Goal: Communication & Community: Answer question/provide support

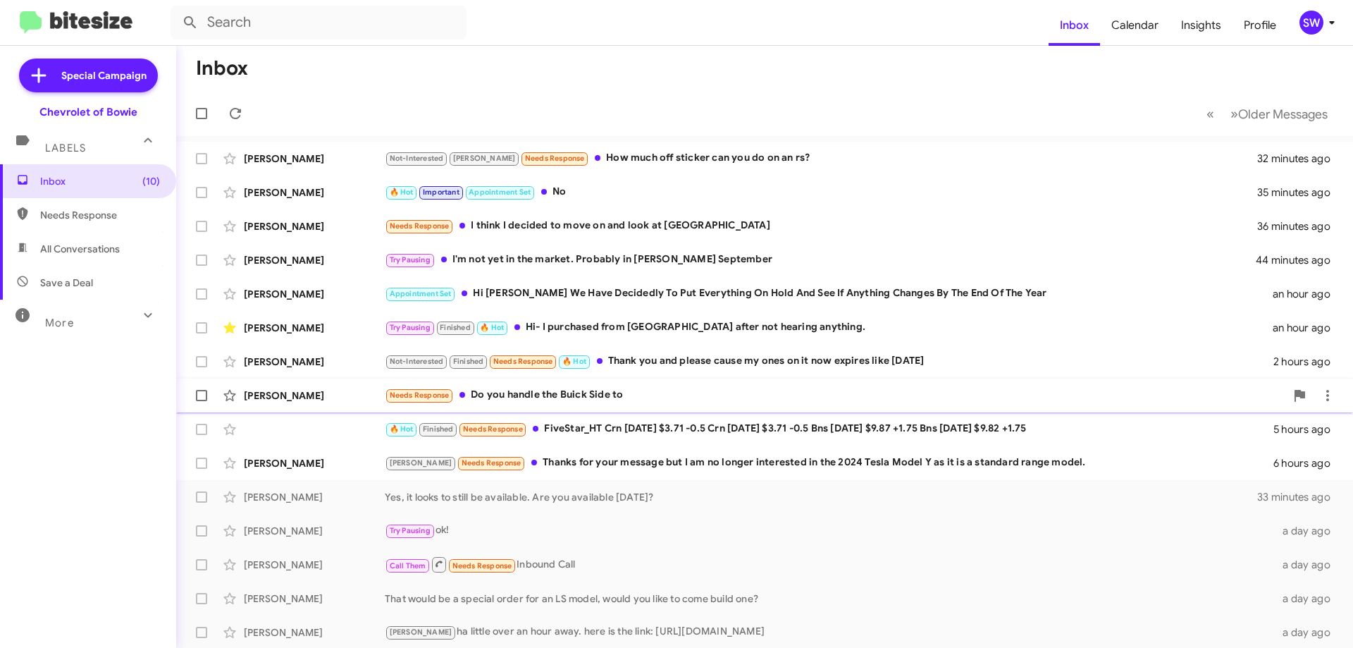
drag, startPoint x: 548, startPoint y: 400, endPoint x: 616, endPoint y: 397, distance: 68.4
click at [548, 400] on div "Needs Response Do you handle the Buick Side to" at bounding box center [835, 395] width 901 height 16
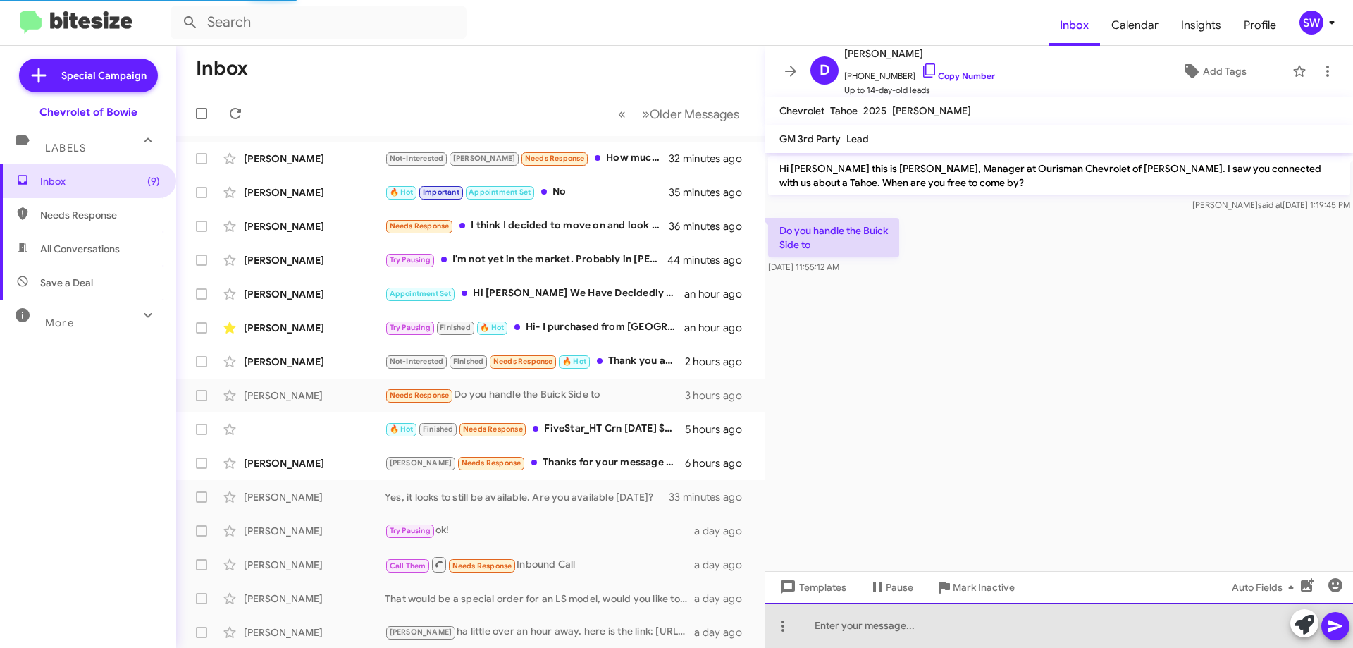
drag, startPoint x: 912, startPoint y: 617, endPoint x: 941, endPoint y: 610, distance: 29.7
click at [915, 617] on div at bounding box center [1059, 625] width 588 height 45
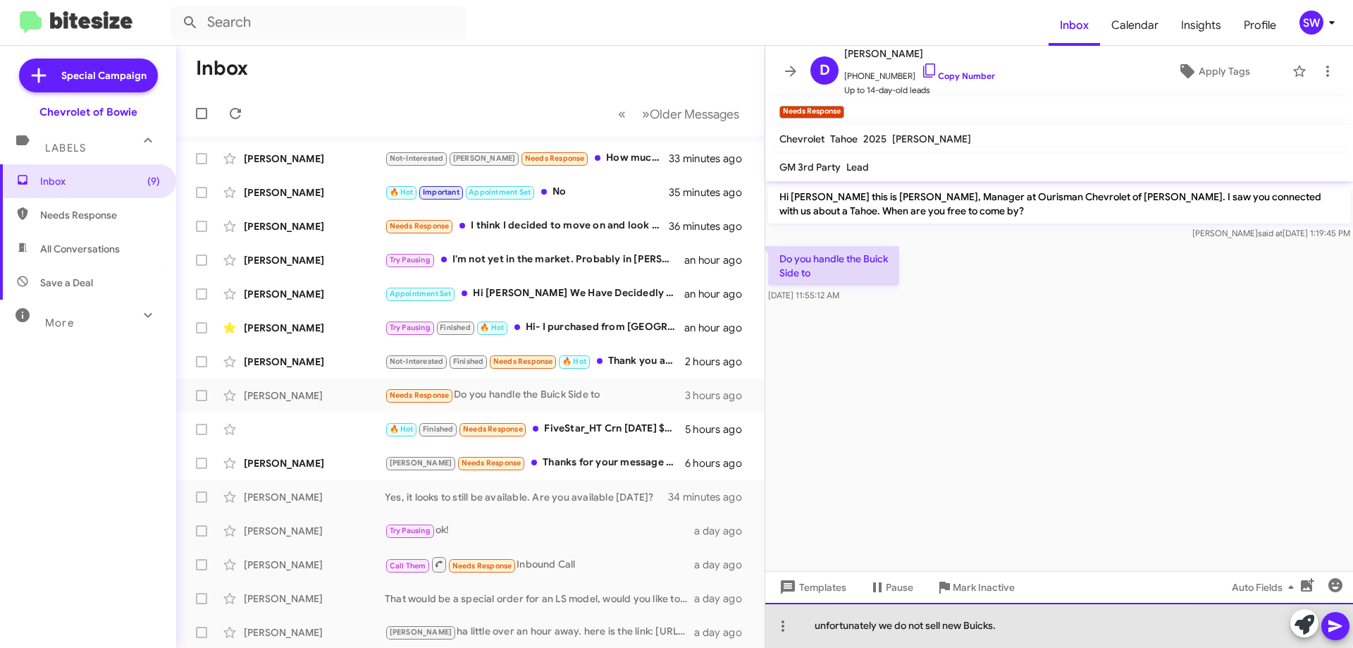
drag, startPoint x: 1005, startPoint y: 621, endPoint x: 1025, endPoint y: 619, distance: 20.5
click at [1020, 619] on div "unfortunately we do not sell new Buicks." at bounding box center [1059, 625] width 588 height 45
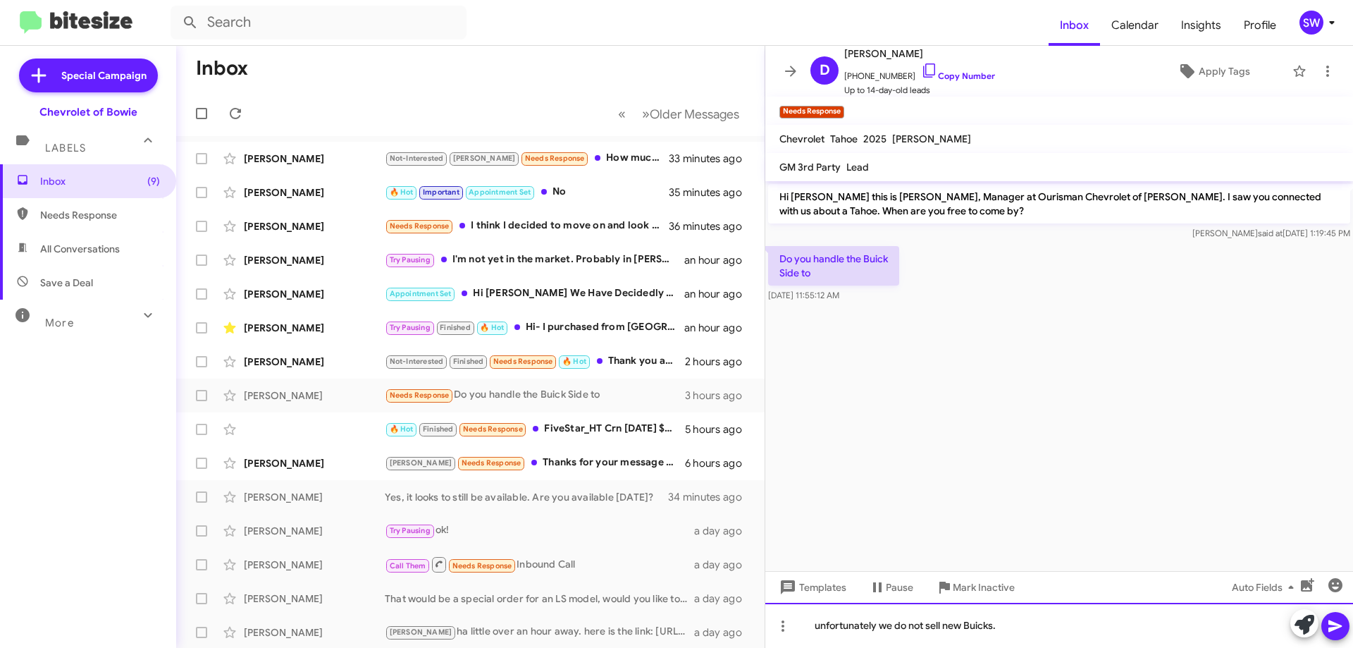
drag, startPoint x: 1059, startPoint y: 621, endPoint x: 1071, endPoint y: 622, distance: 12.0
click at [1059, 621] on div "unfortunately we do not sell new Buicks." at bounding box center [1059, 625] width 588 height 45
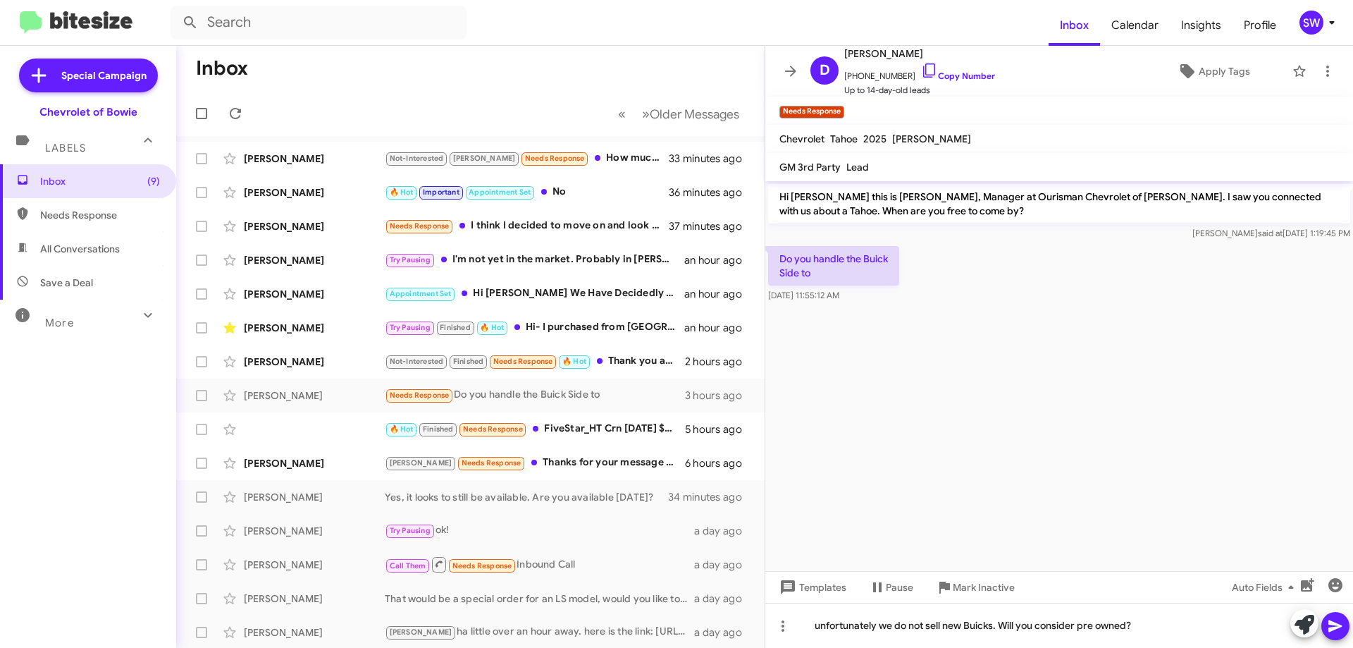
click at [1329, 626] on icon at bounding box center [1335, 625] width 17 height 17
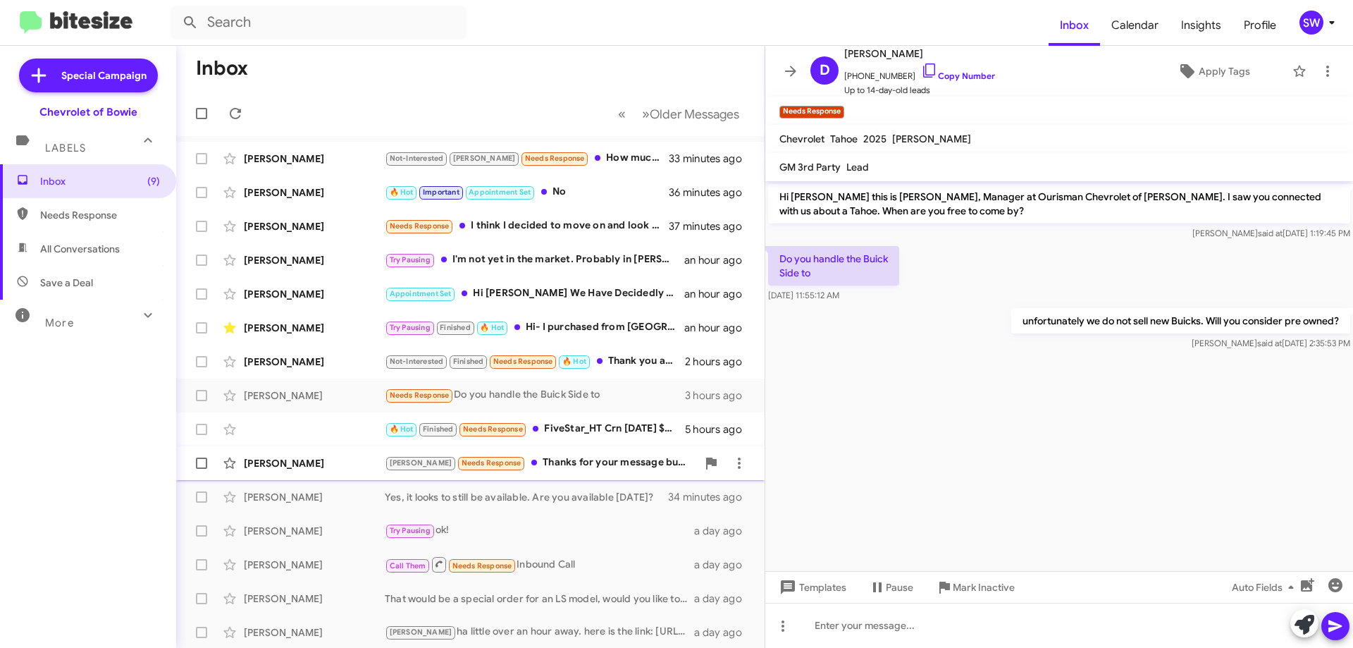
drag, startPoint x: 575, startPoint y: 457, endPoint x: 607, endPoint y: 453, distance: 31.9
click at [576, 457] on div "[PERSON_NAME] Needs Response Thanks for your message but I am no longer interes…" at bounding box center [541, 463] width 312 height 16
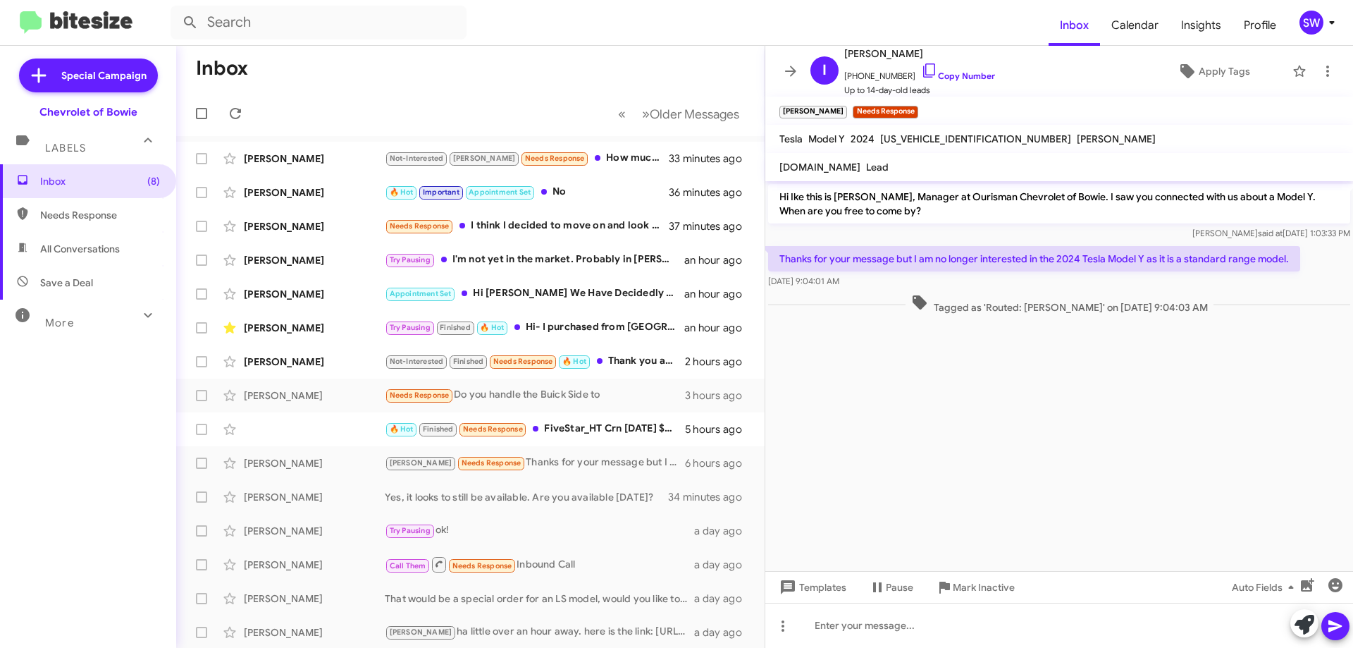
drag, startPoint x: 916, startPoint y: 72, endPoint x: 1013, endPoint y: 98, distance: 100.0
click at [921, 73] on icon at bounding box center [929, 70] width 17 height 17
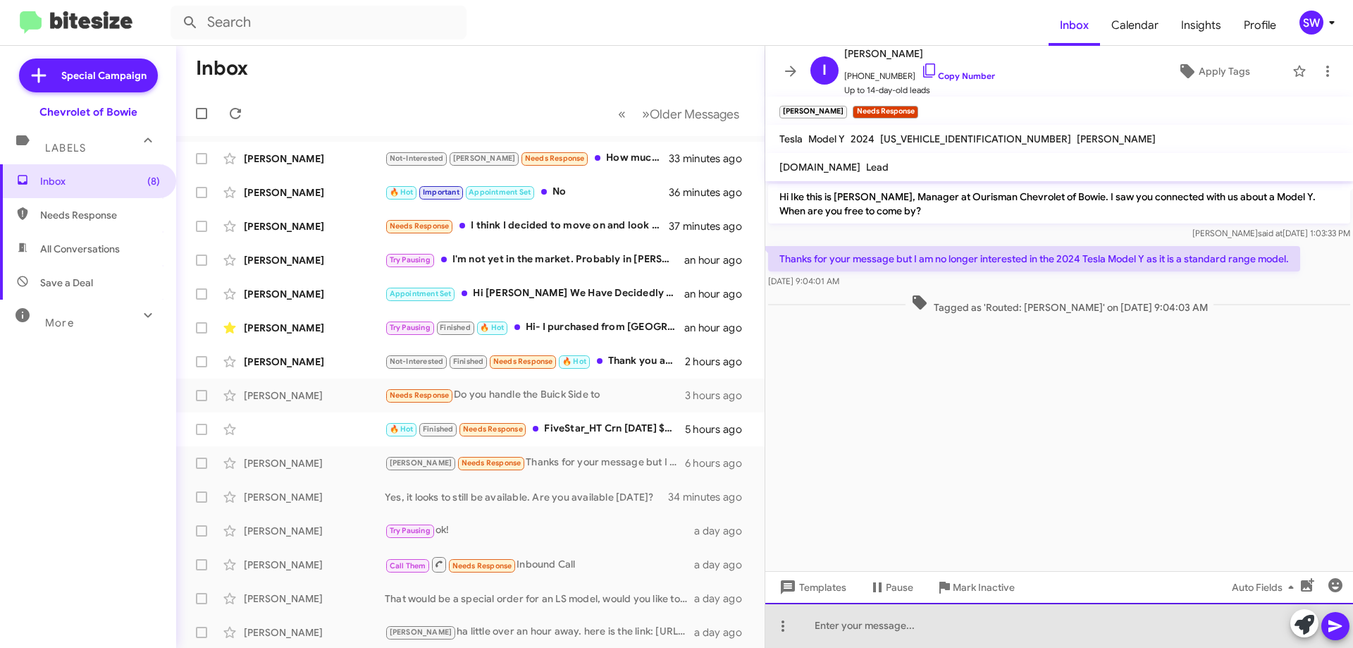
drag, startPoint x: 910, startPoint y: 629, endPoint x: 906, endPoint y: 635, distance: 7.3
click at [911, 629] on div at bounding box center [1059, 625] width 588 height 45
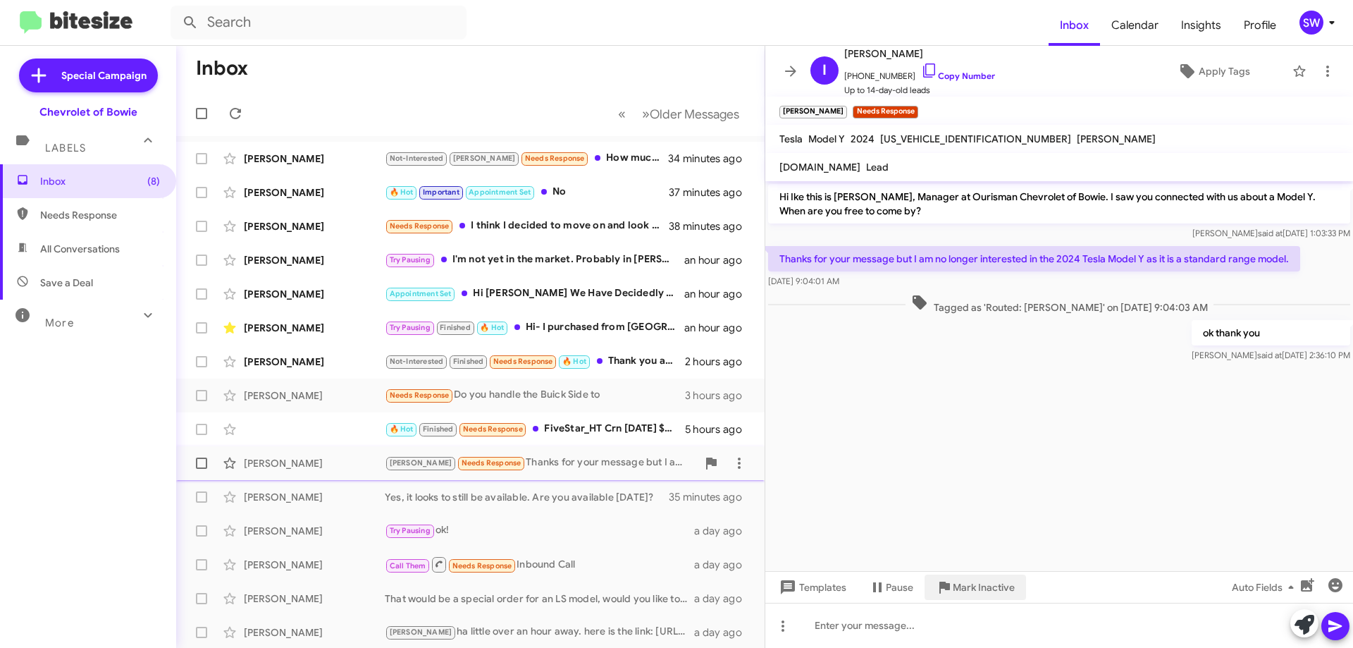
drag, startPoint x: 984, startPoint y: 588, endPoint x: 923, endPoint y: 448, distance: 152.8
click at [986, 587] on span "Mark Inactive" at bounding box center [984, 586] width 62 height 25
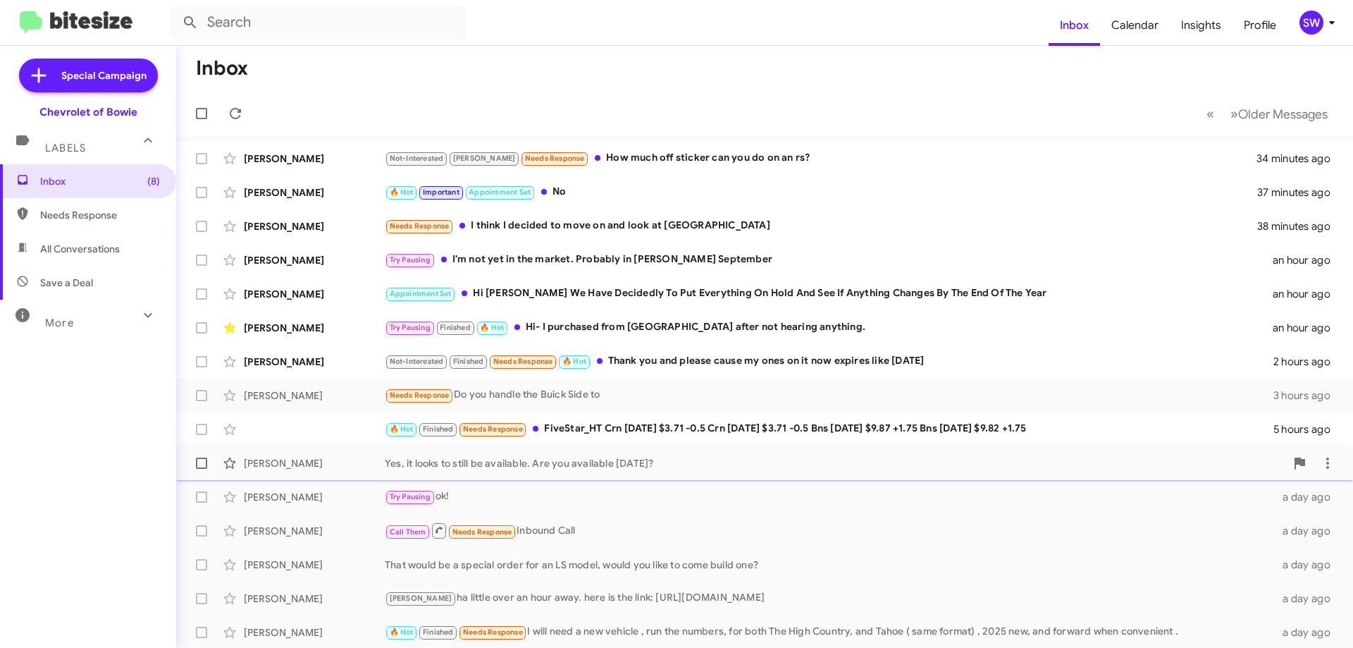
click at [664, 455] on div "[PERSON_NAME] Yes, it looks to still be available. Are you available [DATE]? 35…" at bounding box center [764, 463] width 1154 height 28
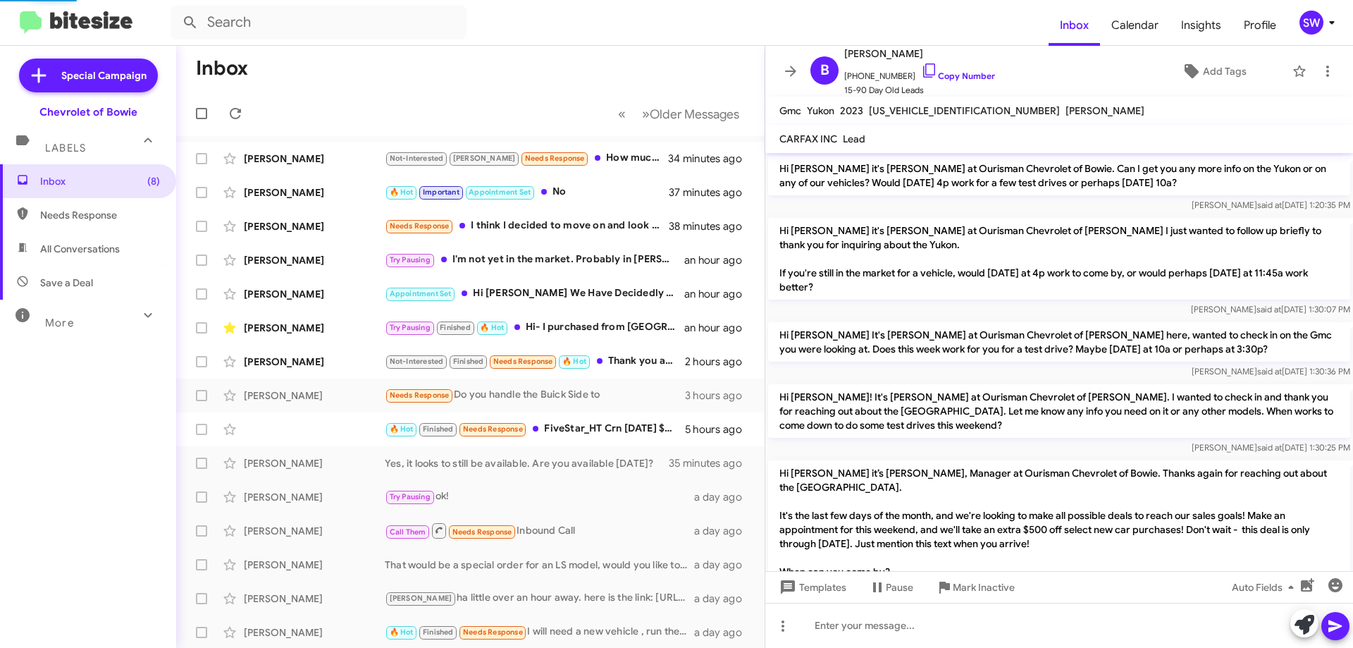
scroll to position [1414, 0]
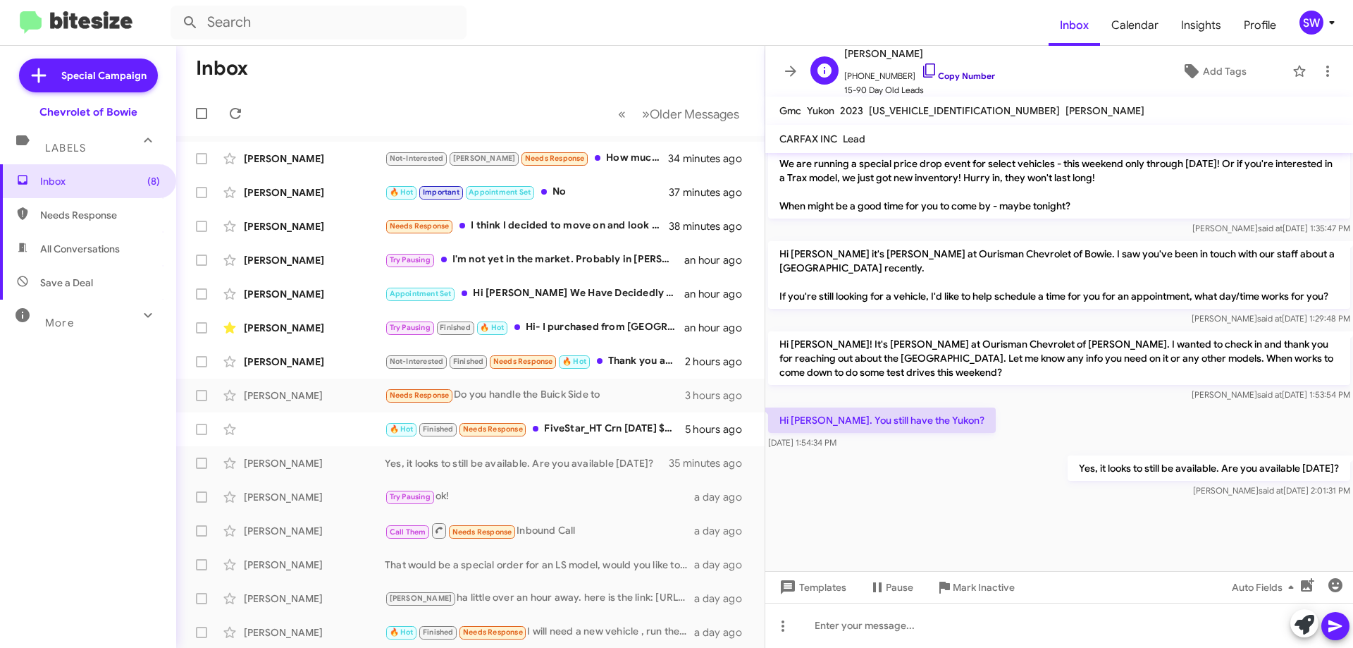
click at [924, 73] on link "Copy Number" at bounding box center [958, 75] width 74 height 11
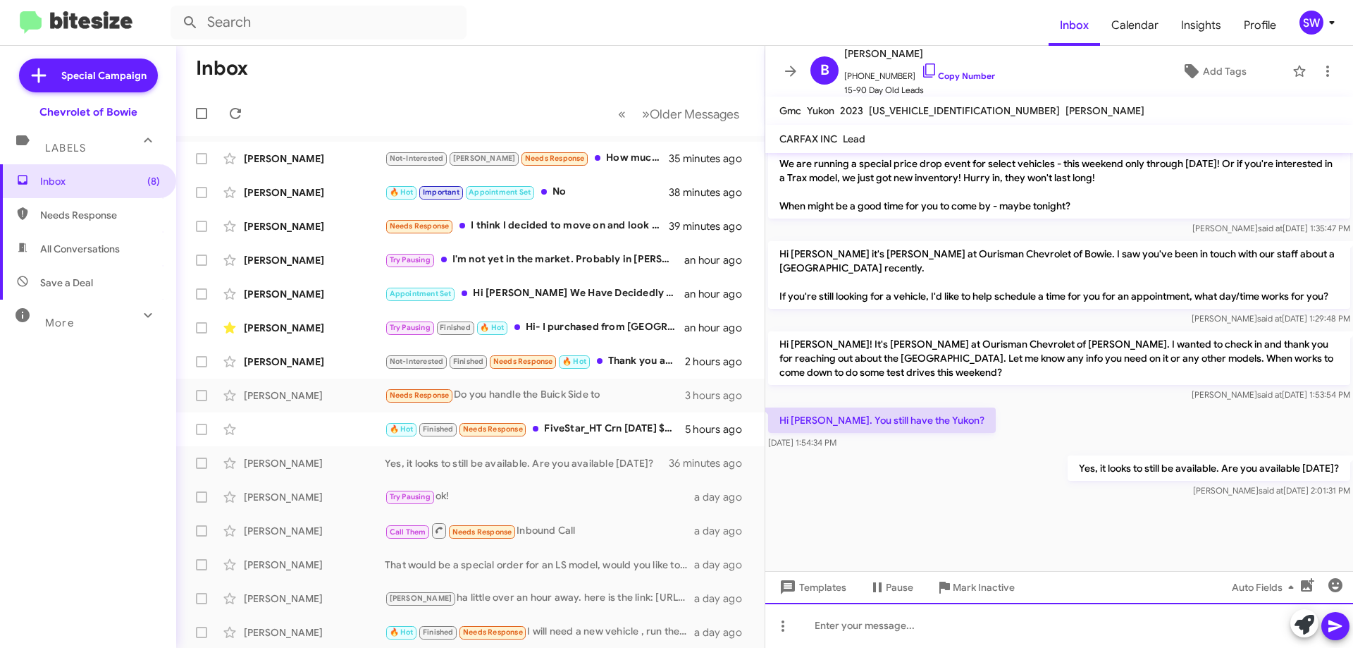
click at [860, 631] on div at bounding box center [1059, 625] width 588 height 45
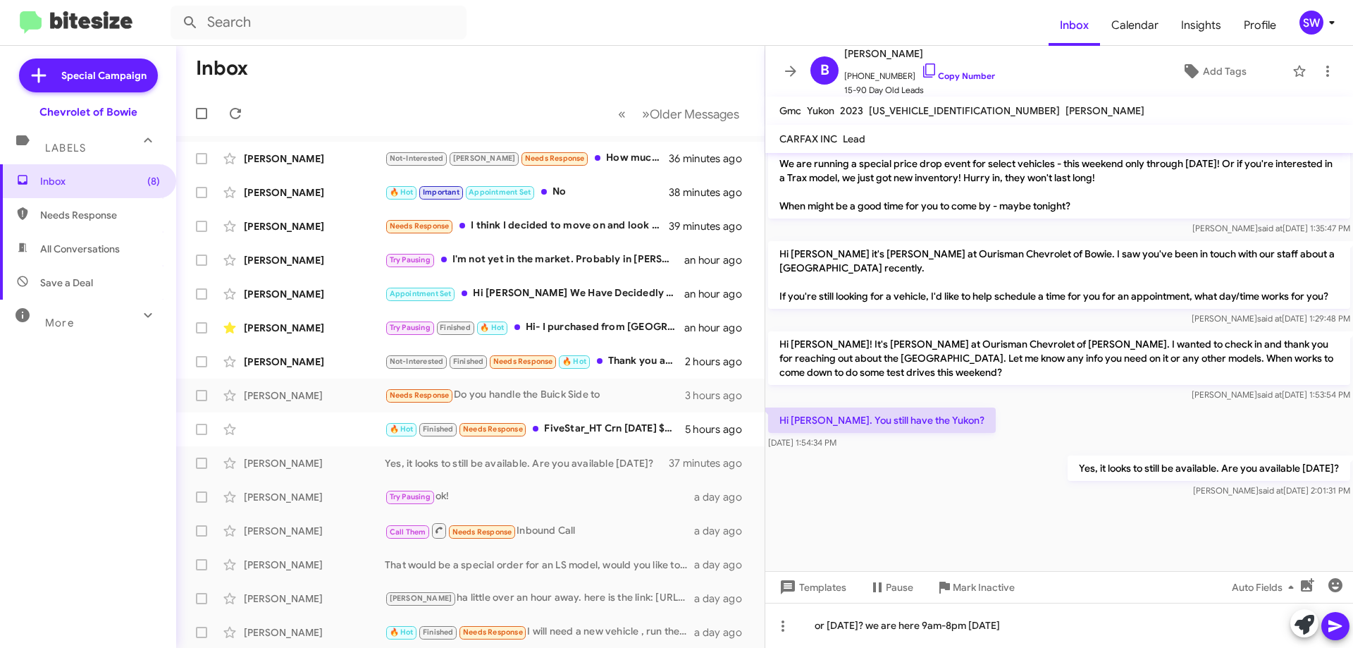
drag, startPoint x: 1331, startPoint y: 629, endPoint x: 1333, endPoint y: 619, distance: 10.0
click at [1331, 629] on icon at bounding box center [1334, 626] width 13 height 12
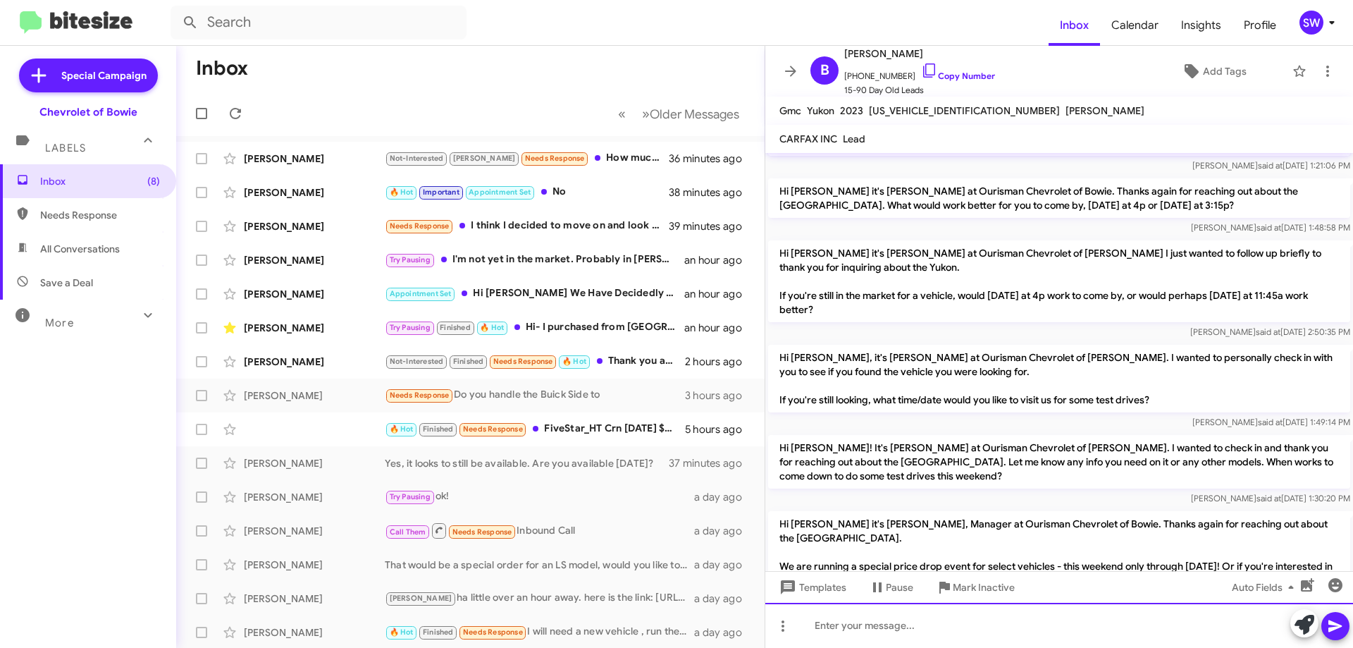
scroll to position [1803, 0]
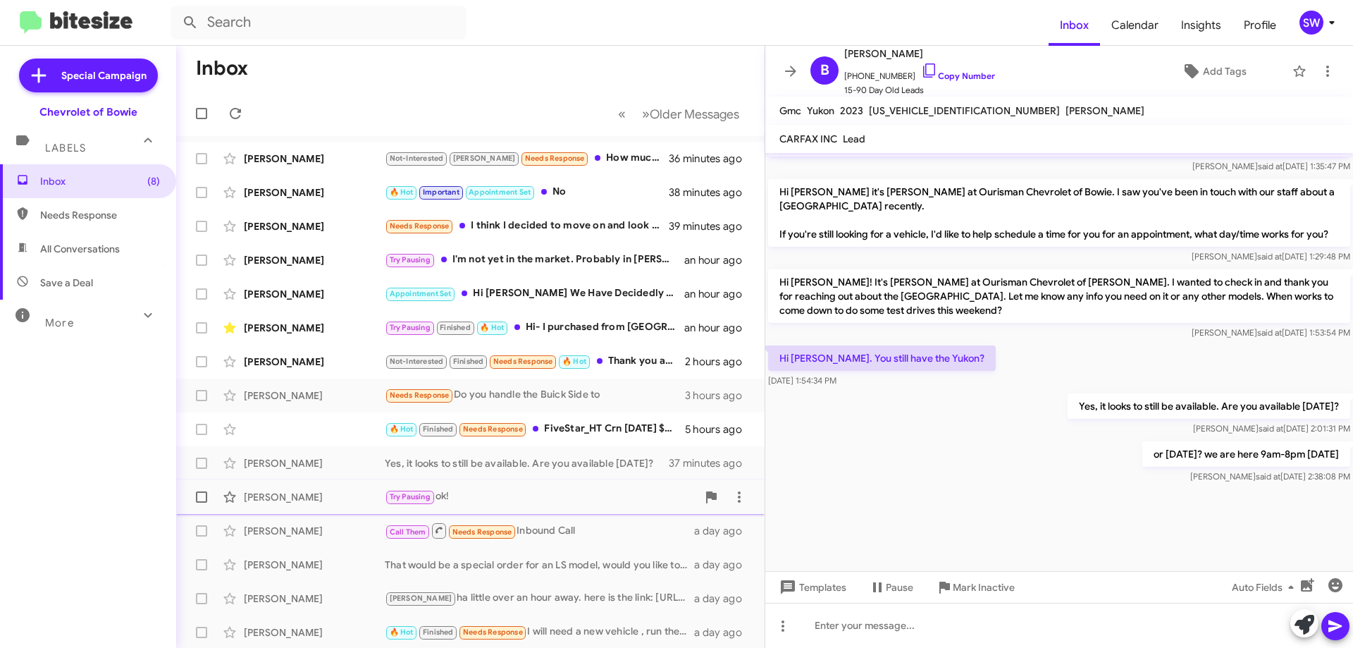
click at [500, 500] on div "Try Pausing ok!" at bounding box center [541, 496] width 312 height 16
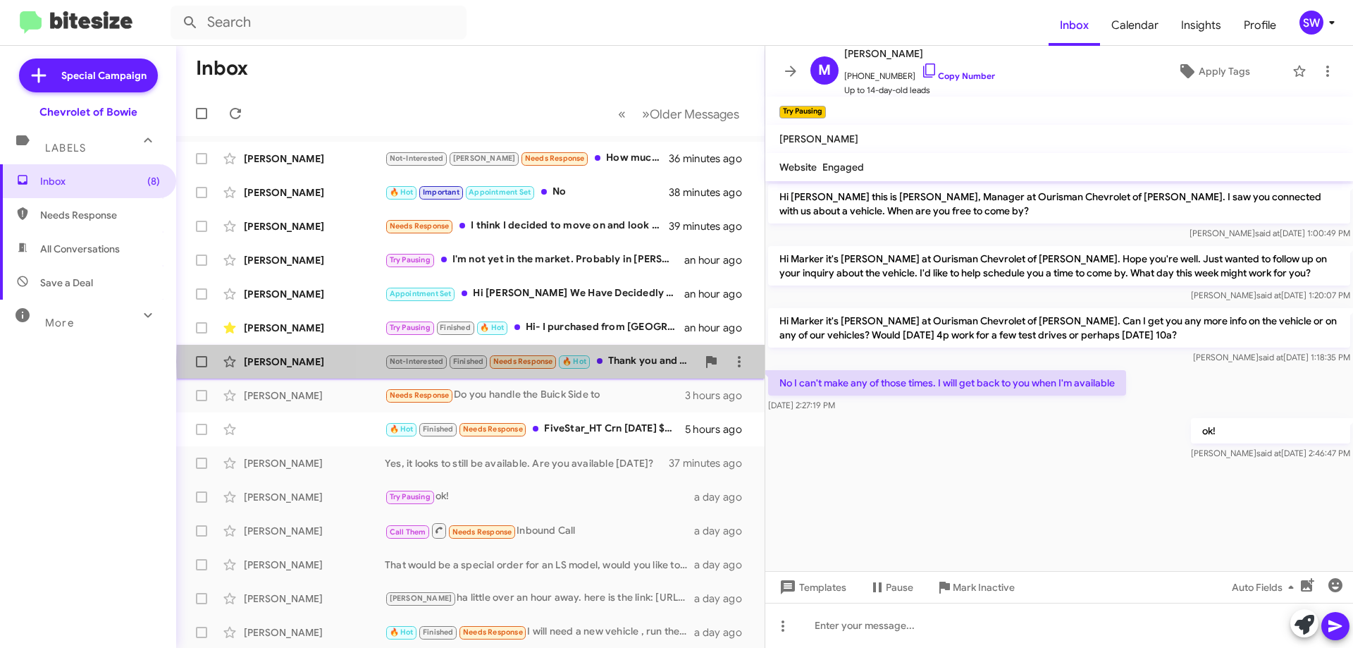
click at [635, 362] on div "Not-Interested Finished Needs Response 🔥 Hot Thank you and please cause my ones…" at bounding box center [541, 361] width 312 height 16
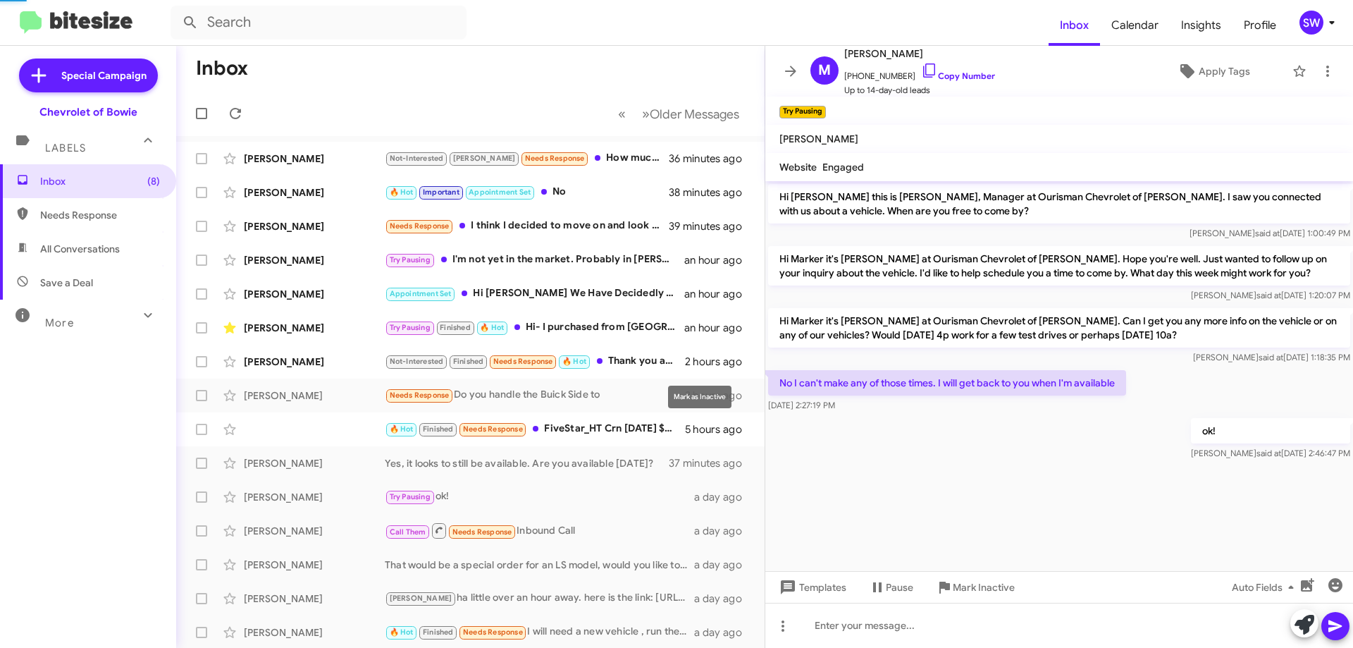
scroll to position [139, 0]
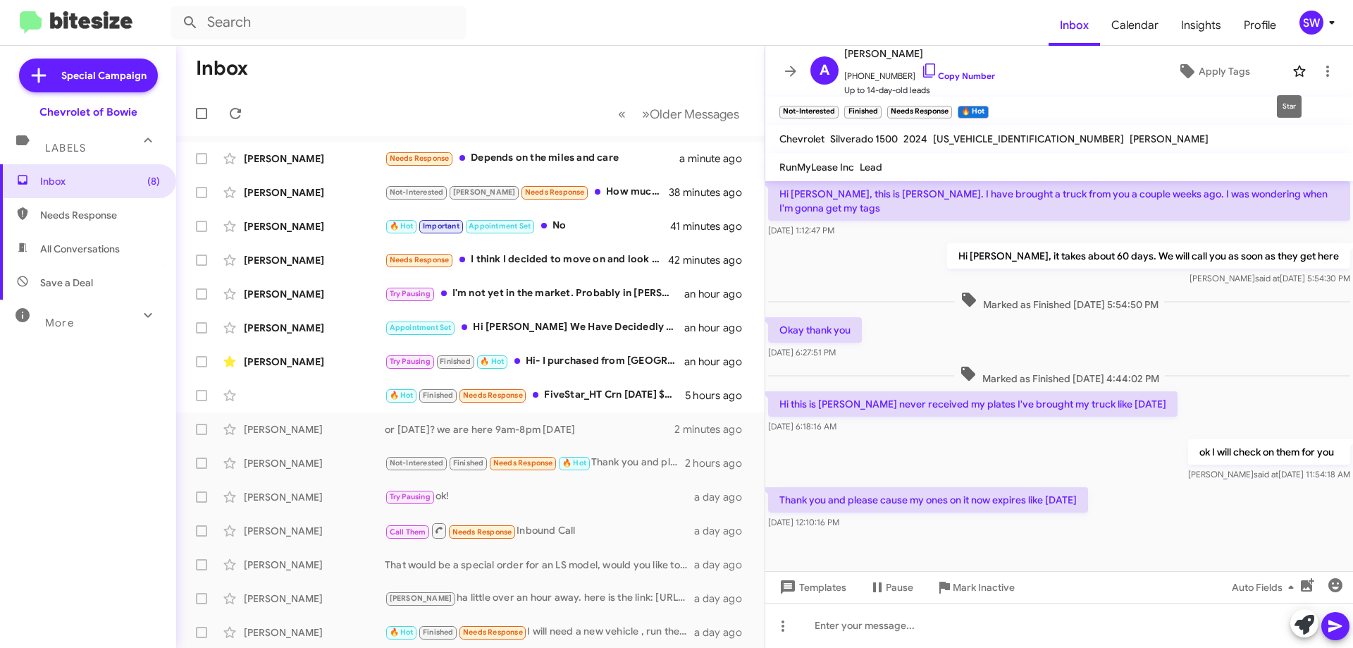
click at [1291, 69] on icon at bounding box center [1299, 71] width 17 height 17
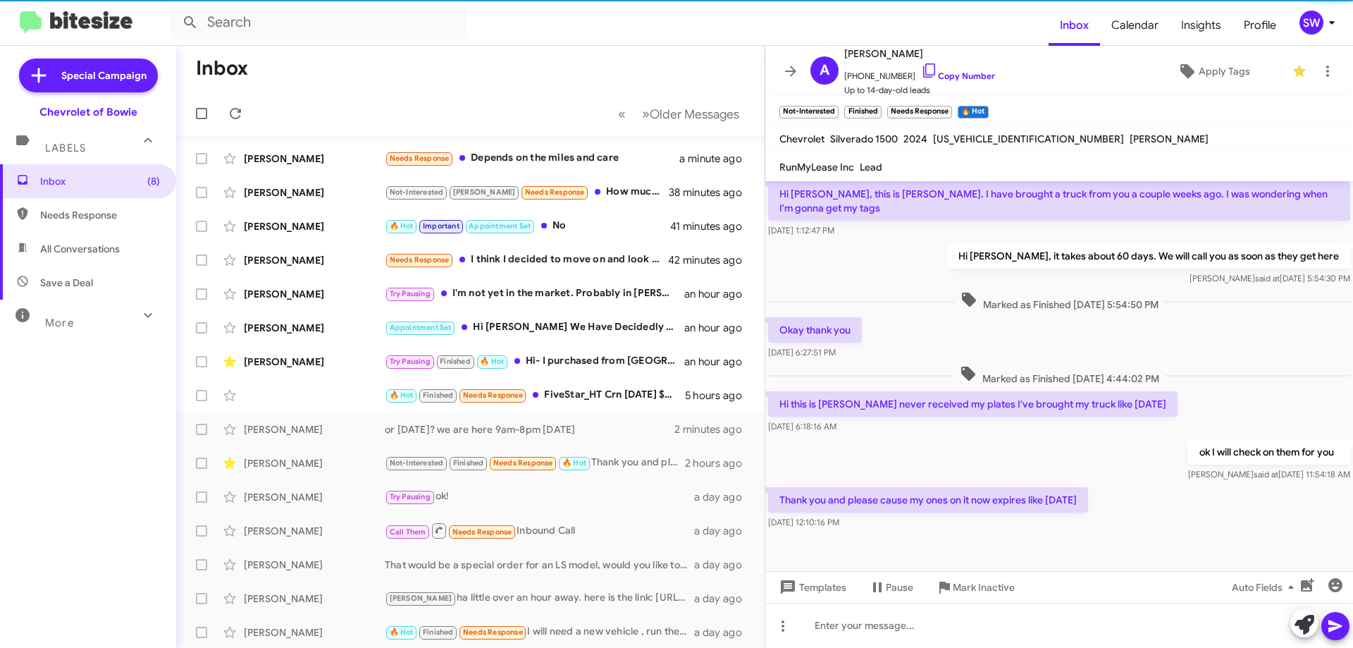
drag, startPoint x: 585, startPoint y: 358, endPoint x: 825, endPoint y: 352, distance: 240.4
click at [588, 357] on div "Try Pausing Finished 🔥 Hot Hi- I purchased from [GEOGRAPHIC_DATA] after not hea…" at bounding box center [535, 361] width 300 height 16
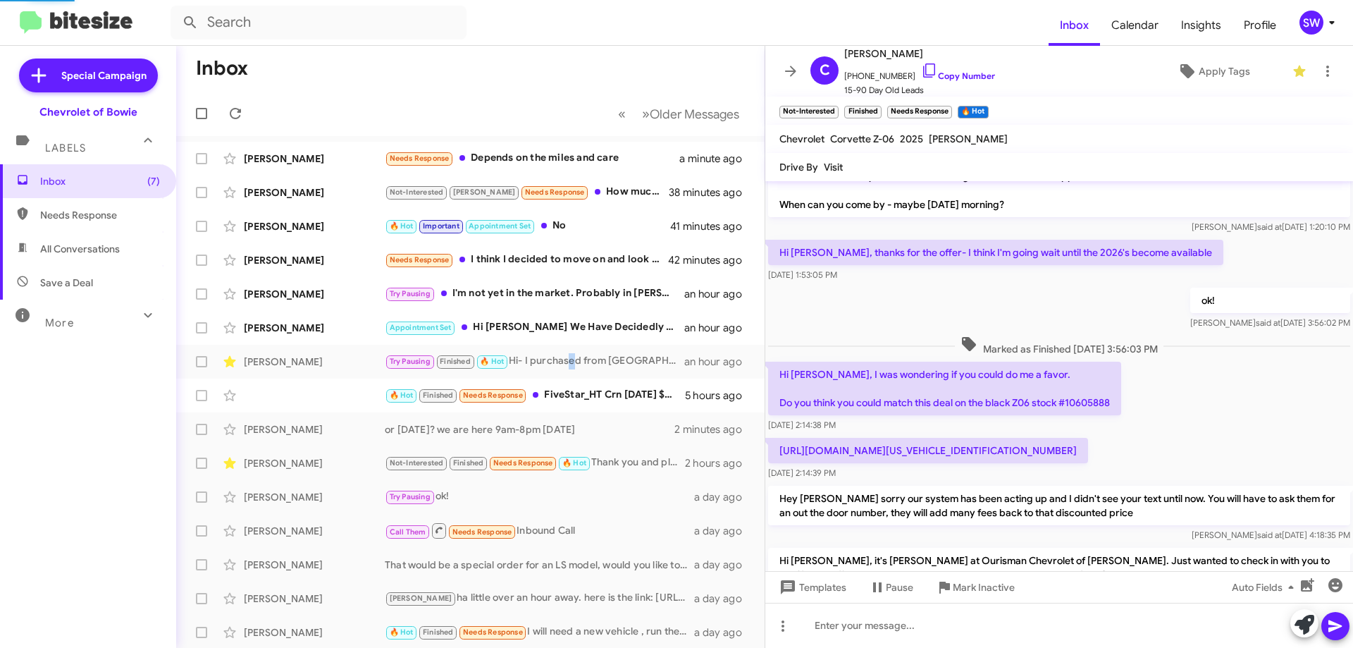
scroll to position [258, 0]
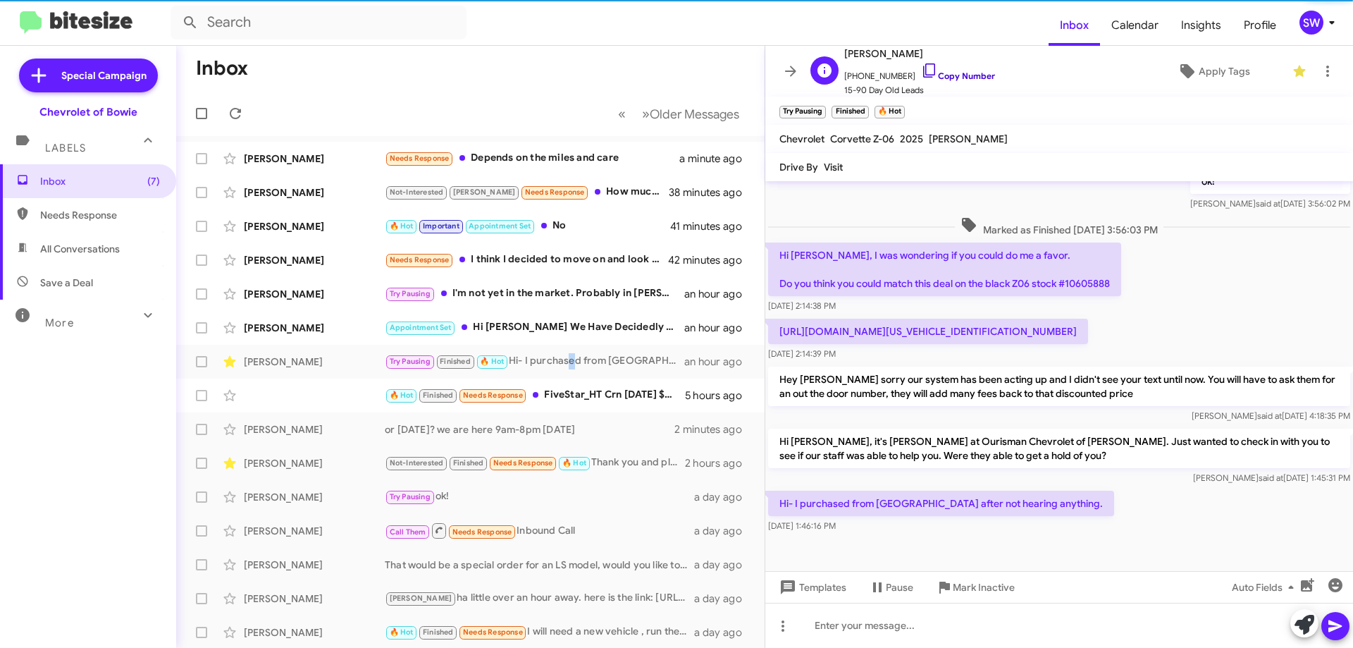
click at [921, 68] on icon at bounding box center [929, 70] width 17 height 17
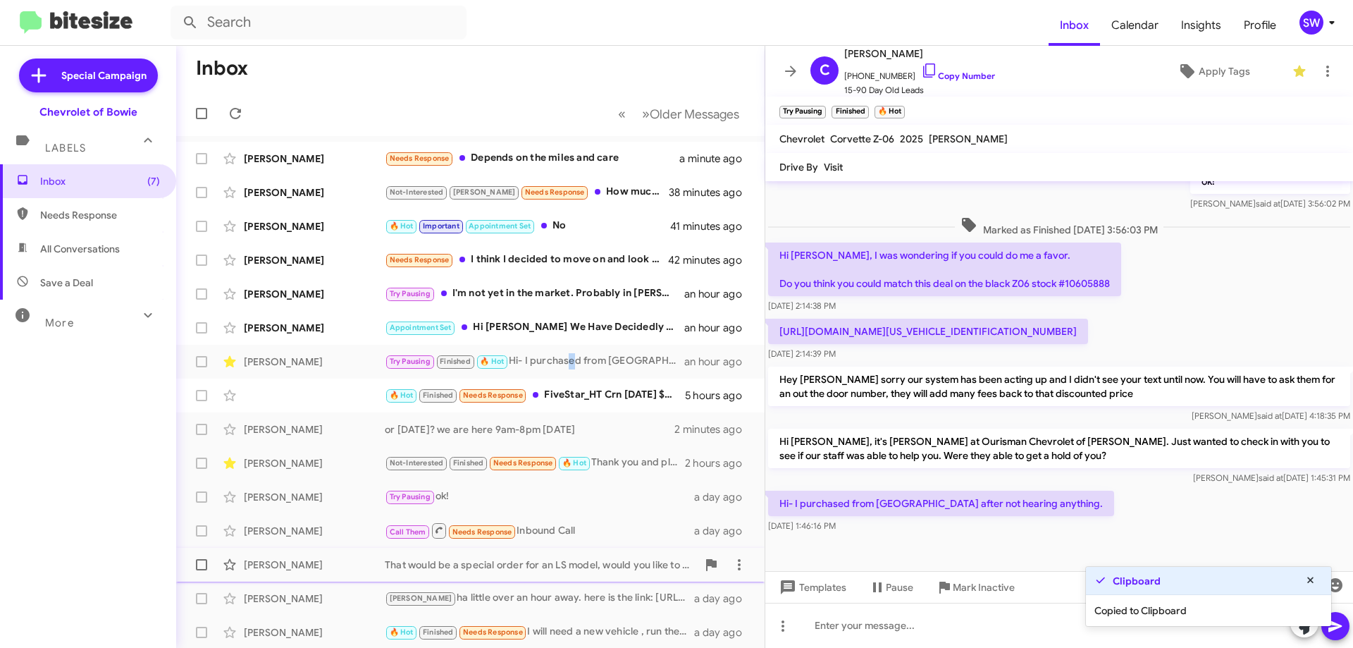
click at [970, 581] on span "Mark Inactive" at bounding box center [984, 586] width 62 height 25
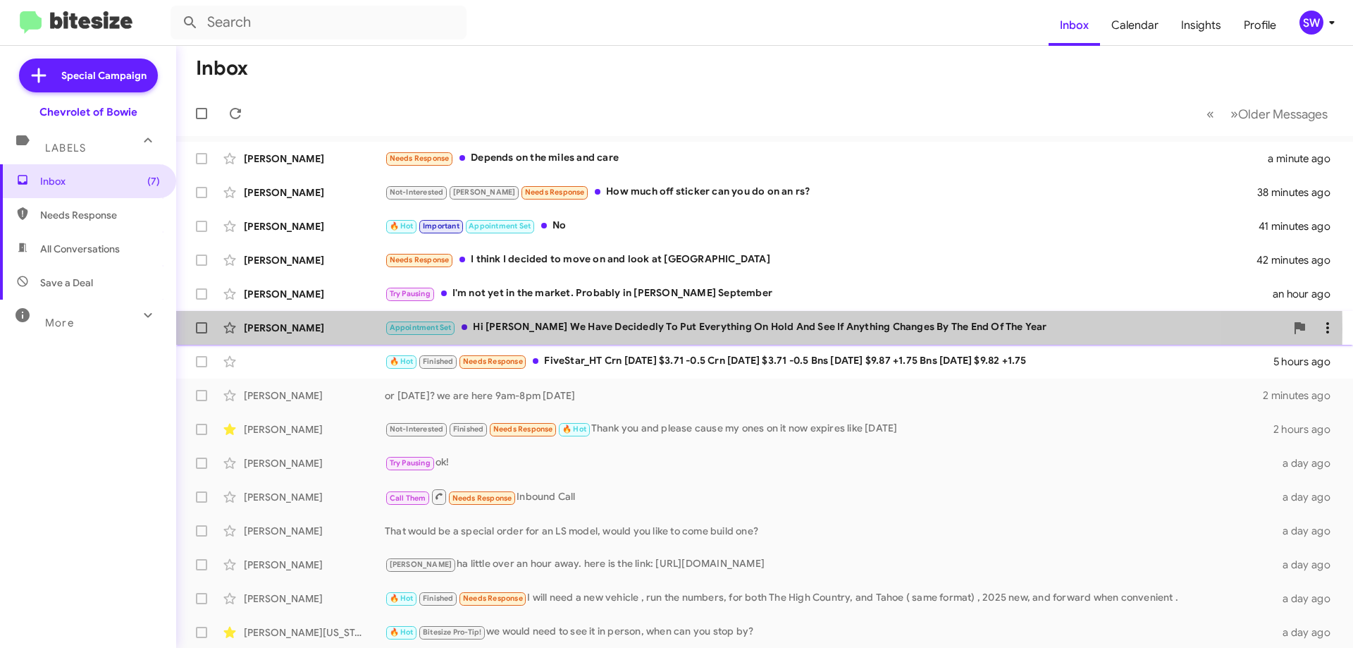
drag, startPoint x: 565, startPoint y: 328, endPoint x: 720, endPoint y: 327, distance: 155.1
click at [567, 328] on div "Appointment Set Hi [PERSON_NAME] We Have Decidedly To Put Everything On Hold An…" at bounding box center [835, 327] width 901 height 16
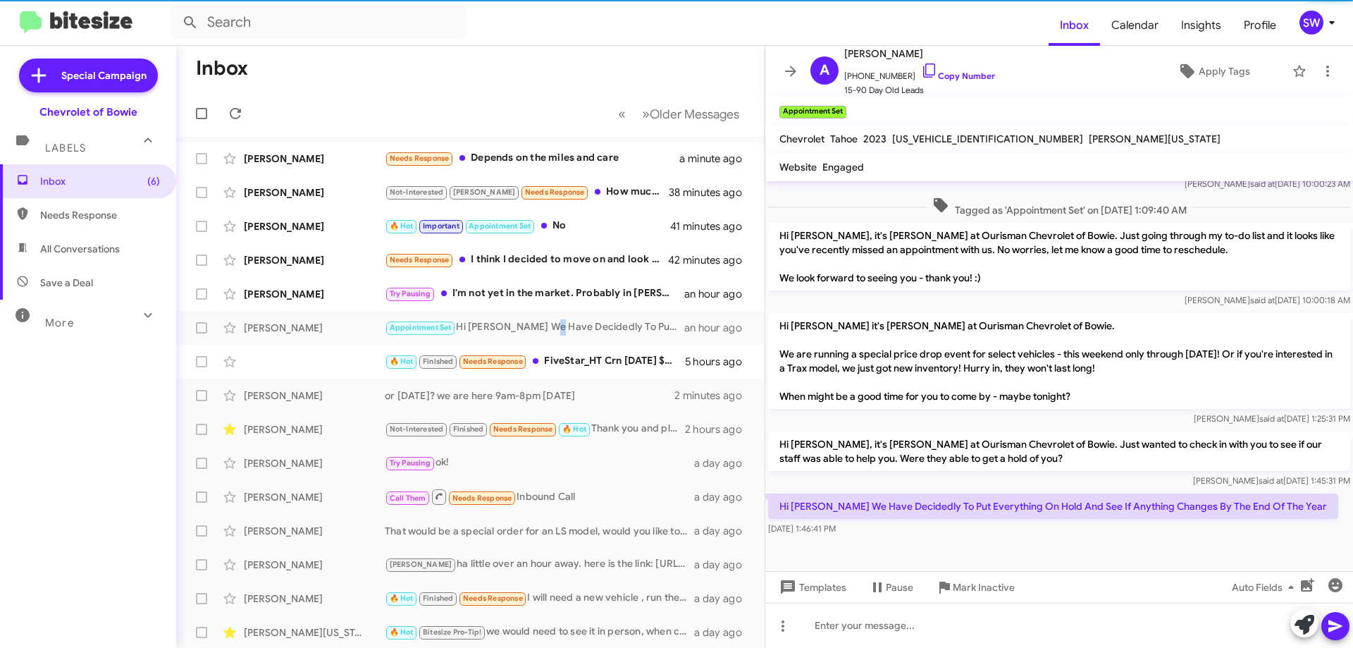
scroll to position [530, 0]
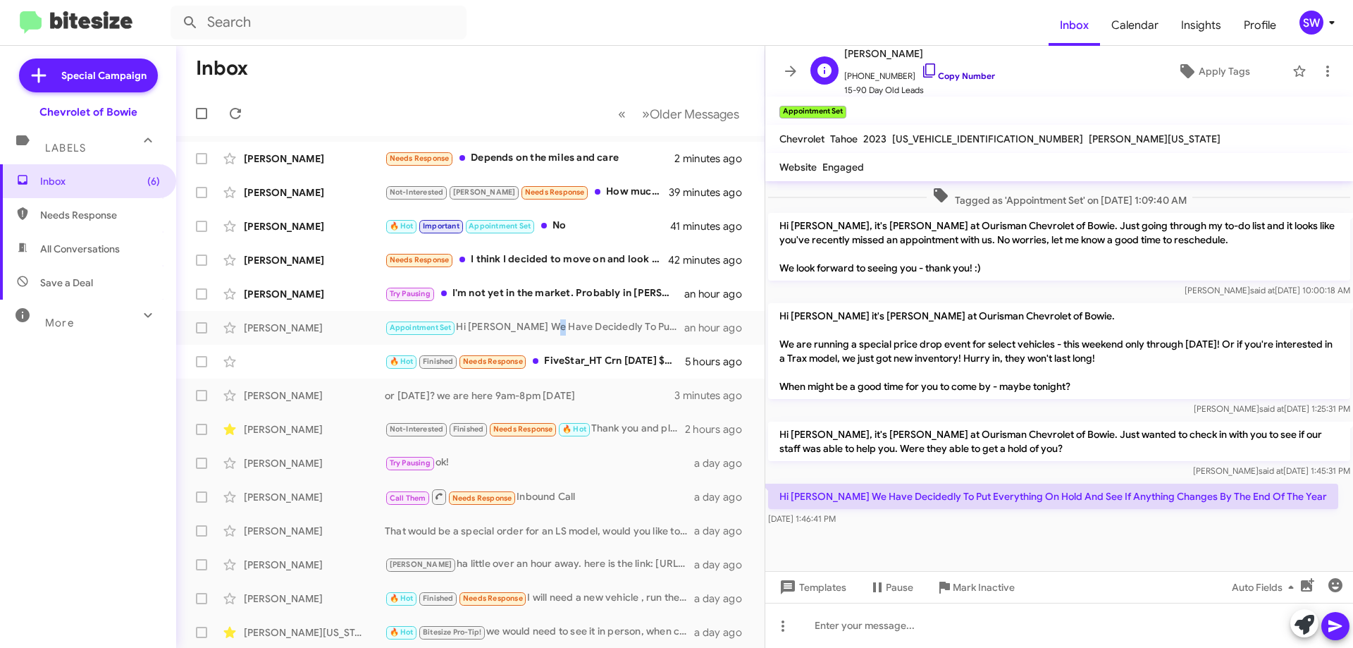
click at [921, 66] on icon at bounding box center [929, 70] width 17 height 17
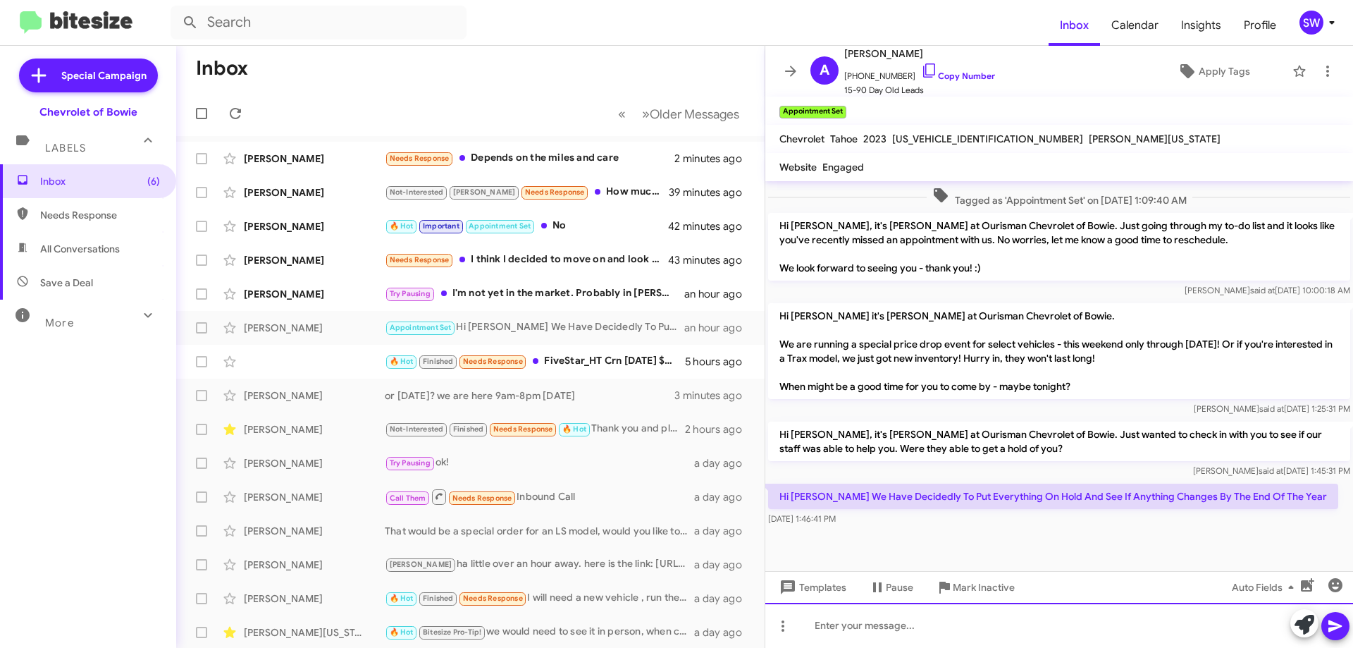
drag, startPoint x: 968, startPoint y: 627, endPoint x: 961, endPoint y: 620, distance: 10.0
click at [964, 623] on div at bounding box center [1059, 625] width 588 height 45
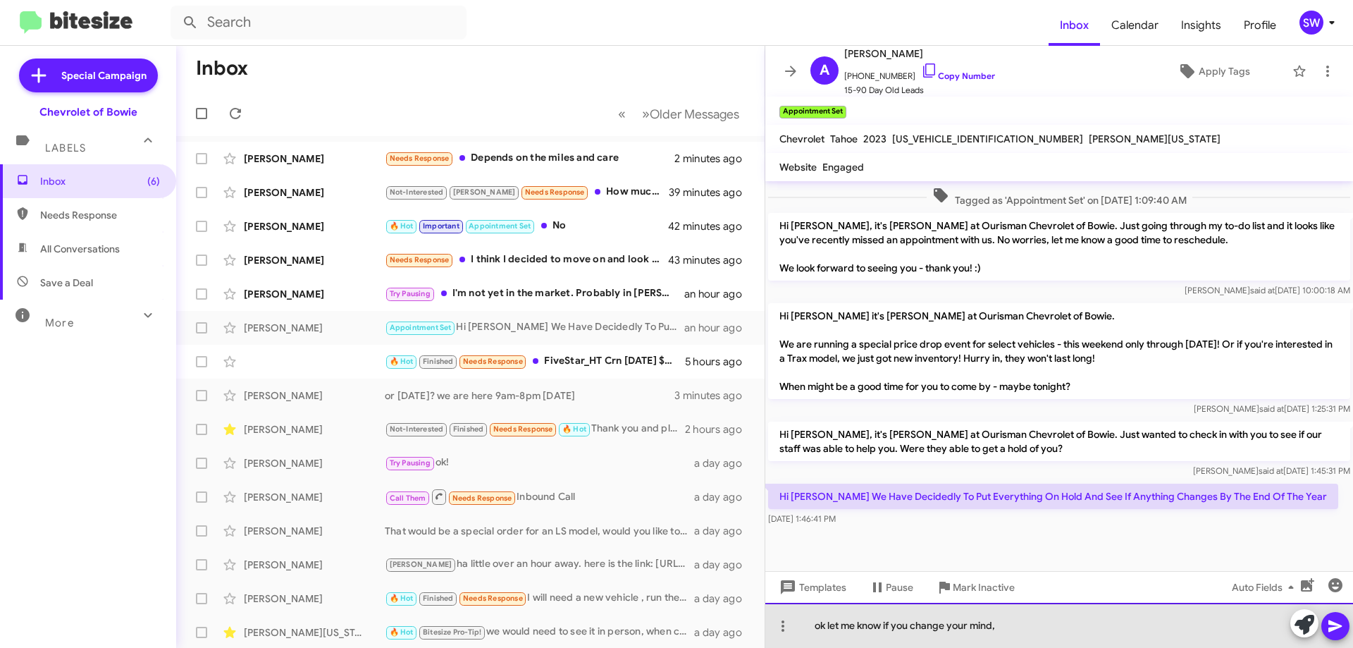
click at [1049, 630] on div "ok let me know if you change your mind," at bounding box center [1059, 625] width 588 height 45
drag, startPoint x: 824, startPoint y: 628, endPoint x: 805, endPoint y: 627, distance: 19.1
click at [805, 627] on div "ok let me know if you change your mind," at bounding box center [1059, 625] width 588 height 45
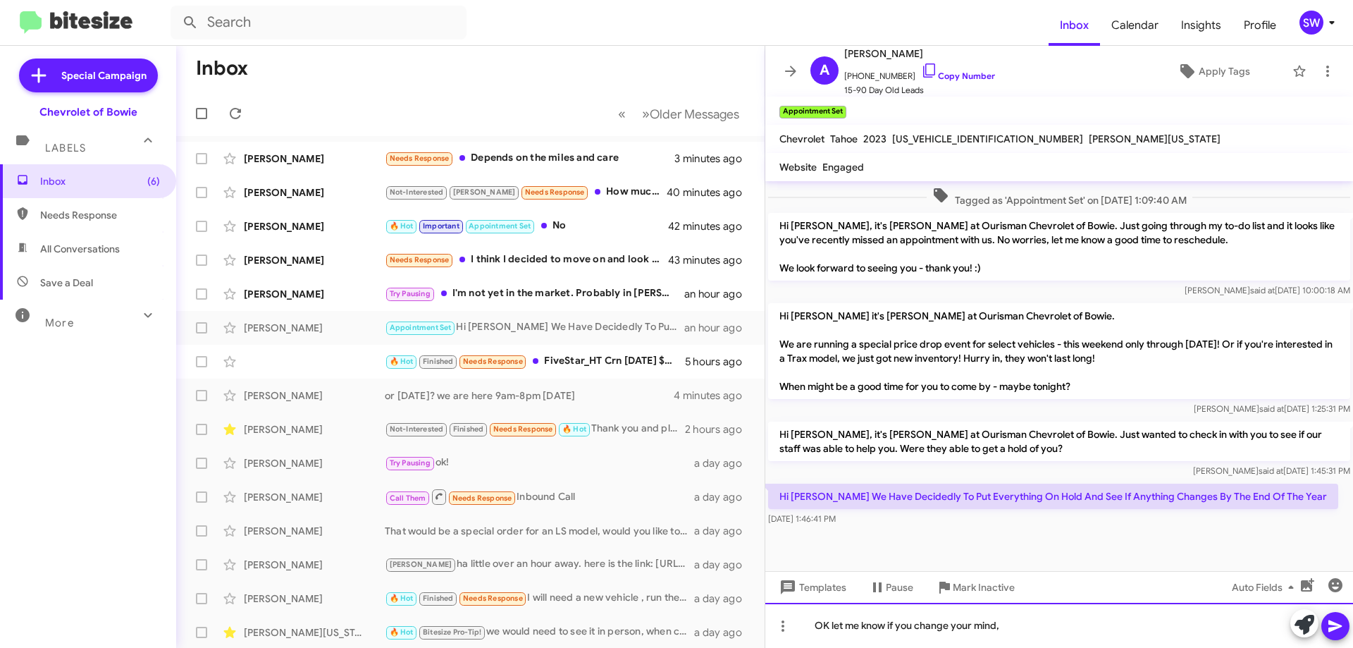
click at [1035, 623] on div "OK let me know if you change your mind," at bounding box center [1059, 625] width 588 height 45
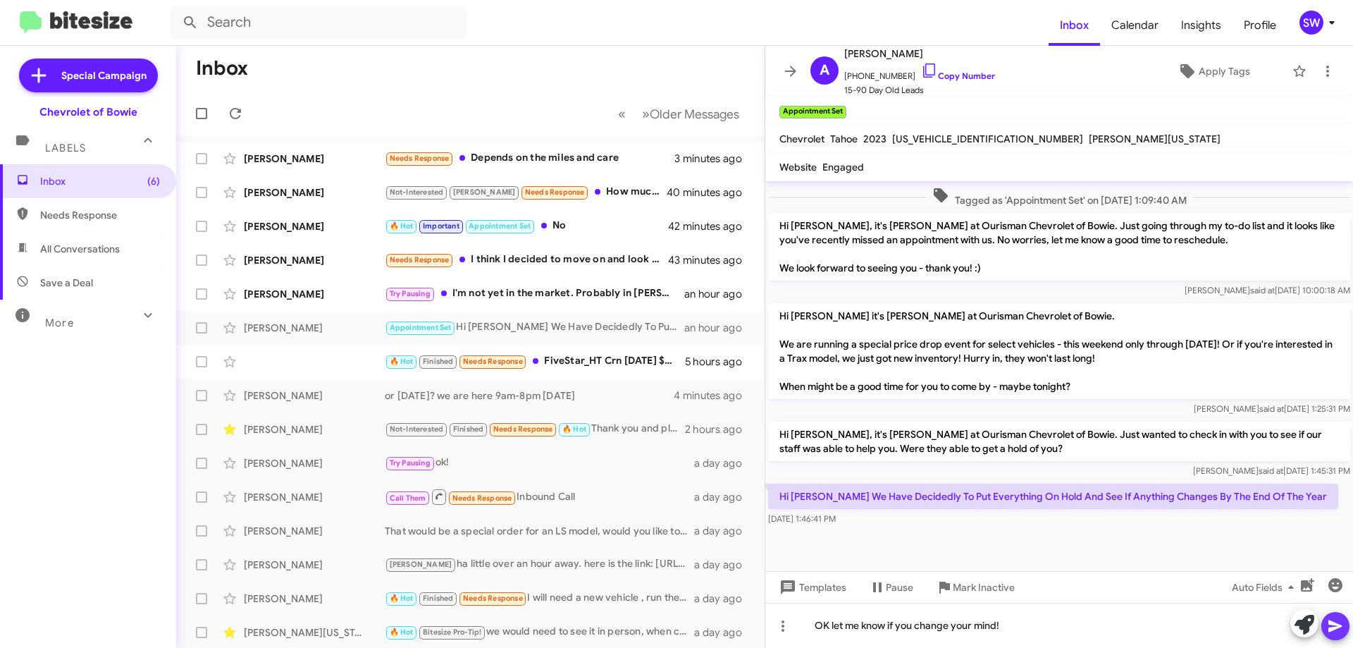
click at [1333, 624] on icon at bounding box center [1334, 626] width 13 height 12
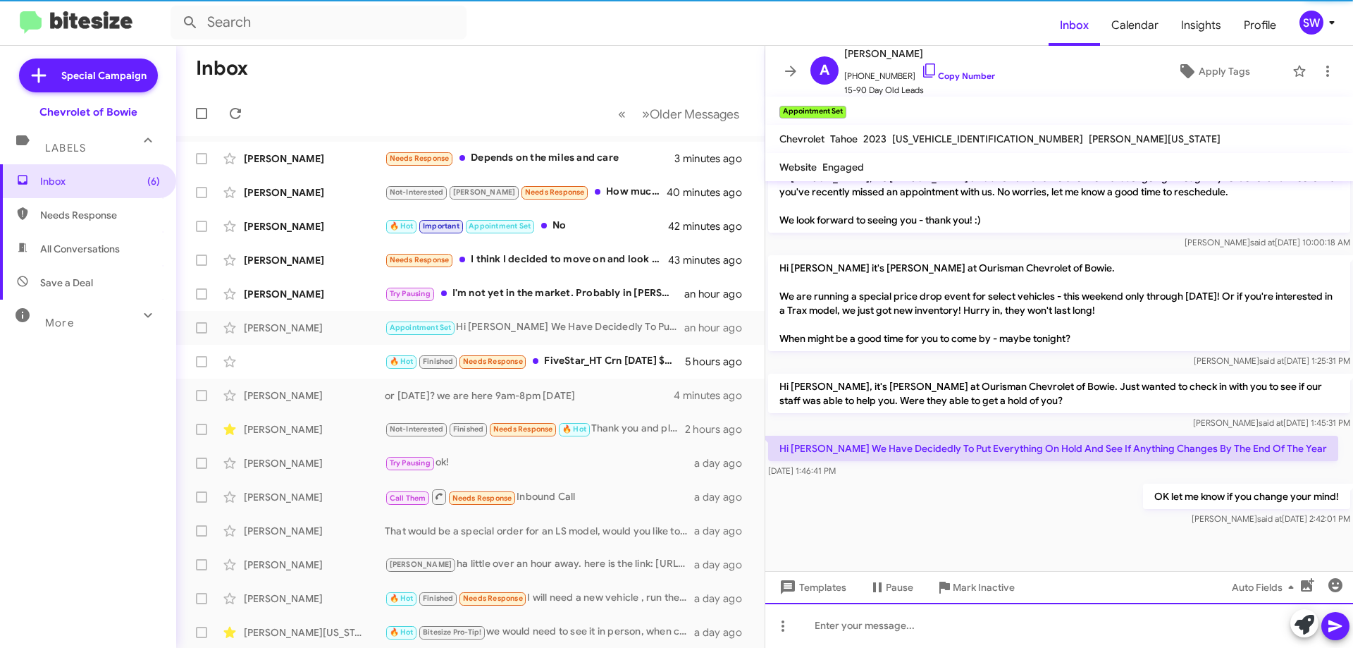
scroll to position [581, 0]
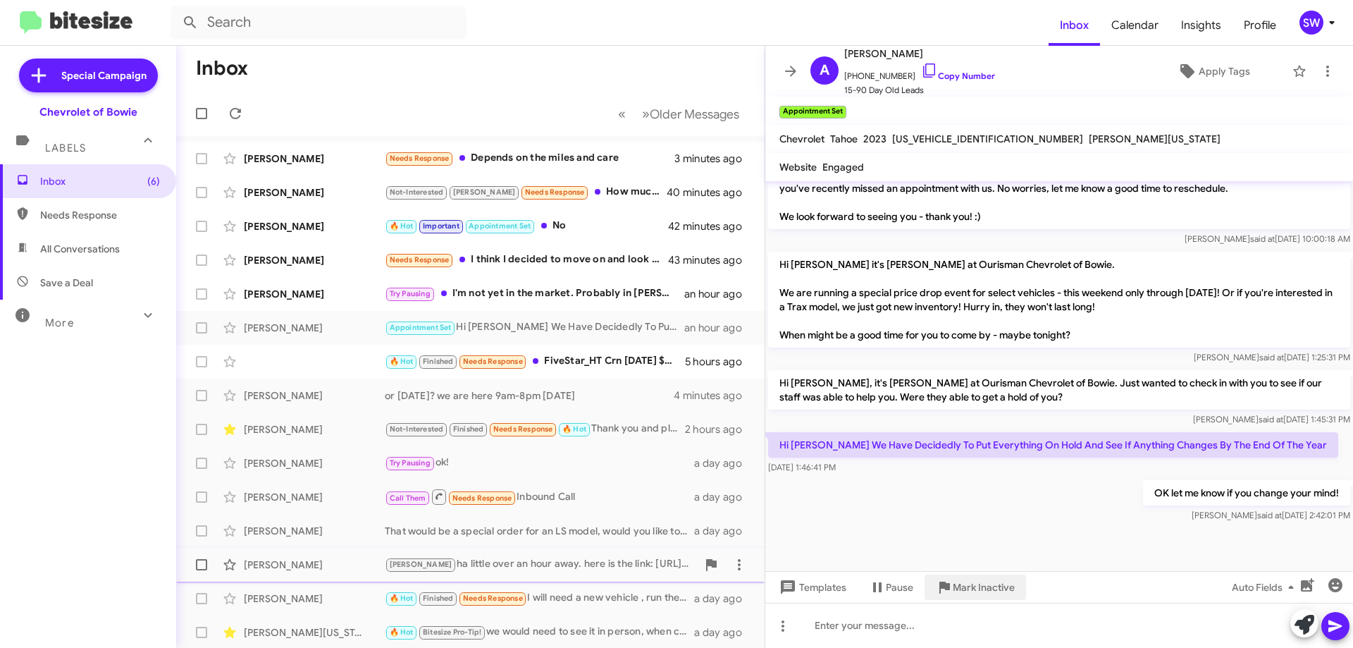
drag, startPoint x: 979, startPoint y: 584, endPoint x: 1111, endPoint y: 579, distance: 132.6
click at [991, 579] on span "Mark Inactive" at bounding box center [984, 586] width 62 height 25
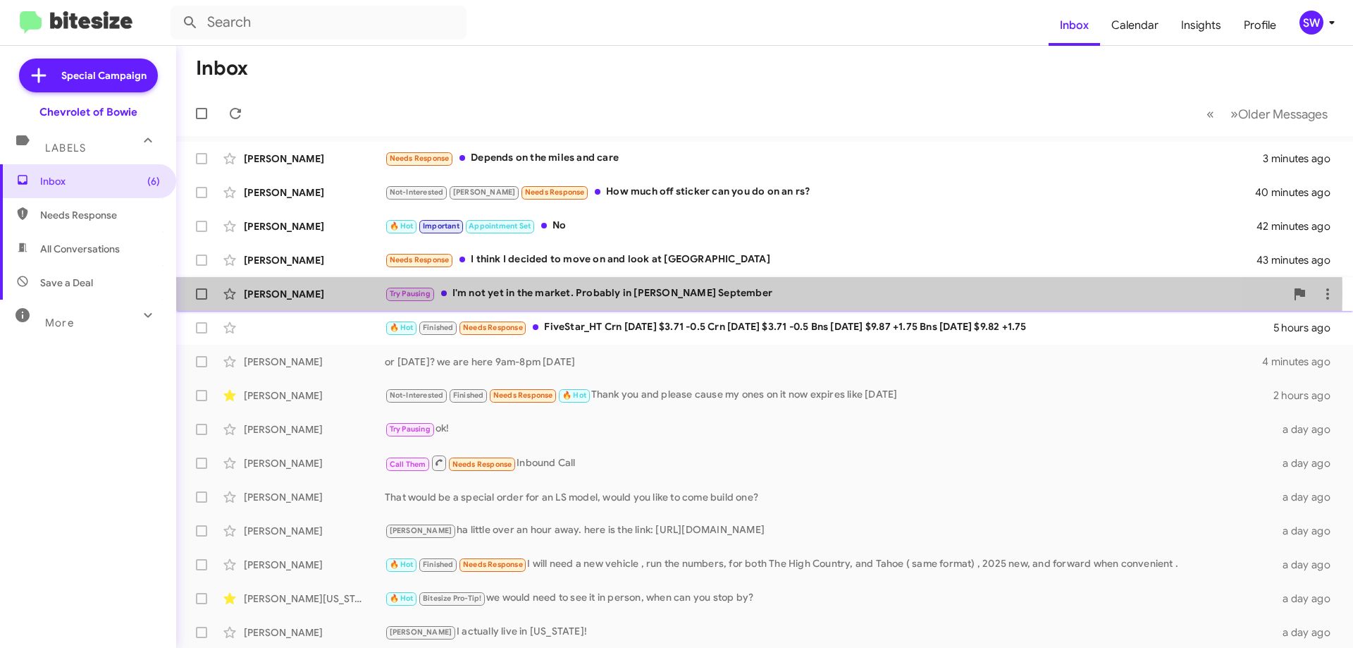
click at [576, 292] on div "Try Pausing I'm not yet in the market. Probably in [PERSON_NAME] September" at bounding box center [835, 293] width 901 height 16
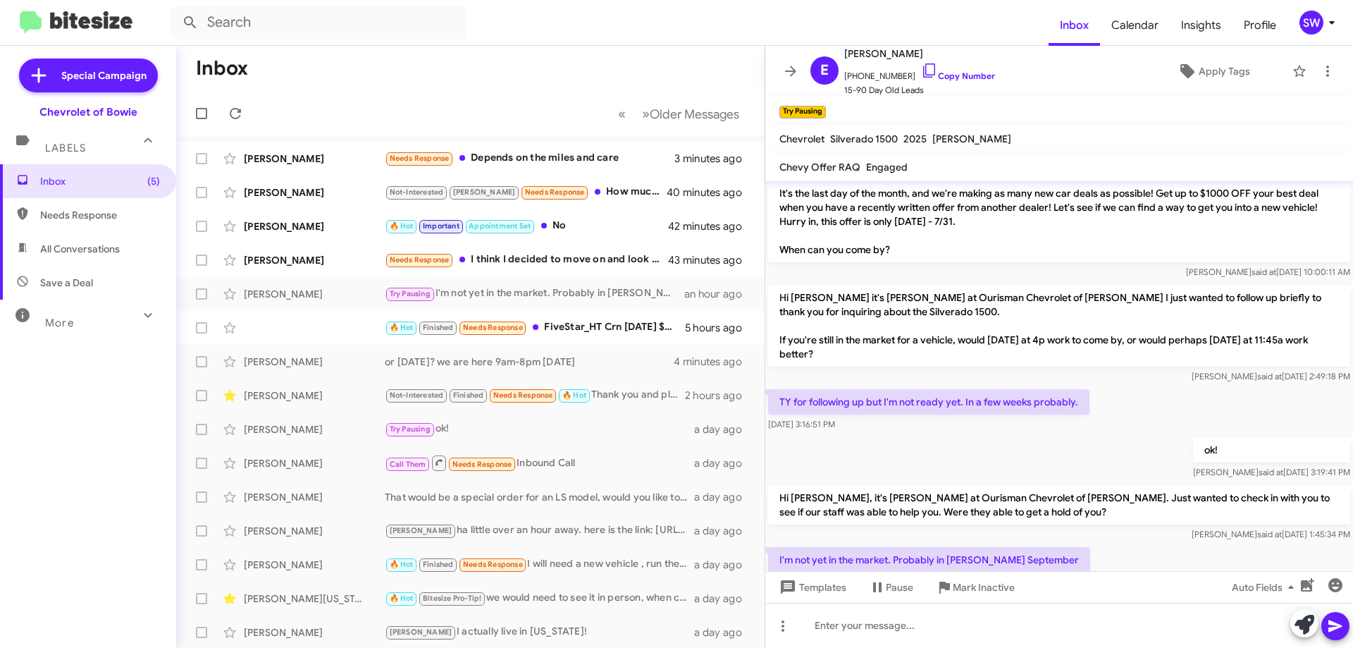
scroll to position [88, 0]
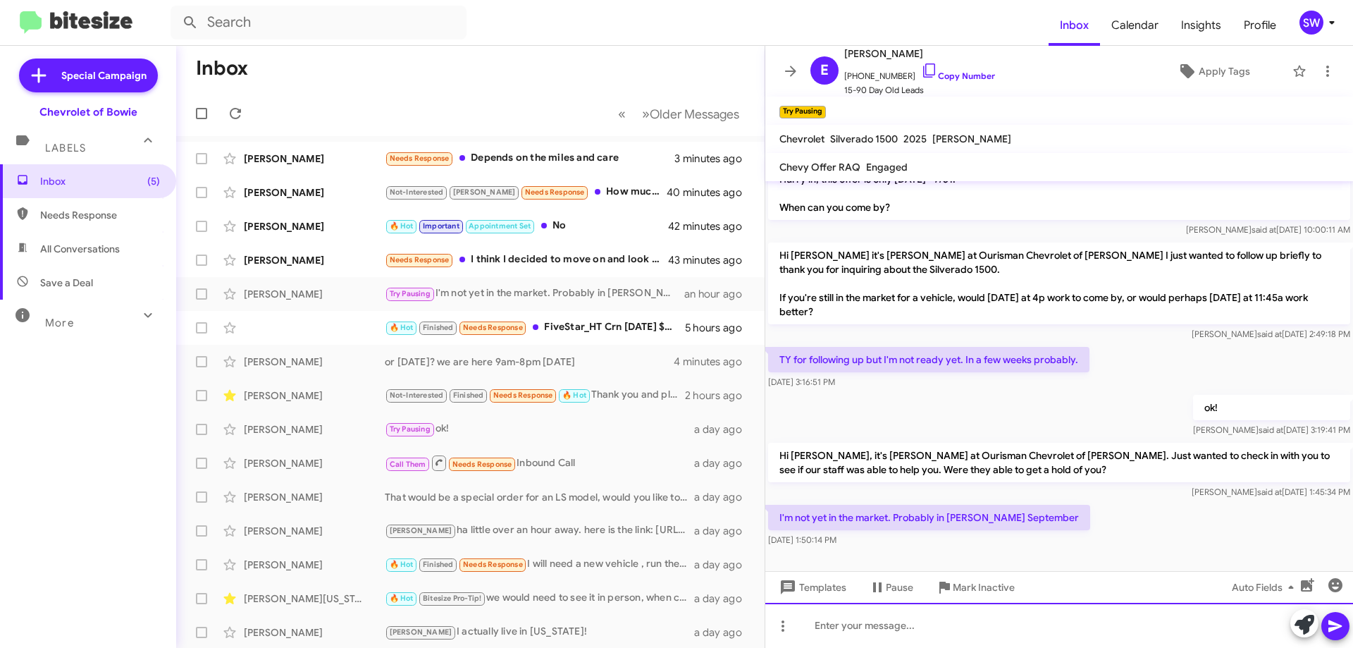
drag, startPoint x: 963, startPoint y: 619, endPoint x: 967, endPoint y: 602, distance: 18.0
click at [963, 619] on div at bounding box center [1059, 625] width 588 height 45
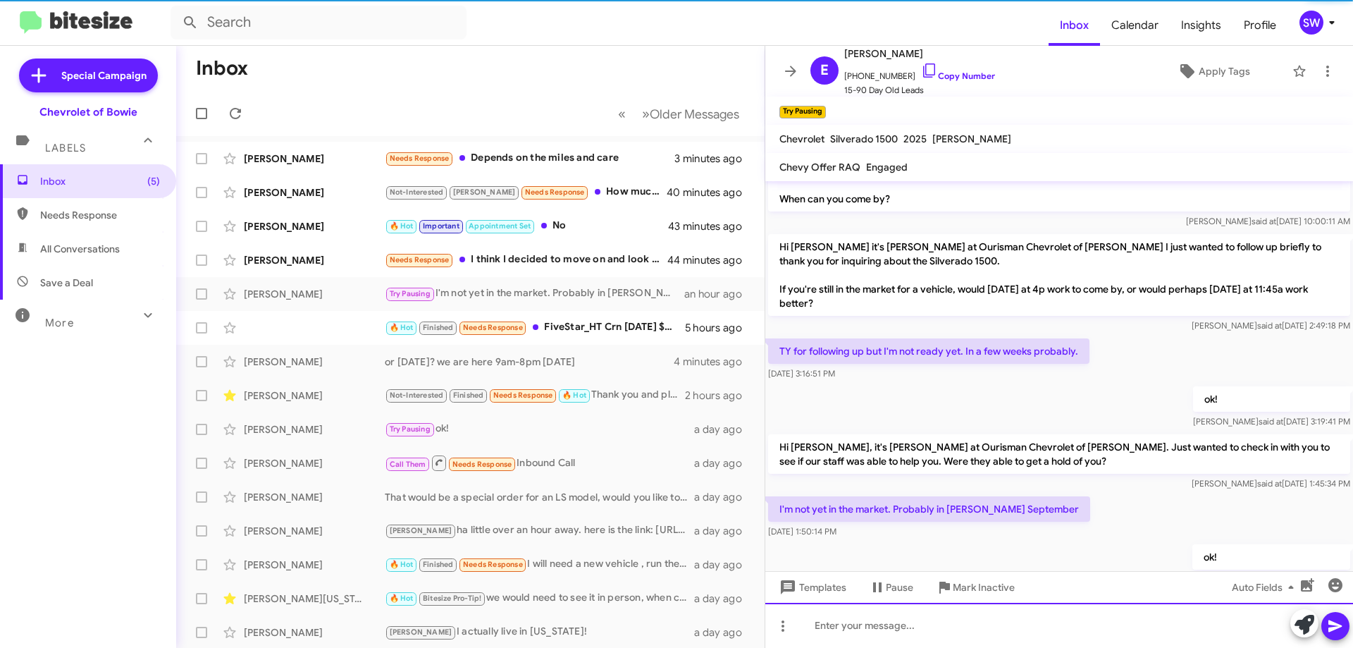
scroll to position [140, 0]
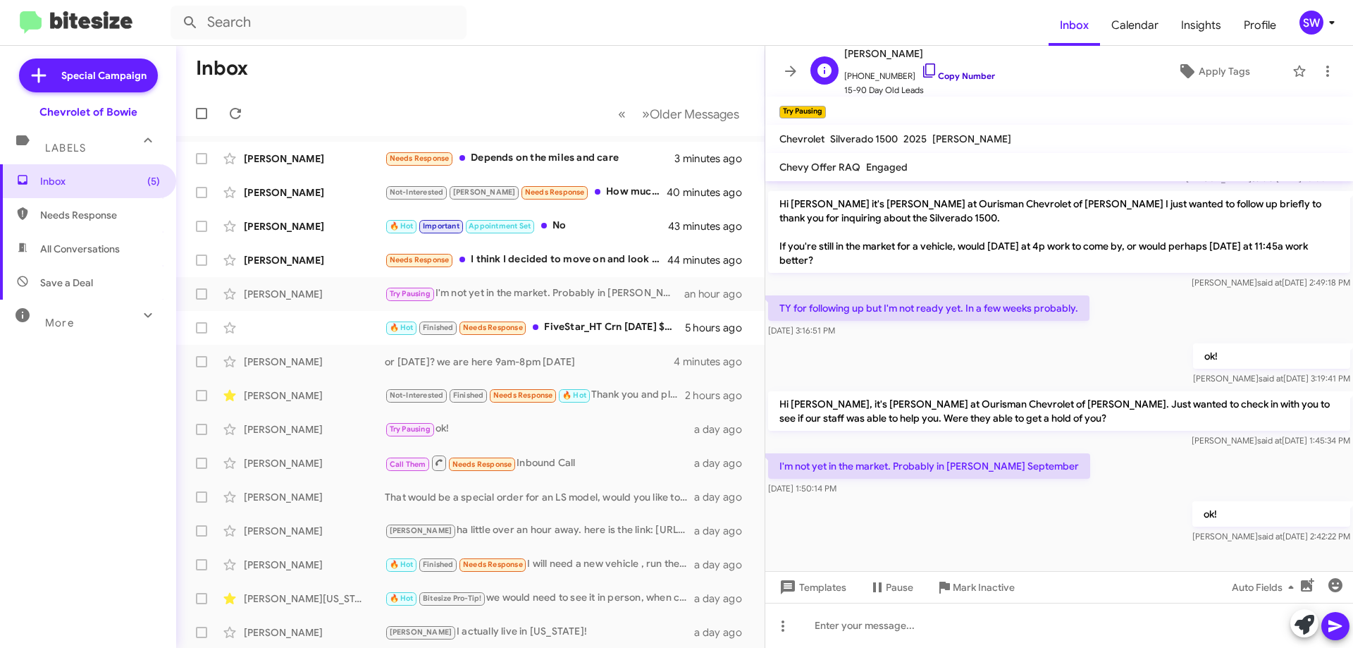
drag, startPoint x: 913, startPoint y: 66, endPoint x: 927, endPoint y: 142, distance: 77.4
click at [921, 68] on icon at bounding box center [929, 70] width 17 height 17
click at [973, 579] on span "Mark Inactive" at bounding box center [984, 586] width 62 height 25
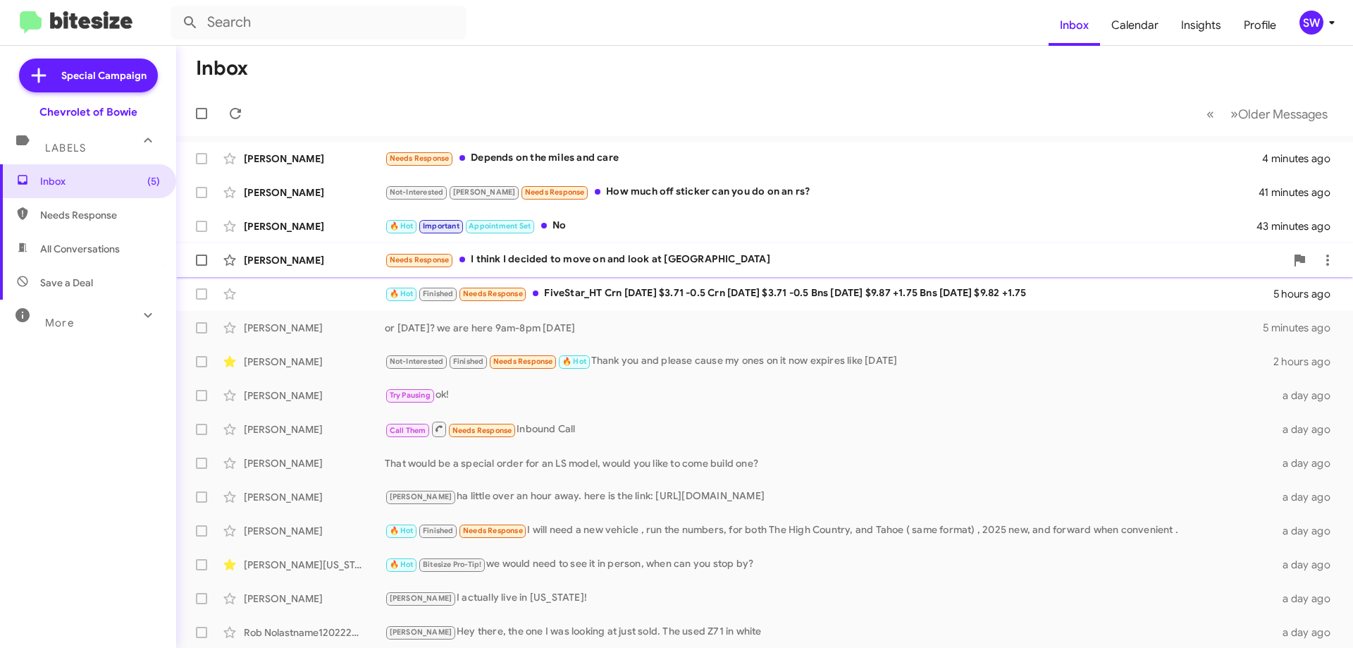
drag, startPoint x: 554, startPoint y: 269, endPoint x: 579, endPoint y: 264, distance: 26.0
click at [556, 269] on div "[PERSON_NAME] Needs Response I think I decided to move on and look at [PERSON_N…" at bounding box center [764, 260] width 1154 height 28
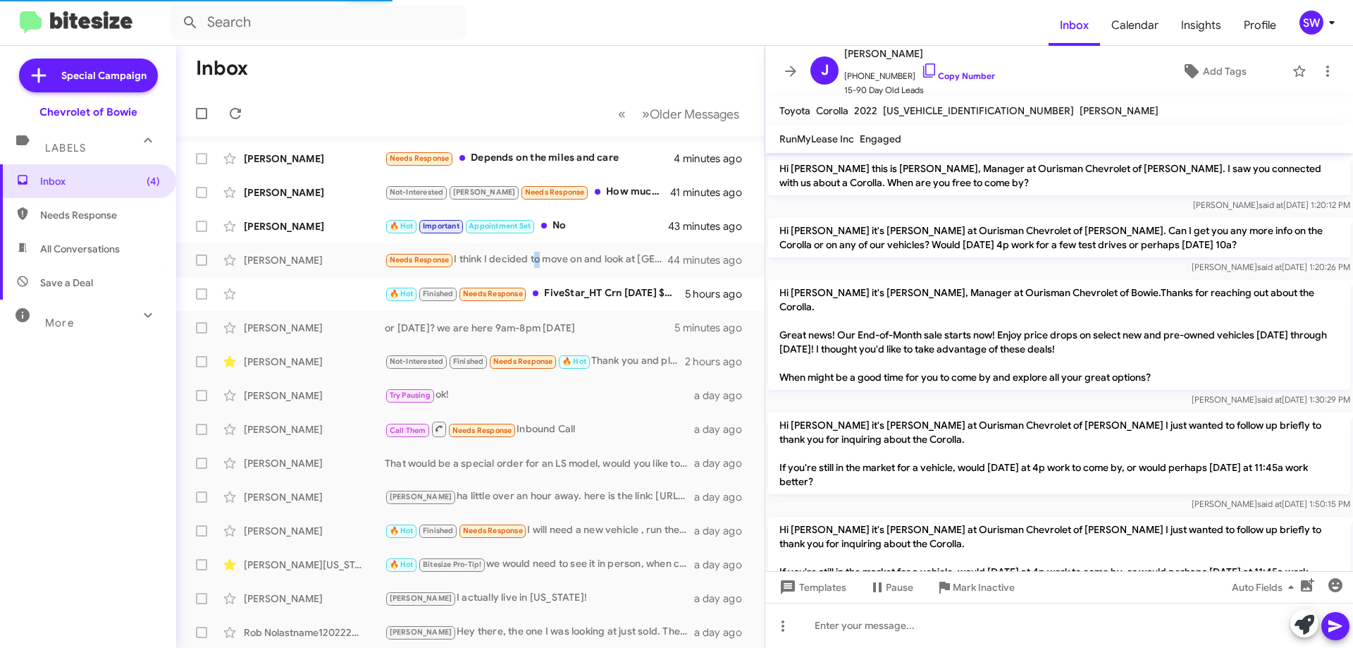
scroll to position [1485, 0]
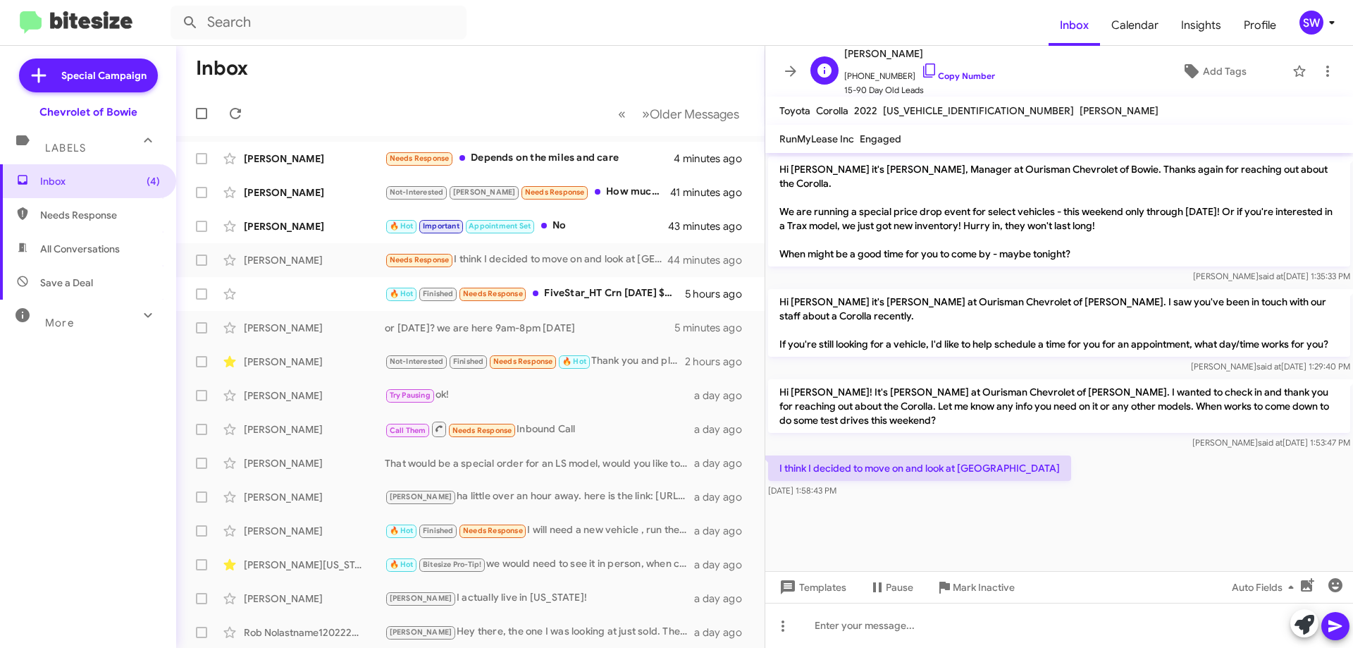
drag, startPoint x: 906, startPoint y: 67, endPoint x: 927, endPoint y: 69, distance: 20.5
click at [911, 67] on span "[PHONE_NUMBER] Copy Number" at bounding box center [919, 72] width 151 height 21
click at [921, 71] on icon at bounding box center [929, 70] width 17 height 17
drag, startPoint x: 563, startPoint y: 234, endPoint x: 611, endPoint y: 209, distance: 53.9
click at [565, 234] on div "🔥 Hot Important Appointment Set No" at bounding box center [541, 226] width 312 height 16
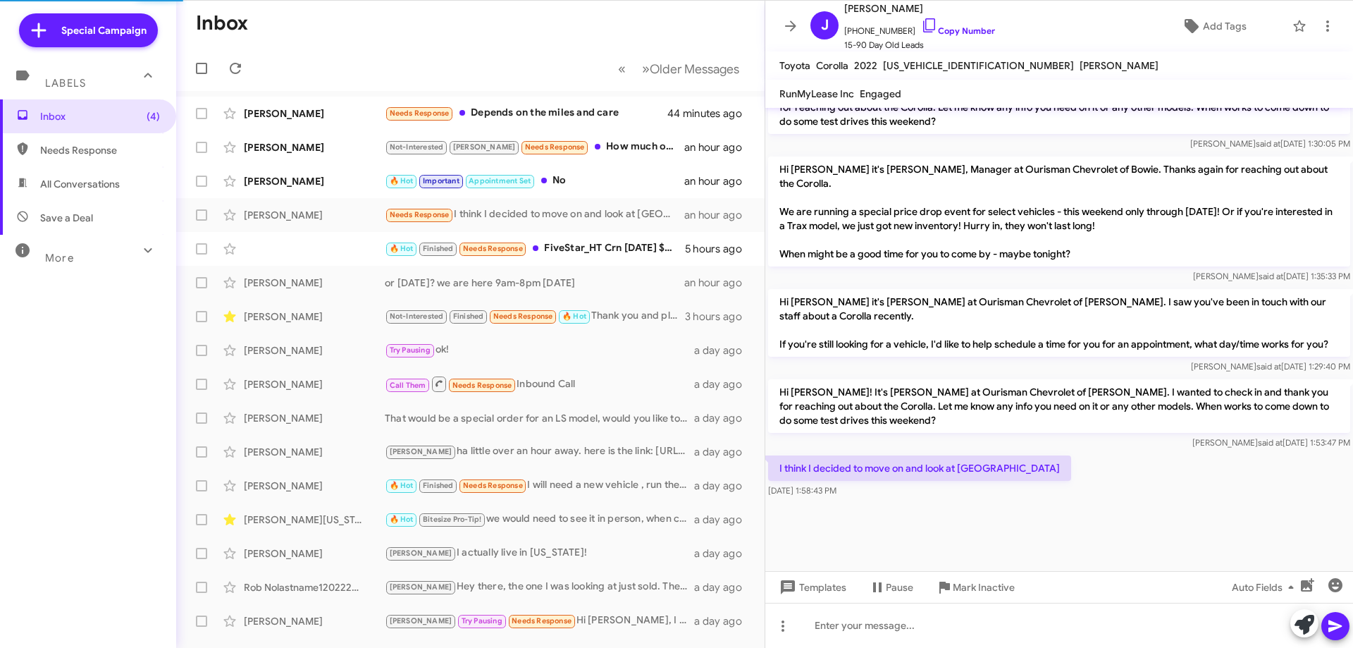
scroll to position [1440, 0]
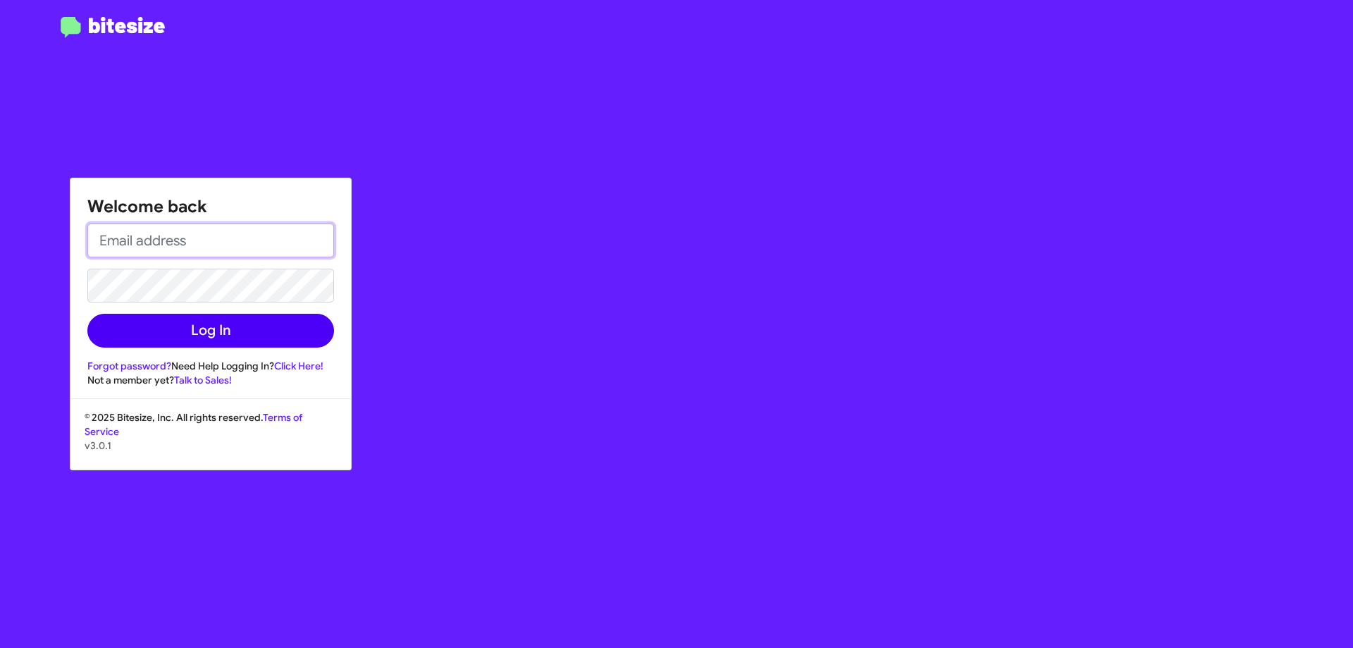
type input "[EMAIL_ADDRESS][DOMAIN_NAME]"
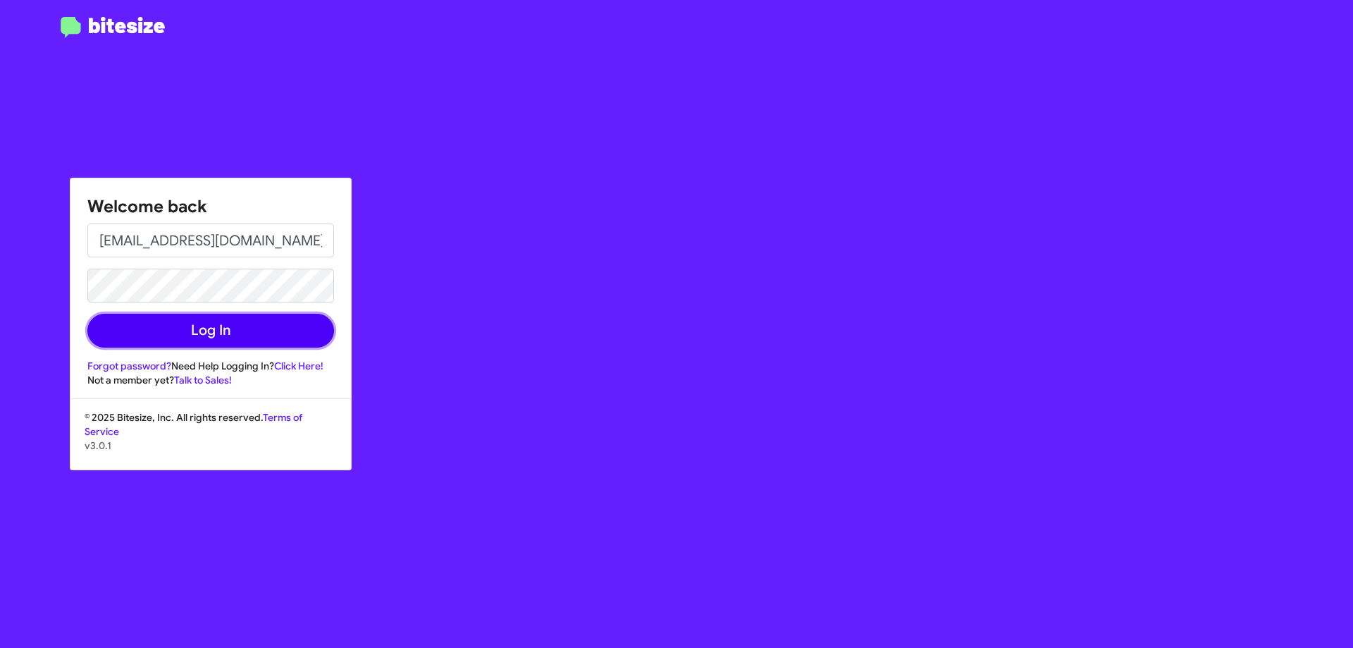
click at [195, 328] on button "Log In" at bounding box center [210, 331] width 247 height 34
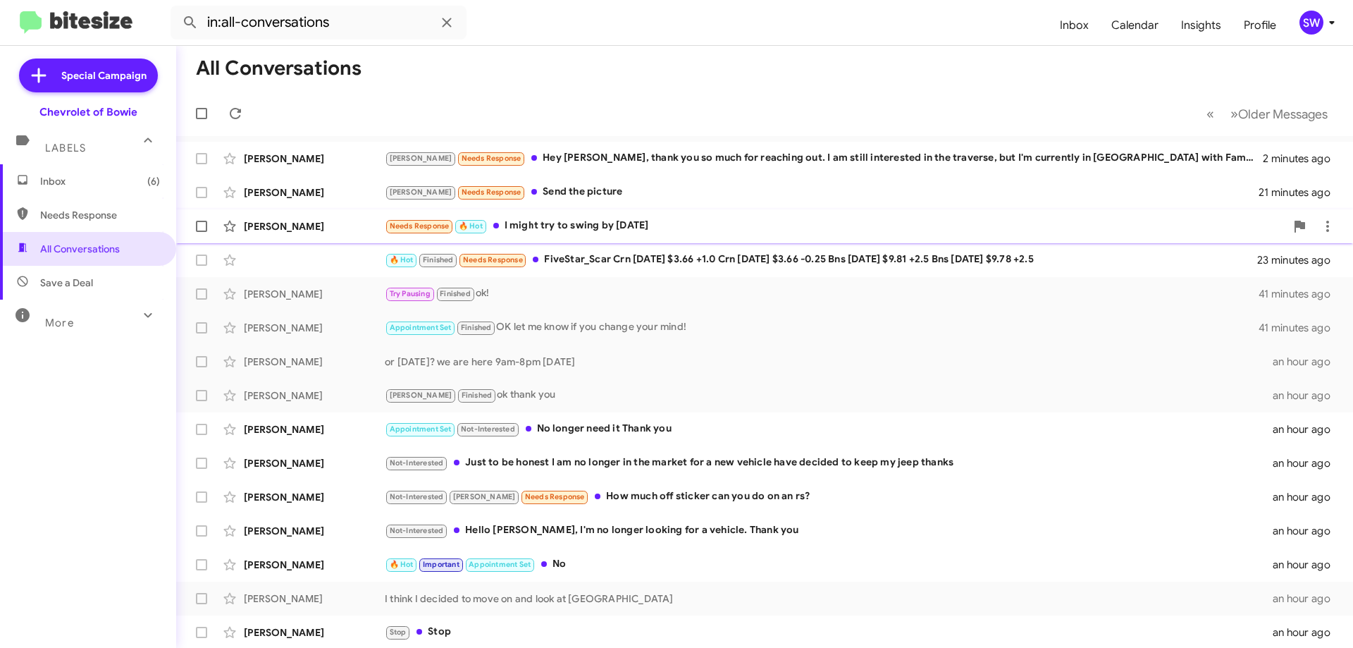
click at [576, 235] on div "[PERSON_NAME] Needs Response 🔥 Hot I might try to swing by [DATE]" at bounding box center [764, 226] width 1154 height 28
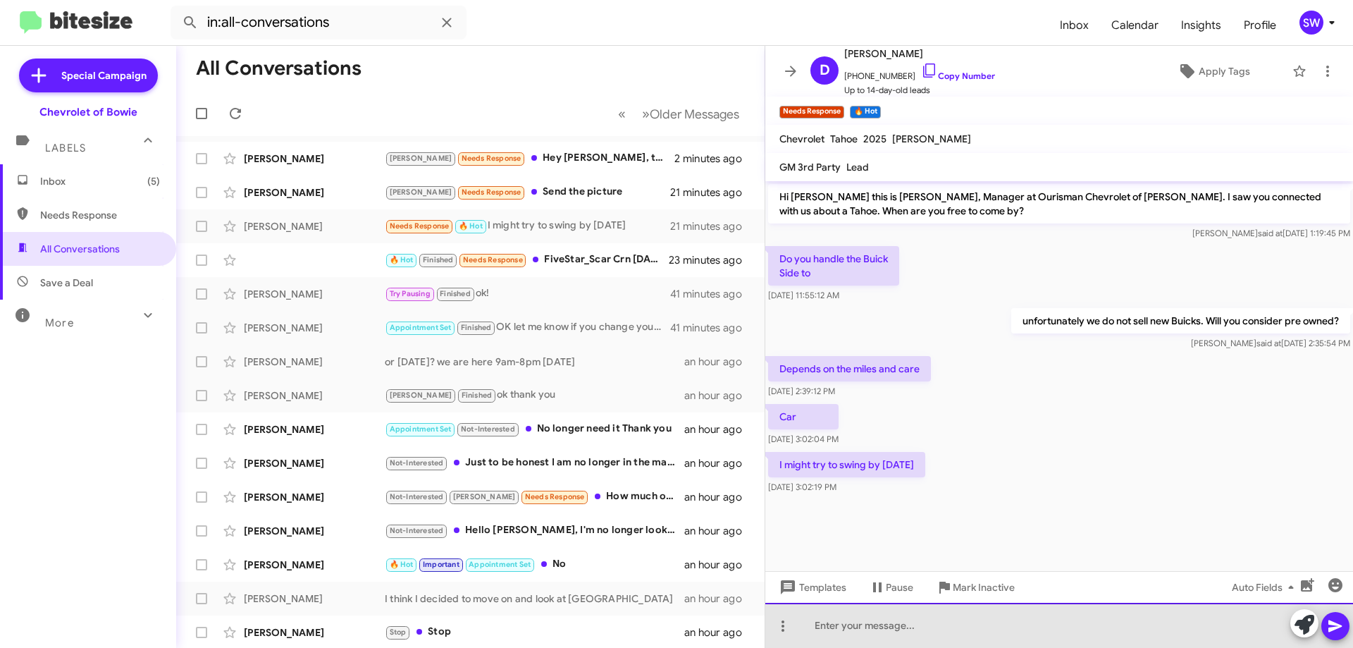
drag, startPoint x: 887, startPoint y: 624, endPoint x: 897, endPoint y: 603, distance: 23.6
click at [886, 624] on div at bounding box center [1059, 625] width 588 height 45
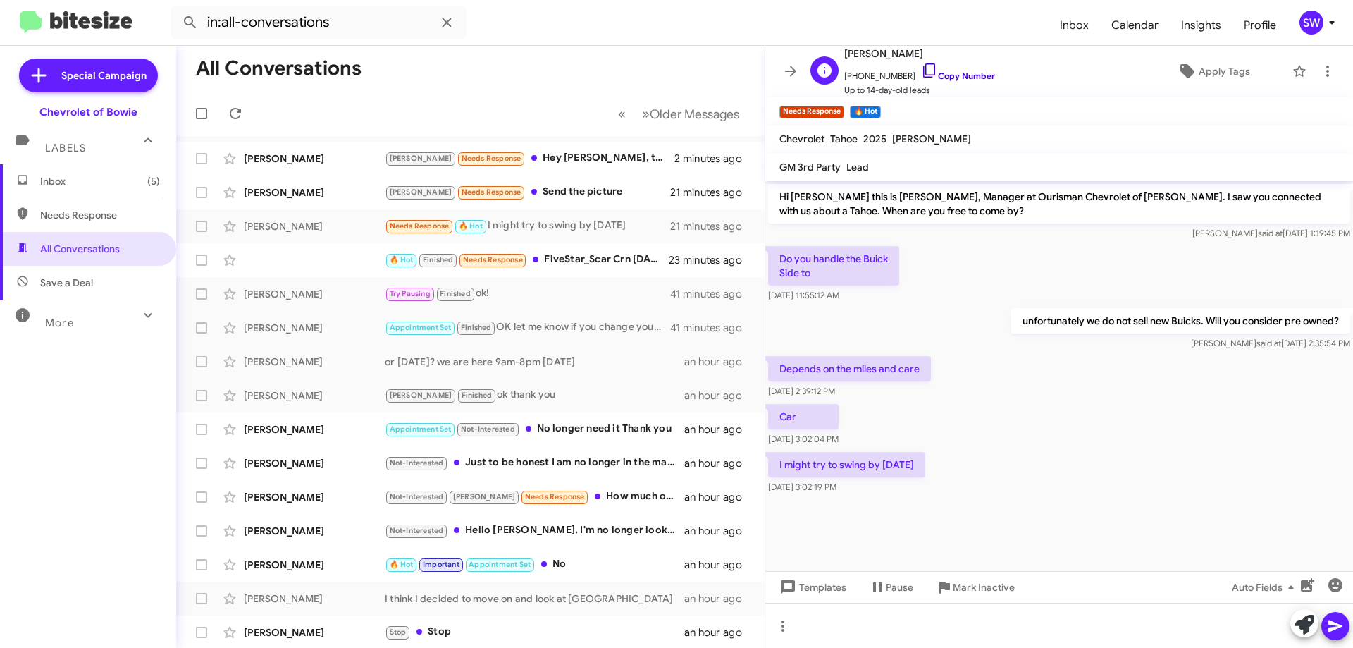
click at [923, 71] on icon at bounding box center [929, 70] width 12 height 14
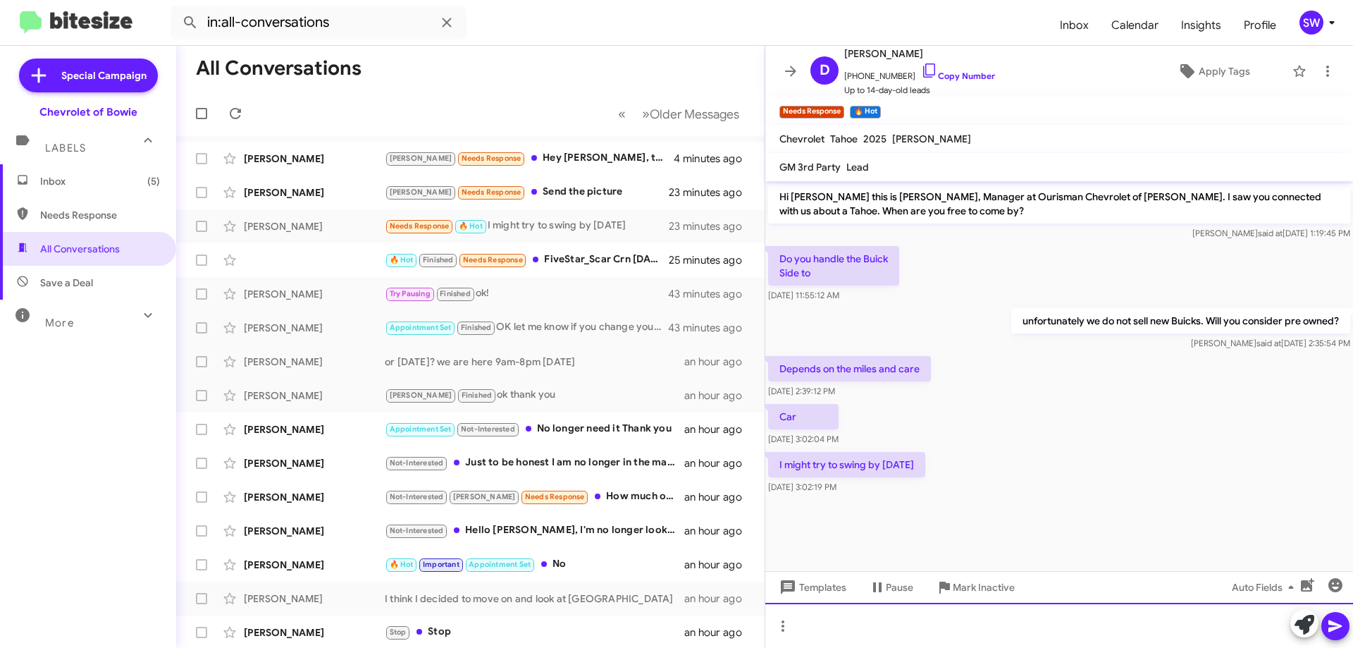
drag, startPoint x: 839, startPoint y: 622, endPoint x: 846, endPoint y: 609, distance: 15.1
click at [839, 622] on div at bounding box center [1059, 625] width 588 height 45
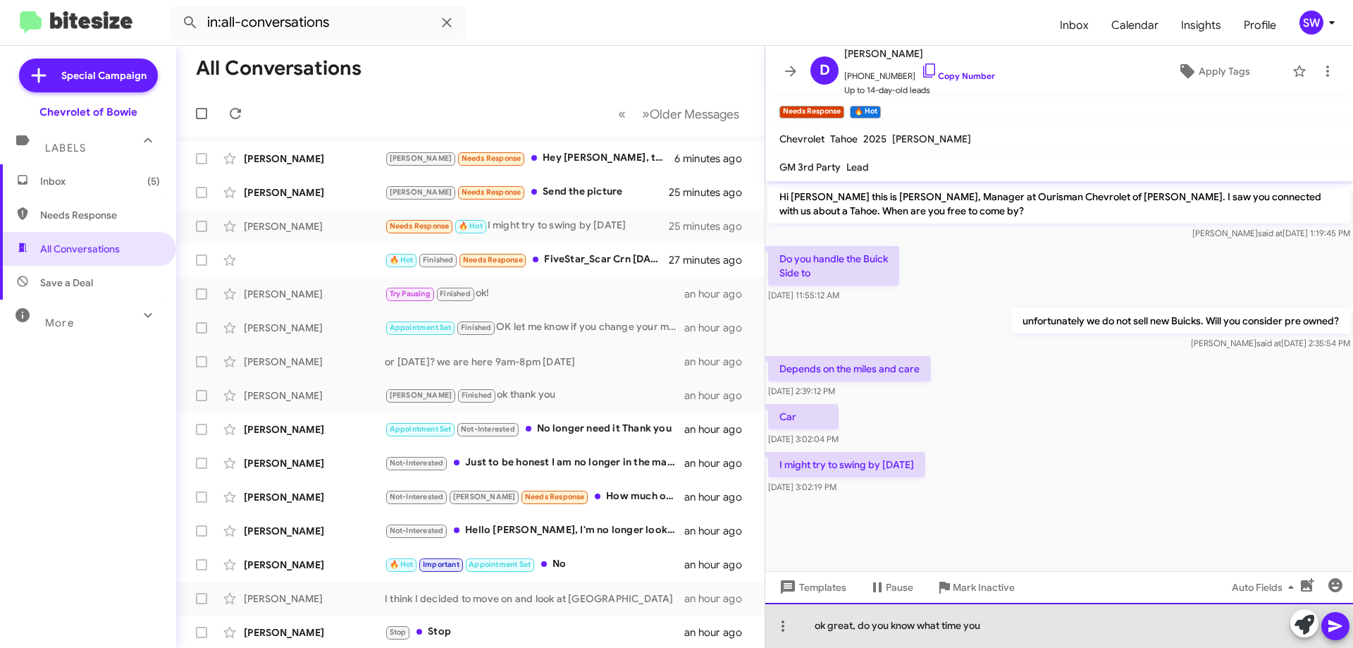
drag, startPoint x: 1040, startPoint y: 629, endPoint x: 1068, endPoint y: 605, distance: 37.5
click at [1044, 629] on div "ok great, do you know what time you" at bounding box center [1059, 625] width 588 height 45
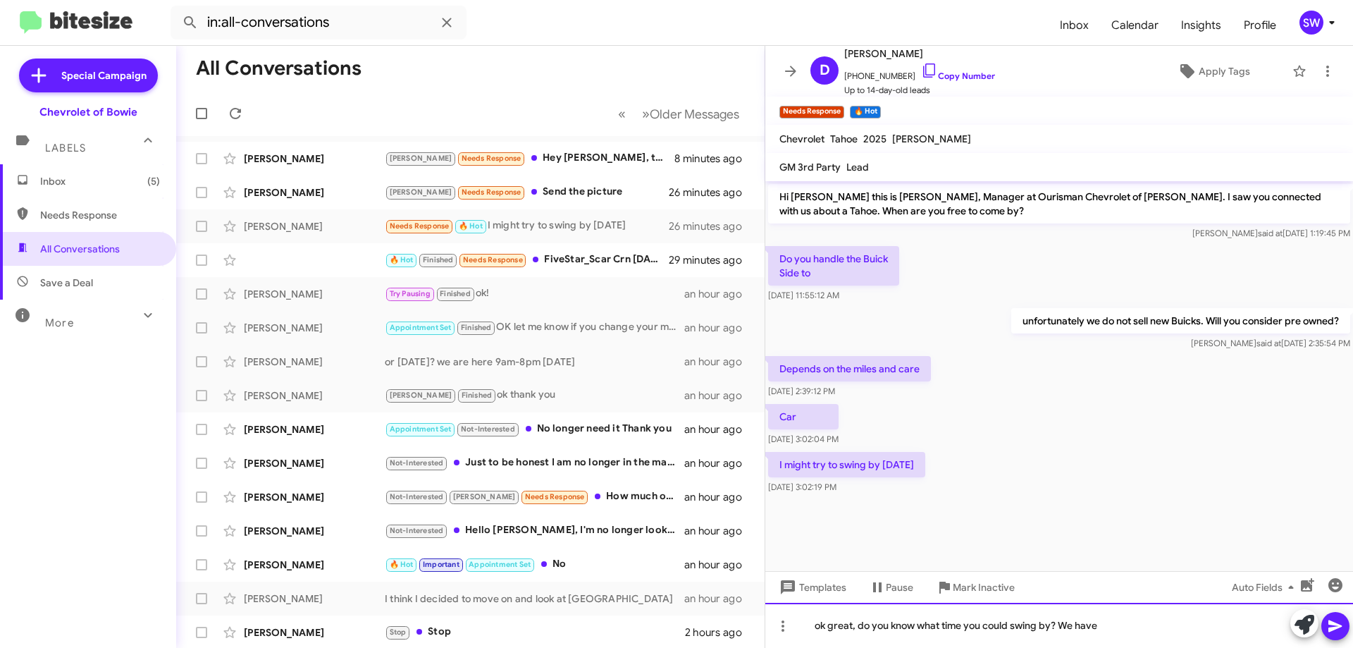
click at [1156, 624] on div "ok great, do you know what time you could swing by? We have" at bounding box center [1059, 625] width 588 height 45
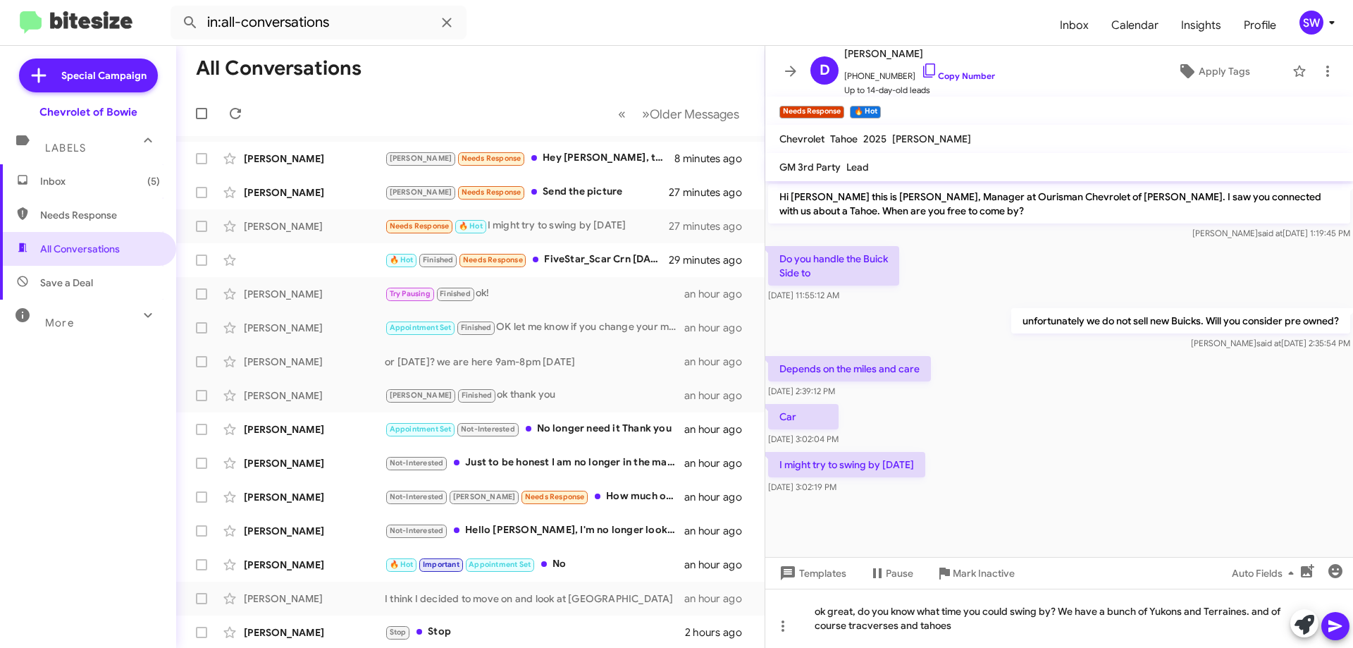
drag, startPoint x: 869, startPoint y: 629, endPoint x: 937, endPoint y: 365, distance: 272.3
click at [911, 285] on div "Do you handle the Buick Side to [DATE] 11:55:12 AM" at bounding box center [1059, 274] width 588 height 62
drag, startPoint x: 944, startPoint y: 628, endPoint x: 949, endPoint y: 635, distance: 8.2
click at [945, 630] on div "ok great, do you know what time you could swing by? We have a bunch of [GEOGRAP…" at bounding box center [1059, 617] width 588 height 59
drag, startPoint x: 942, startPoint y: 623, endPoint x: 949, endPoint y: 631, distance: 10.5
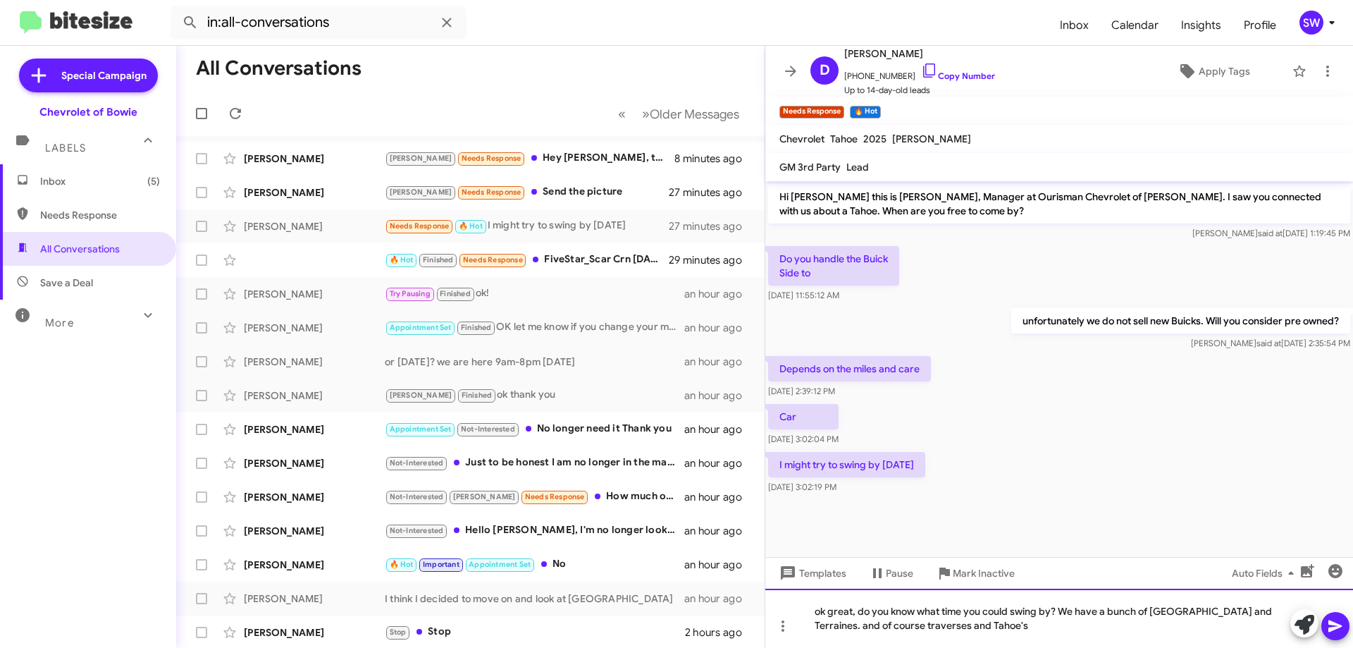
click at [943, 625] on div "ok great, do you know what time you could swing by? We have a bunch of [GEOGRAP…" at bounding box center [1059, 617] width 588 height 59
drag, startPoint x: 851, startPoint y: 625, endPoint x: 873, endPoint y: 631, distance: 23.2
click at [851, 625] on div "ok great, do you know what time you could swing by? We have a bunch of [GEOGRAP…" at bounding box center [1059, 617] width 588 height 59
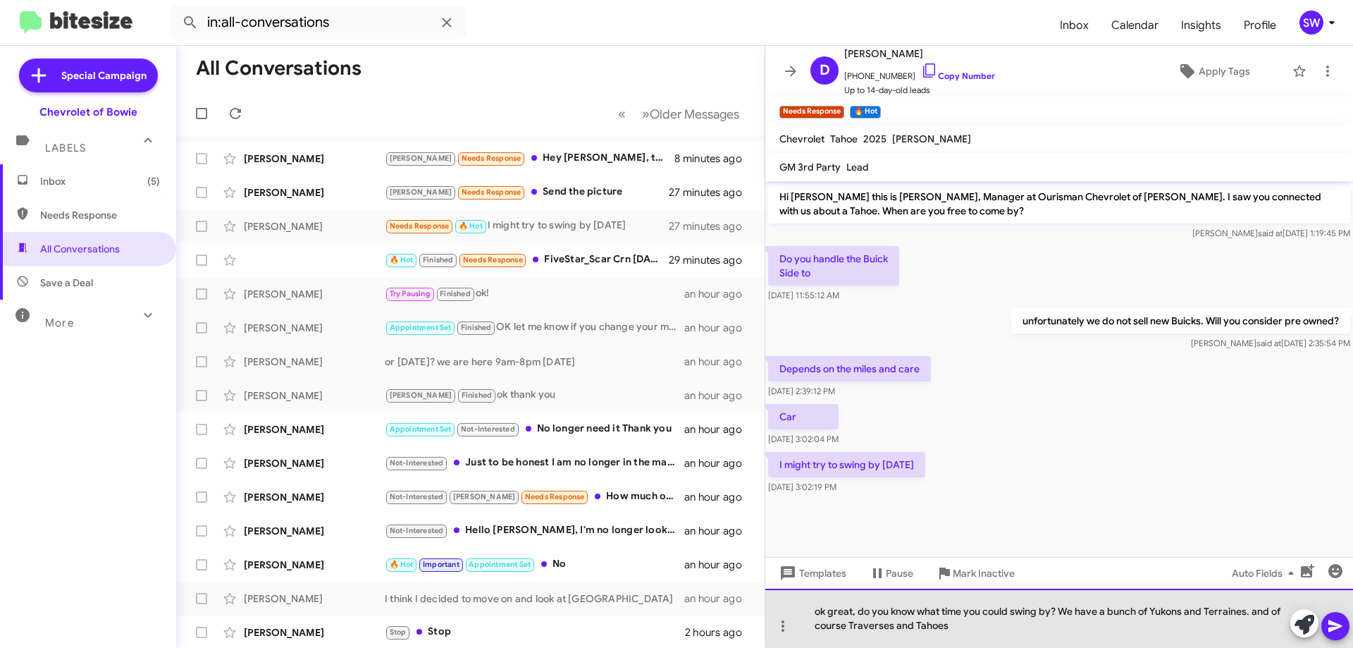
click at [1251, 616] on div "ok great, do you know what time you could swing by? We have a bunch of Yukons a…" at bounding box center [1059, 617] width 588 height 59
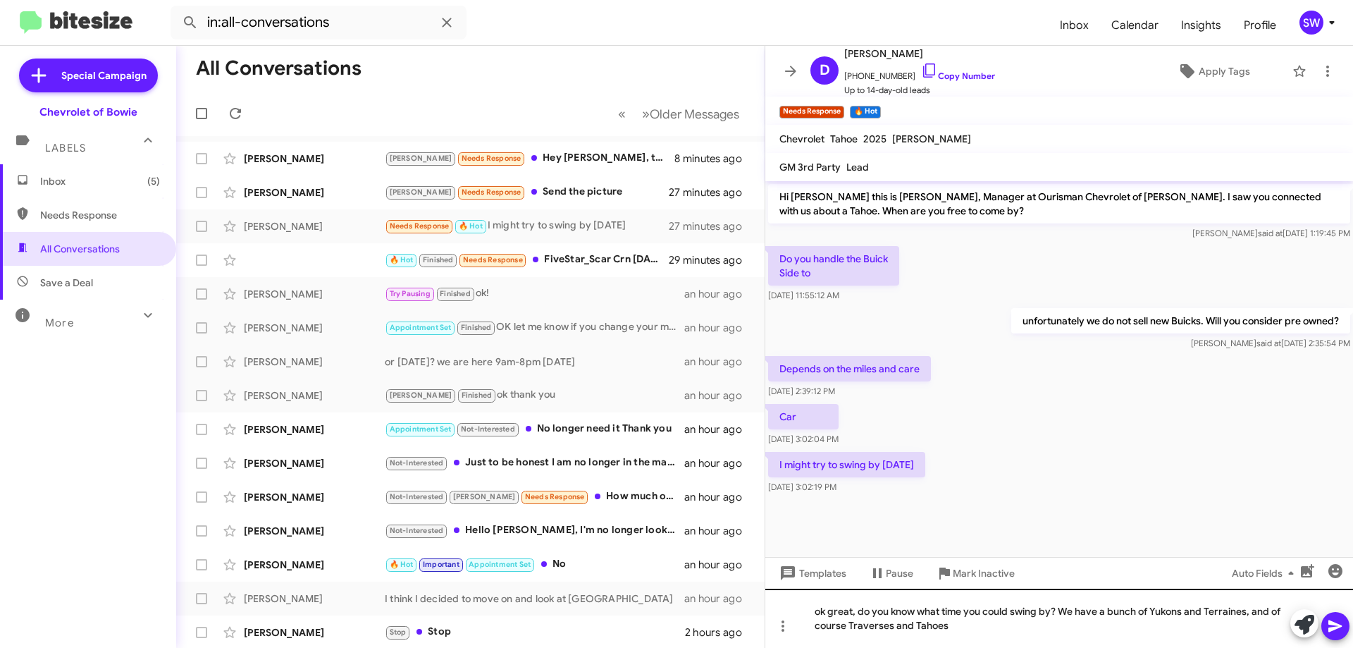
drag, startPoint x: 1345, startPoint y: 620, endPoint x: 1352, endPoint y: 613, distance: 10.5
click at [1345, 619] on button at bounding box center [1335, 626] width 28 height 28
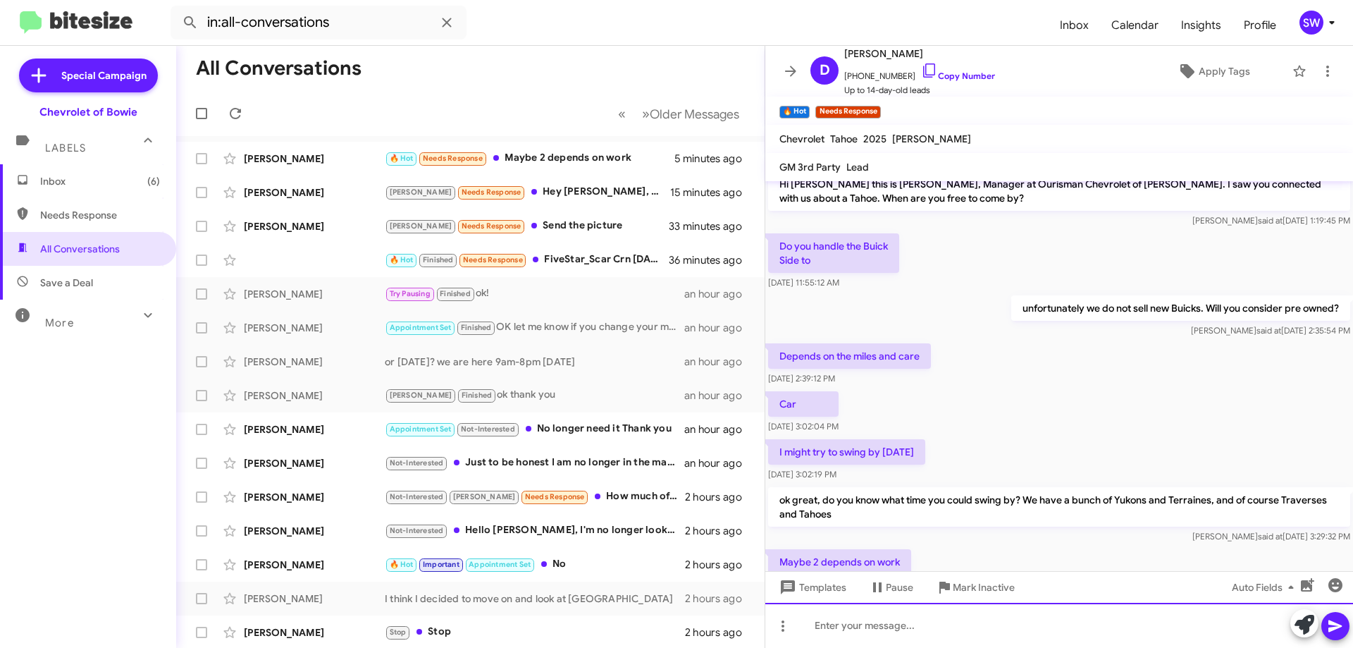
scroll to position [64, 0]
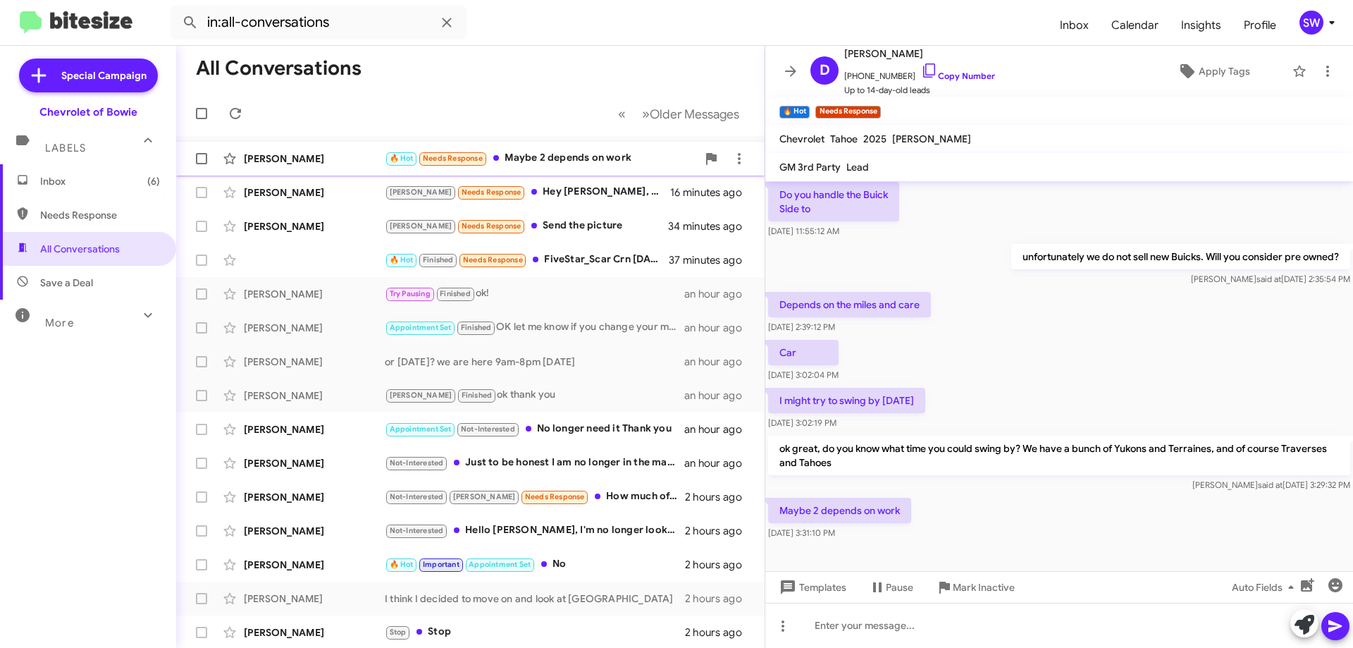
click at [574, 156] on div "🔥 Hot Needs Response Maybe 2 depends on work" at bounding box center [541, 158] width 312 height 16
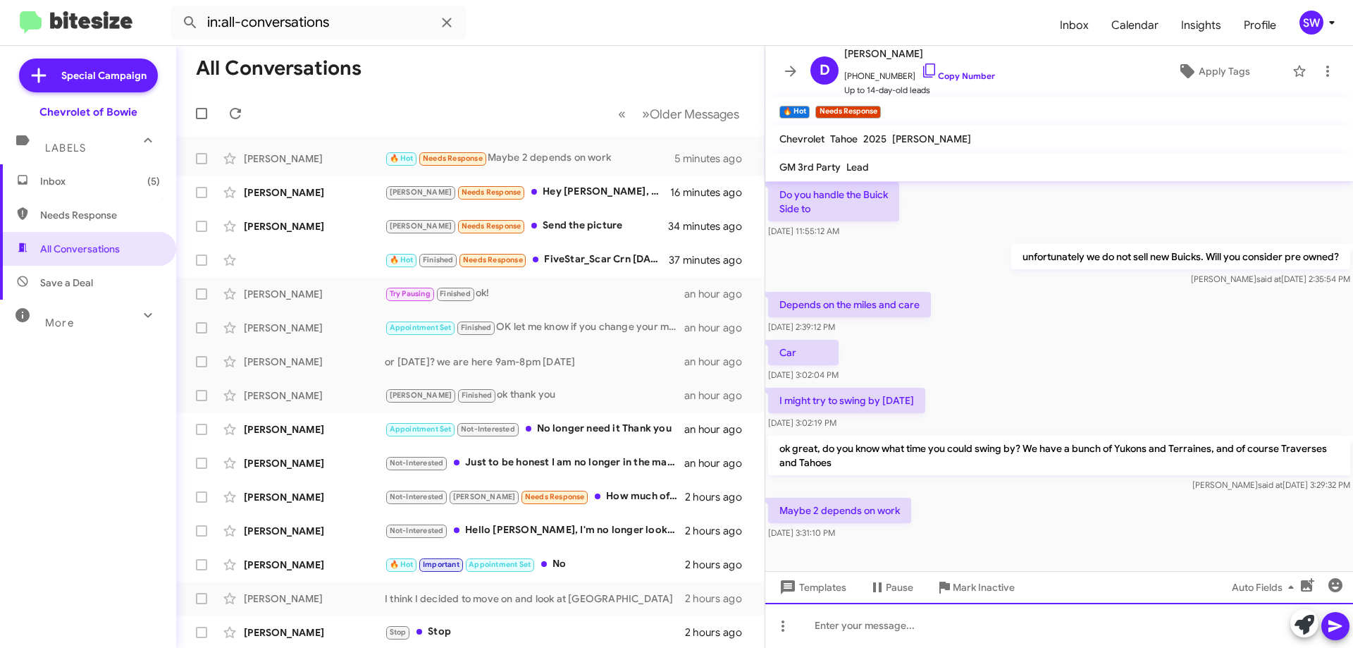
click at [907, 617] on div at bounding box center [1059, 625] width 588 height 45
click at [1049, 642] on div "Ok sounds good. Here is the address" at bounding box center [1059, 625] width 588 height 45
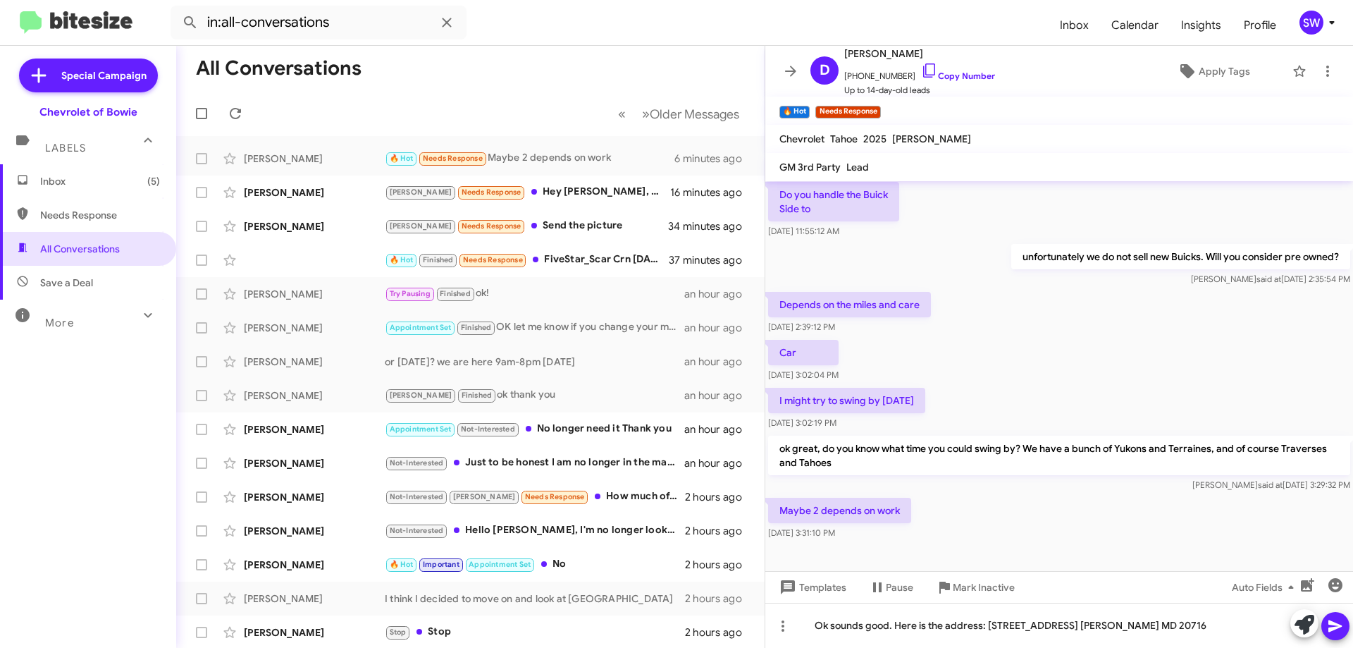
click at [1329, 621] on icon at bounding box center [1335, 625] width 17 height 17
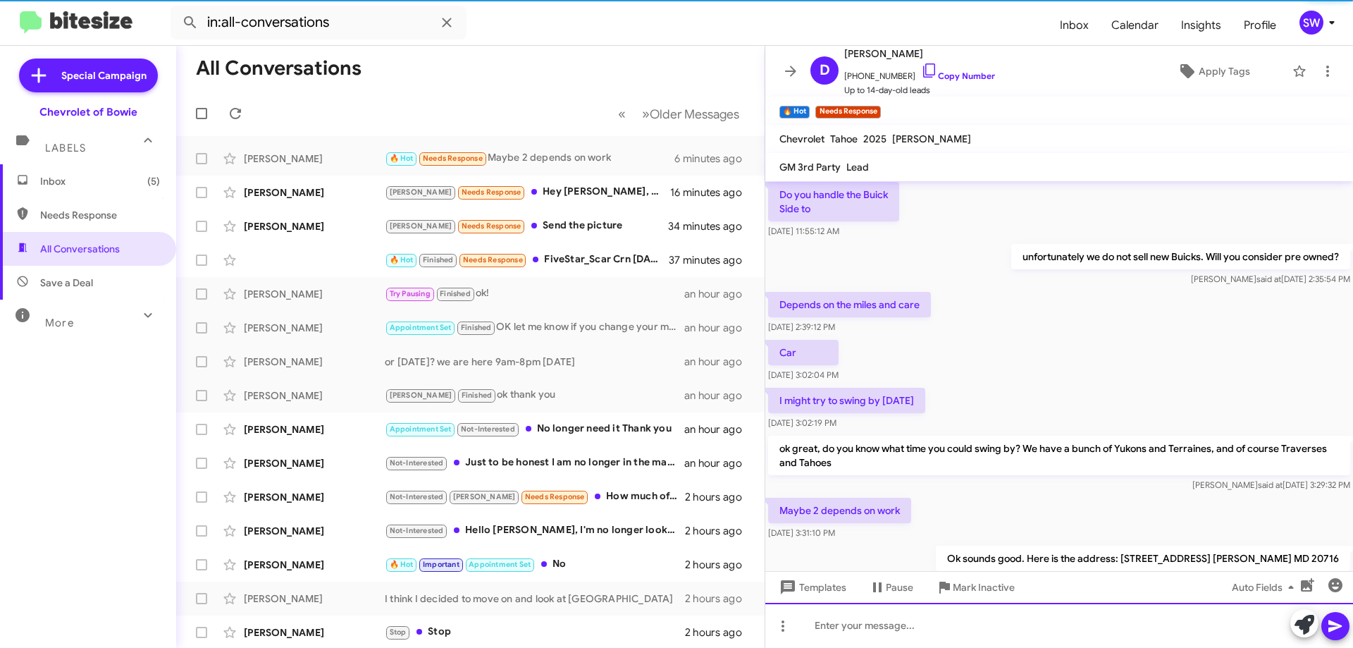
scroll to position [116, 0]
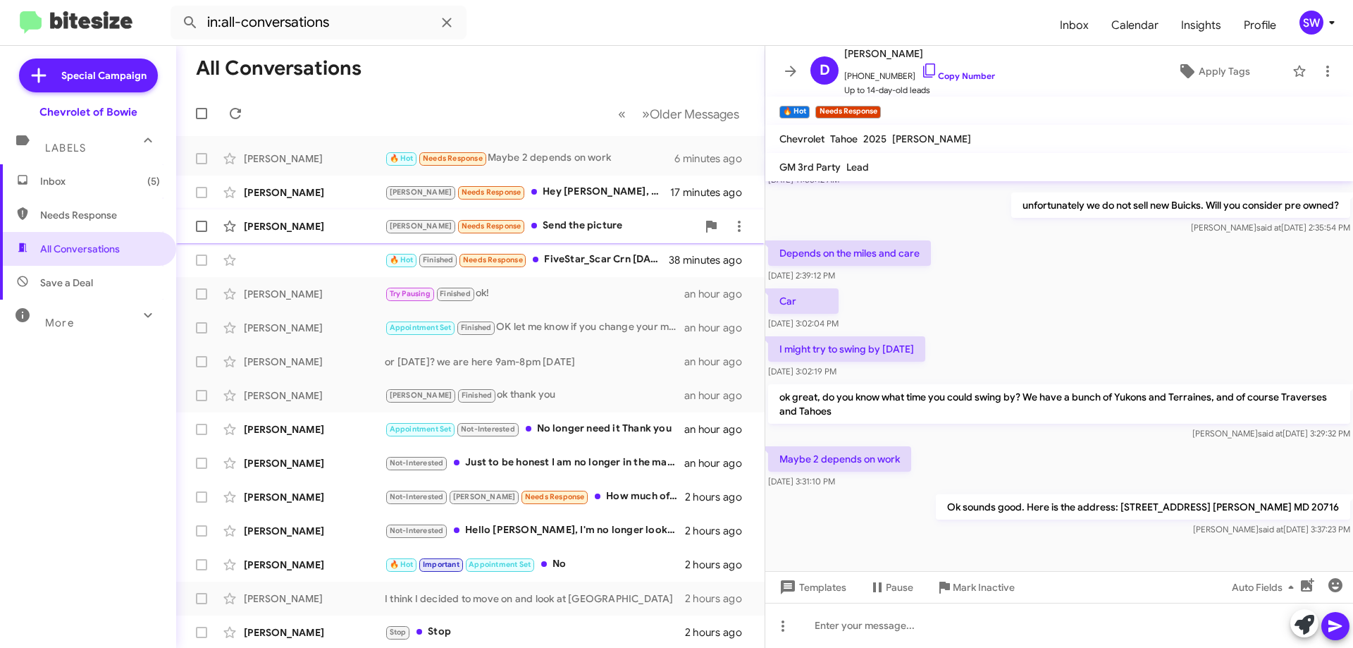
drag, startPoint x: 555, startPoint y: 220, endPoint x: 563, endPoint y: 222, distance: 8.0
click at [556, 221] on div "[PERSON_NAME] Needs Response Send the picture" at bounding box center [541, 226] width 312 height 16
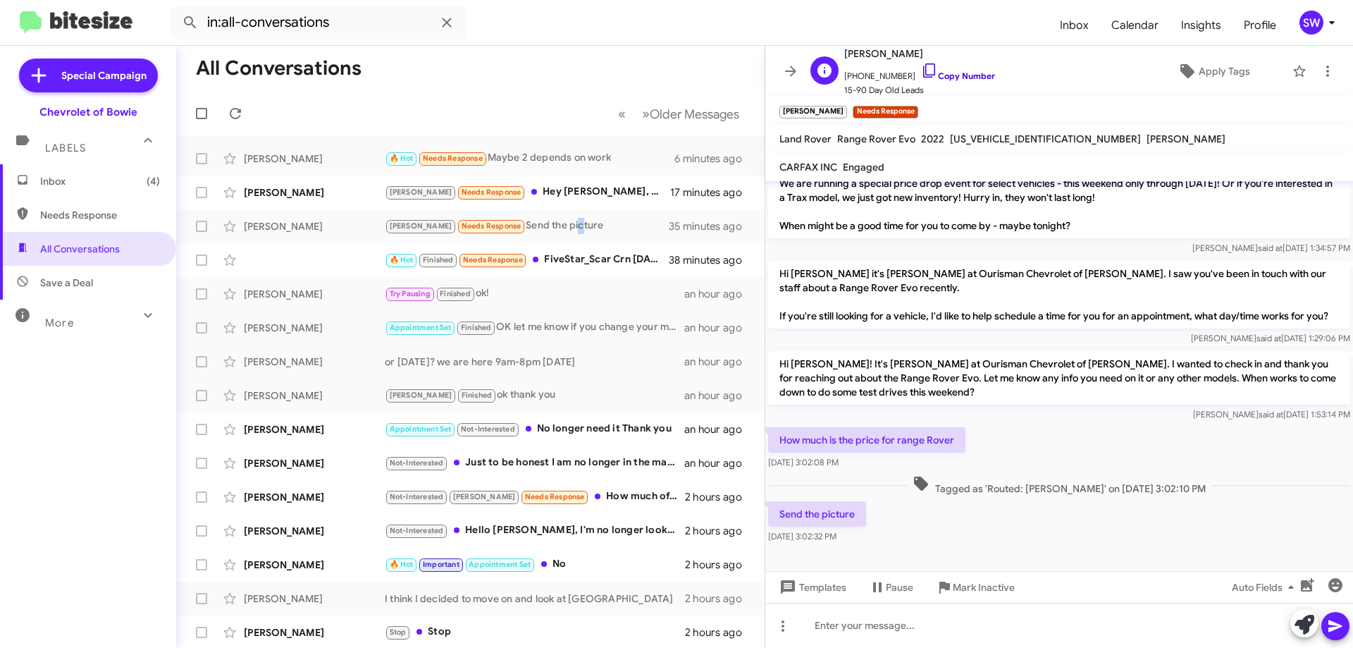
click at [921, 72] on icon at bounding box center [929, 70] width 17 height 17
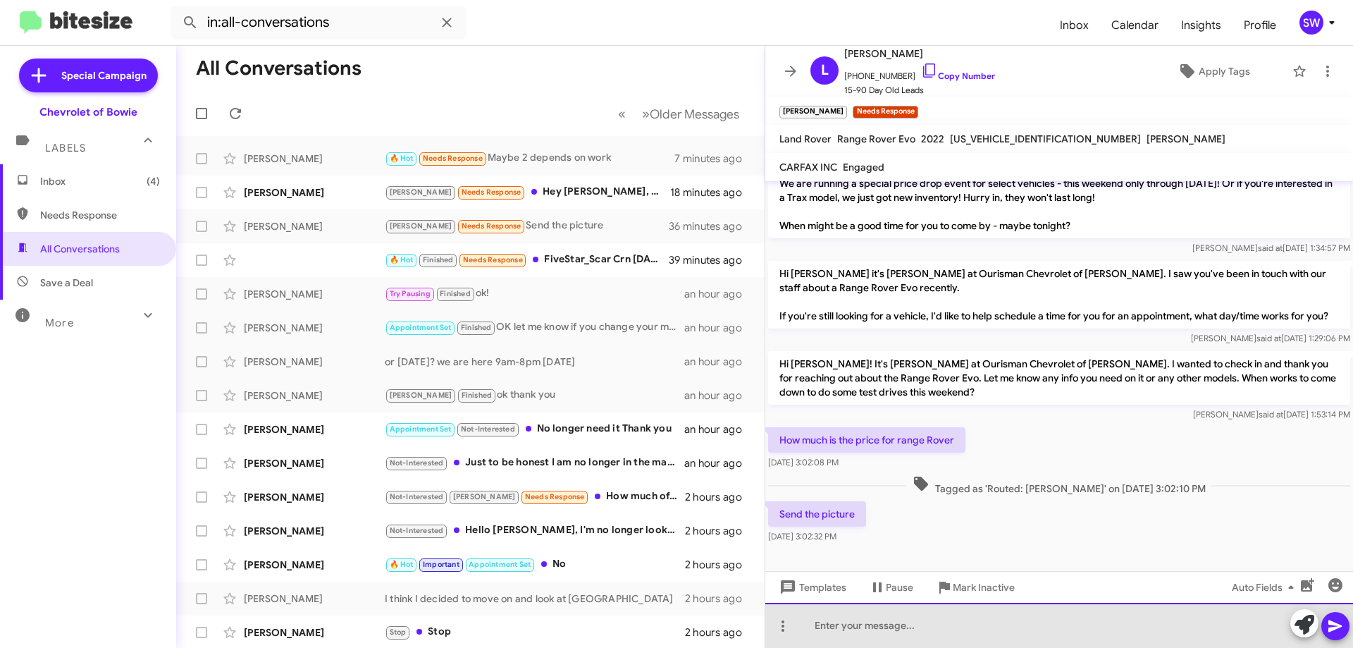
drag, startPoint x: 853, startPoint y: 621, endPoint x: 870, endPoint y: 617, distance: 17.4
click at [860, 619] on div at bounding box center [1059, 625] width 588 height 45
drag, startPoint x: 1167, startPoint y: 629, endPoint x: 605, endPoint y: 617, distance: 562.5
click at [605, 617] on div "All Conversations « Previous » Next Older Messages [PERSON_NAME] 🔥 Hot Needs Re…" at bounding box center [764, 347] width 1177 height 602
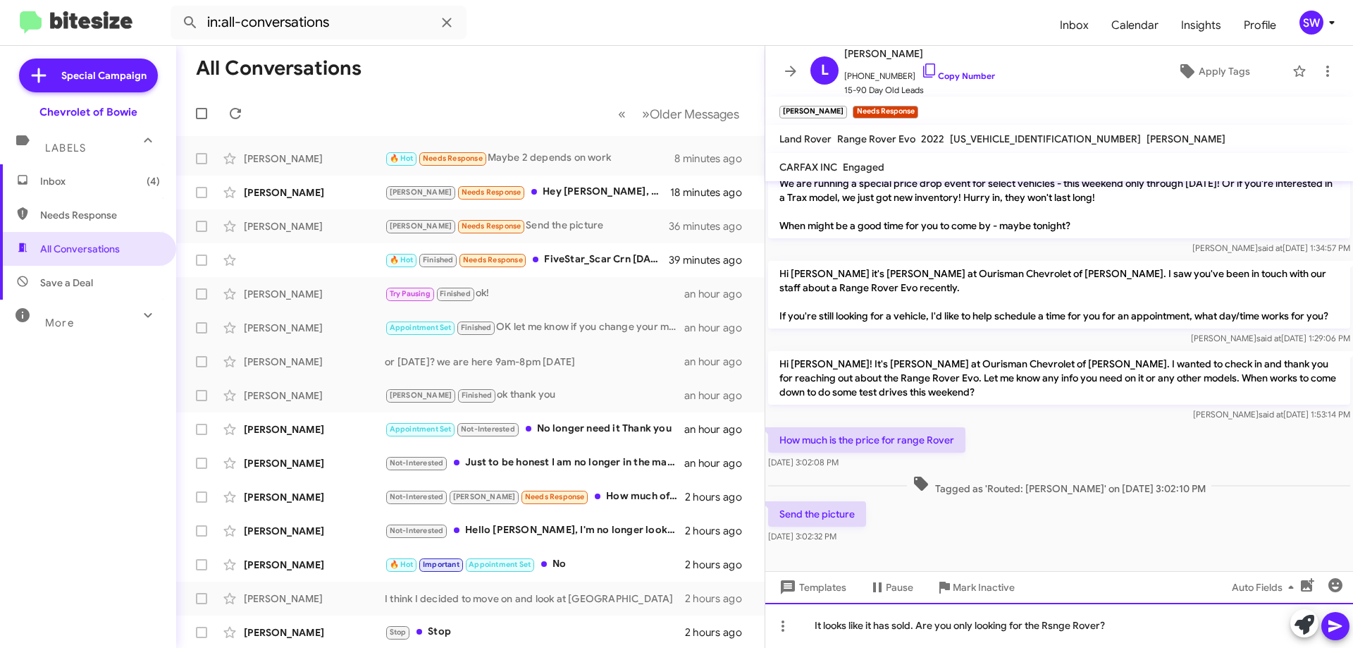
drag, startPoint x: 1043, startPoint y: 609, endPoint x: 1073, endPoint y: 630, distance: 37.0
drag, startPoint x: 1073, startPoint y: 630, endPoint x: 1029, endPoint y: 624, distance: 44.8
click at [997, 619] on div "It looks like it has sold. Are you only looking for the Rsnge Rover?" at bounding box center [1059, 625] width 588 height 45
click at [1056, 622] on div "It looks like it has sold. Are you only looking for the Rsnge Rover?" at bounding box center [1059, 625] width 588 height 45
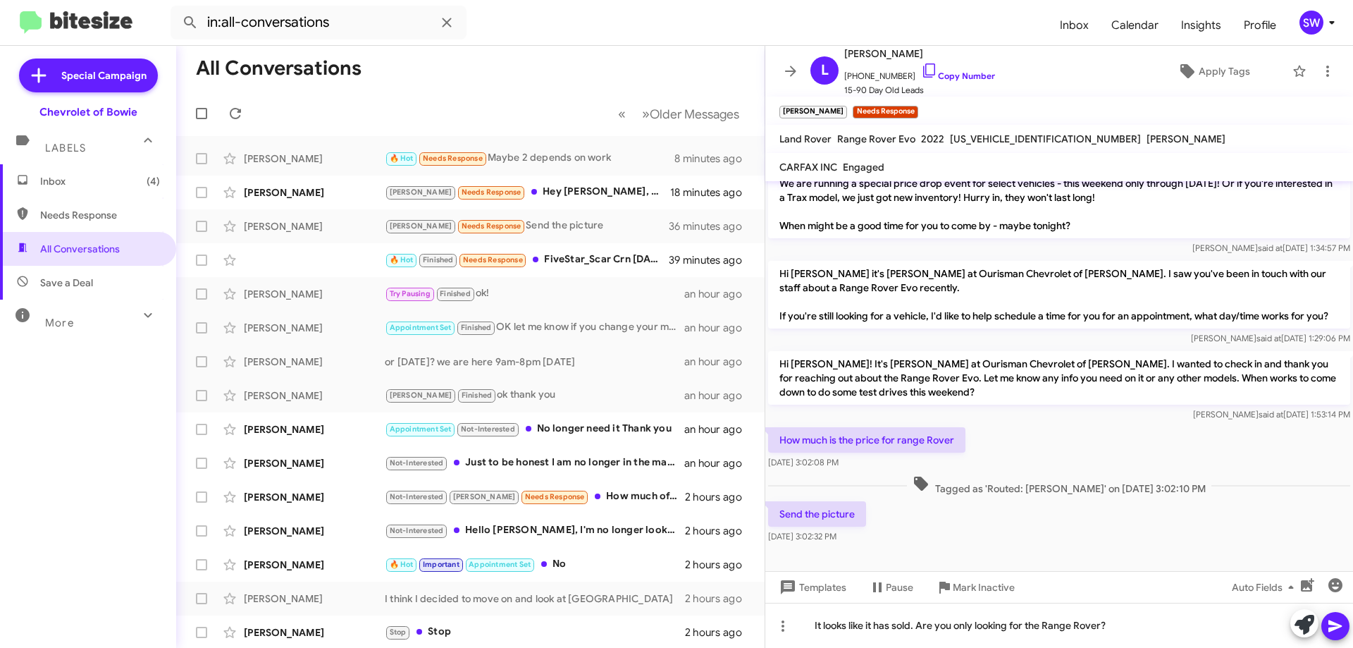
drag, startPoint x: 1335, startPoint y: 634, endPoint x: 1175, endPoint y: 548, distance: 182.6
click at [1335, 634] on span at bounding box center [1335, 626] width 17 height 28
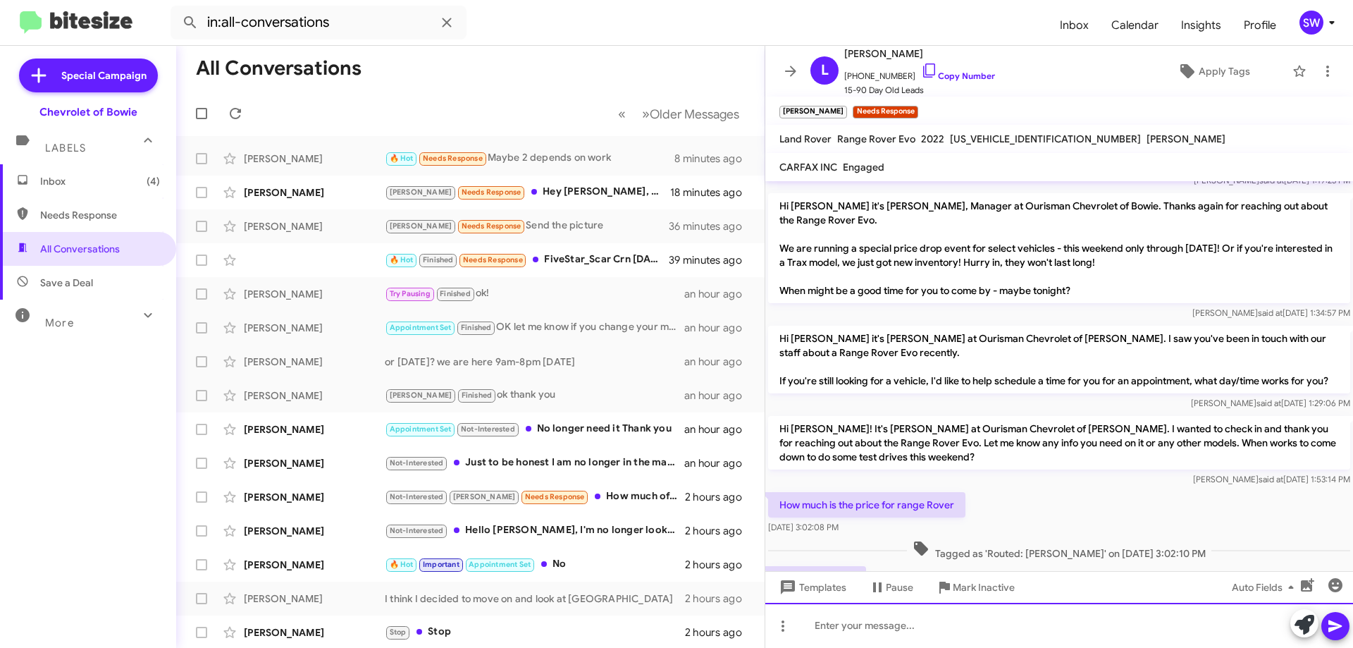
scroll to position [183, 0]
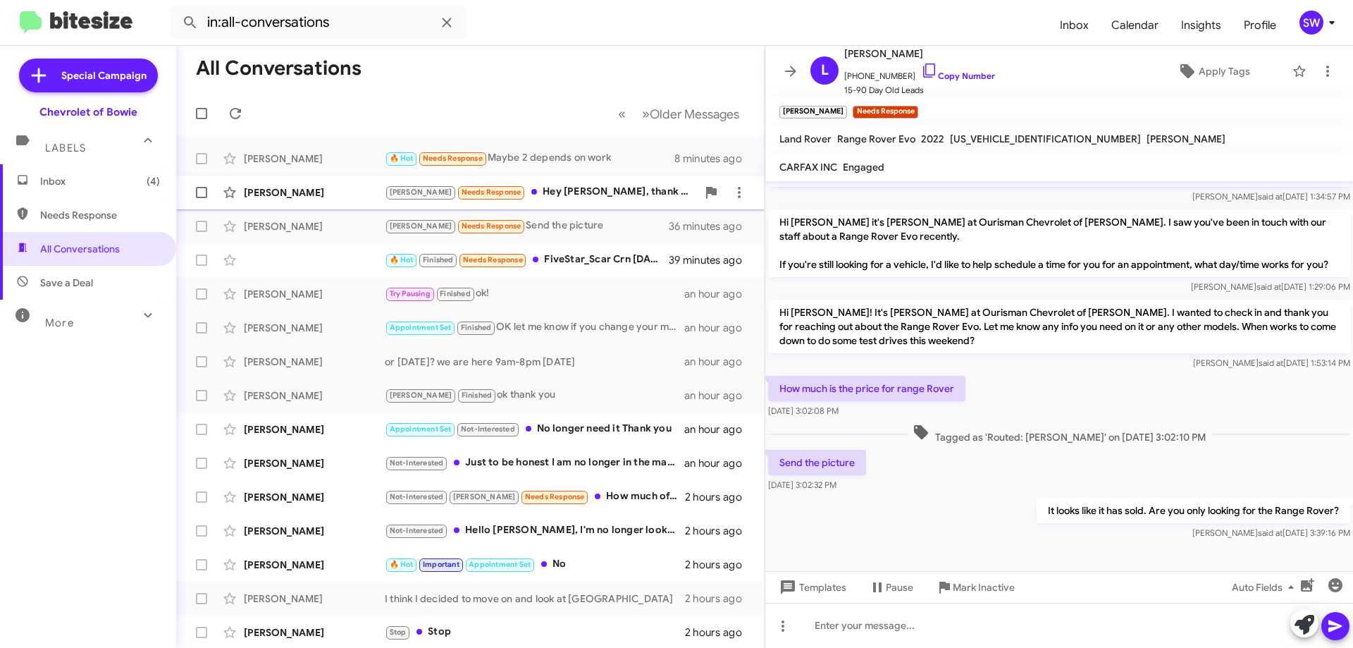
click at [555, 196] on div "[PERSON_NAME] Needs Response Hey [PERSON_NAME], thank you so much for reaching …" at bounding box center [541, 192] width 312 height 16
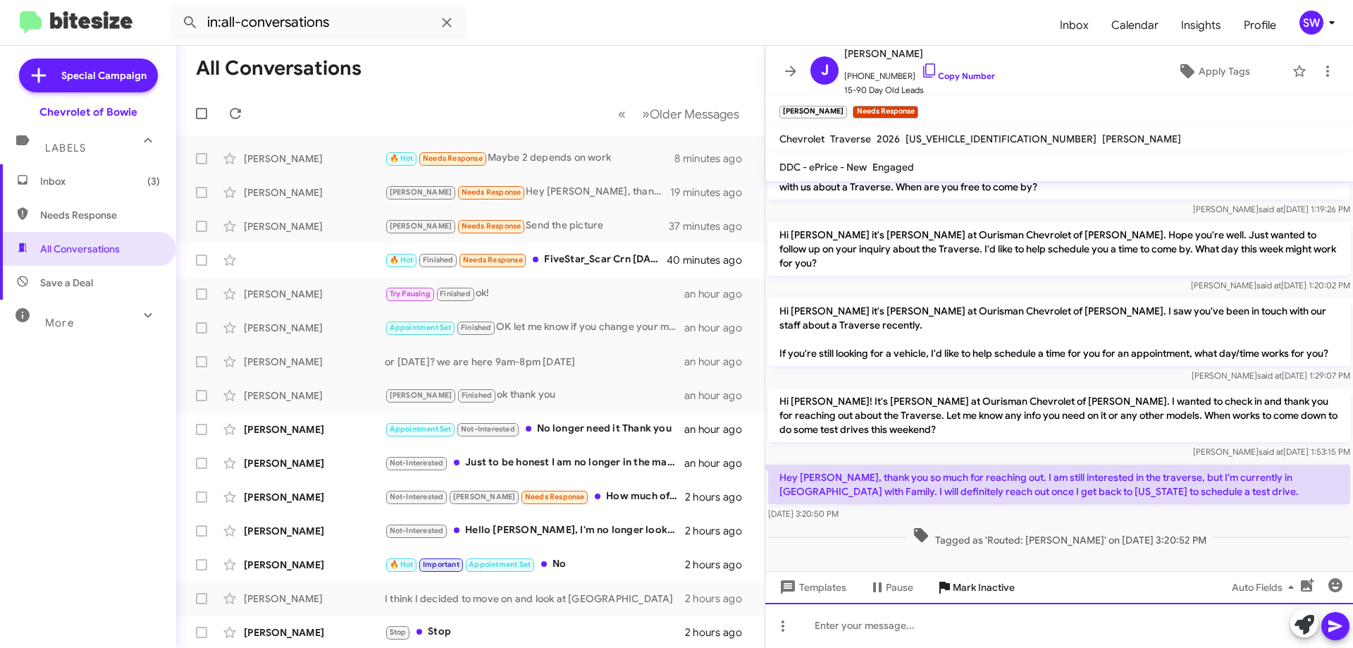
drag, startPoint x: 982, startPoint y: 606, endPoint x: 976, endPoint y: 591, distance: 15.8
click at [982, 605] on div at bounding box center [1059, 625] width 588 height 45
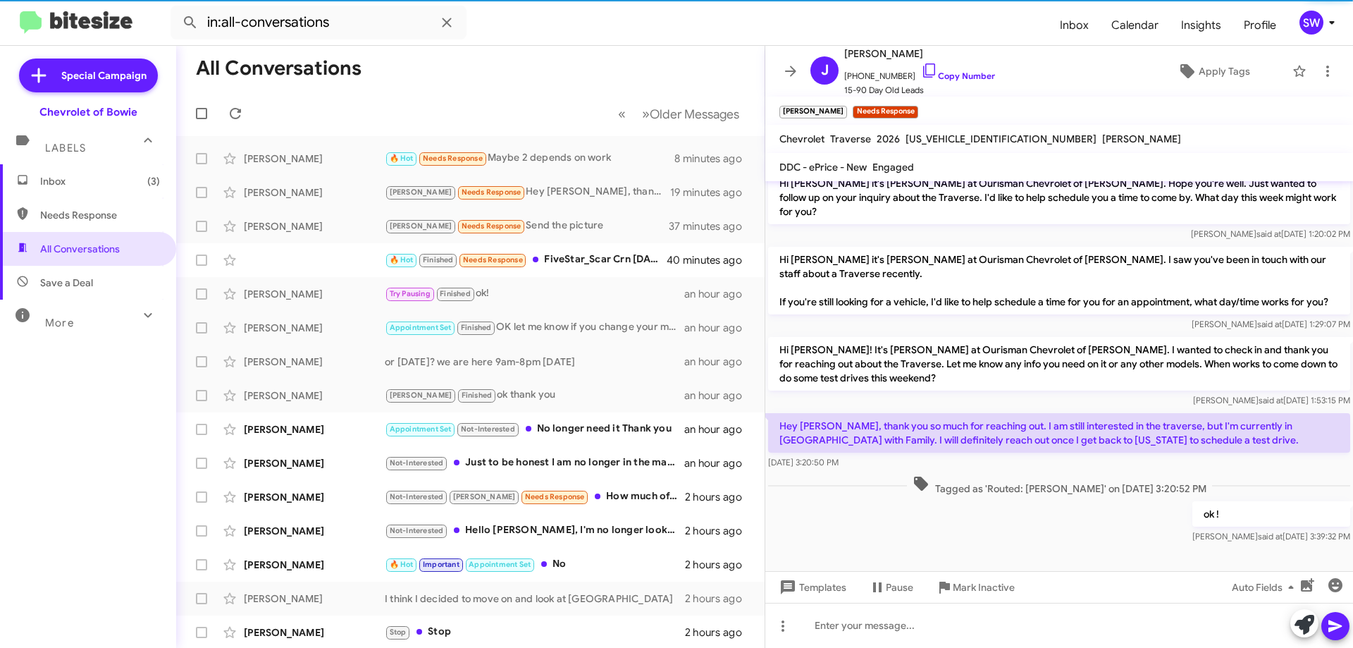
drag, startPoint x: 913, startPoint y: 71, endPoint x: 1023, endPoint y: 109, distance: 116.1
click at [921, 71] on icon at bounding box center [929, 70] width 17 height 17
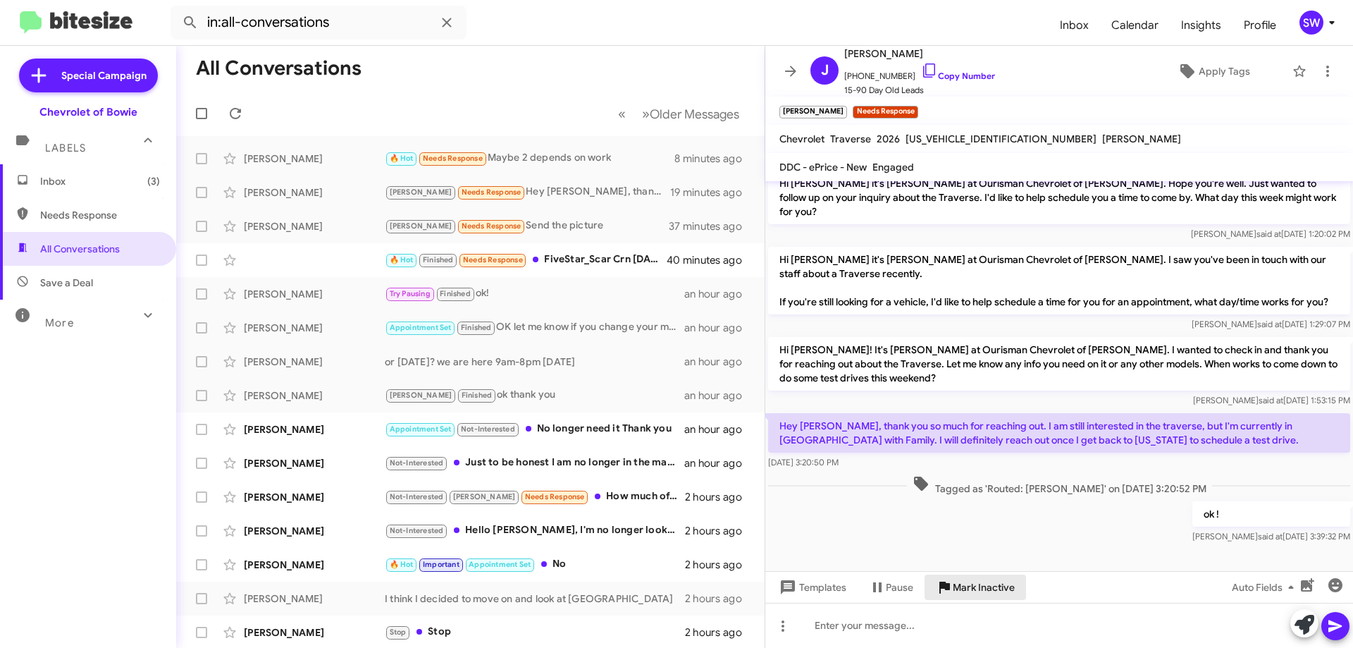
click at [1001, 587] on span "Mark Inactive" at bounding box center [984, 586] width 62 height 25
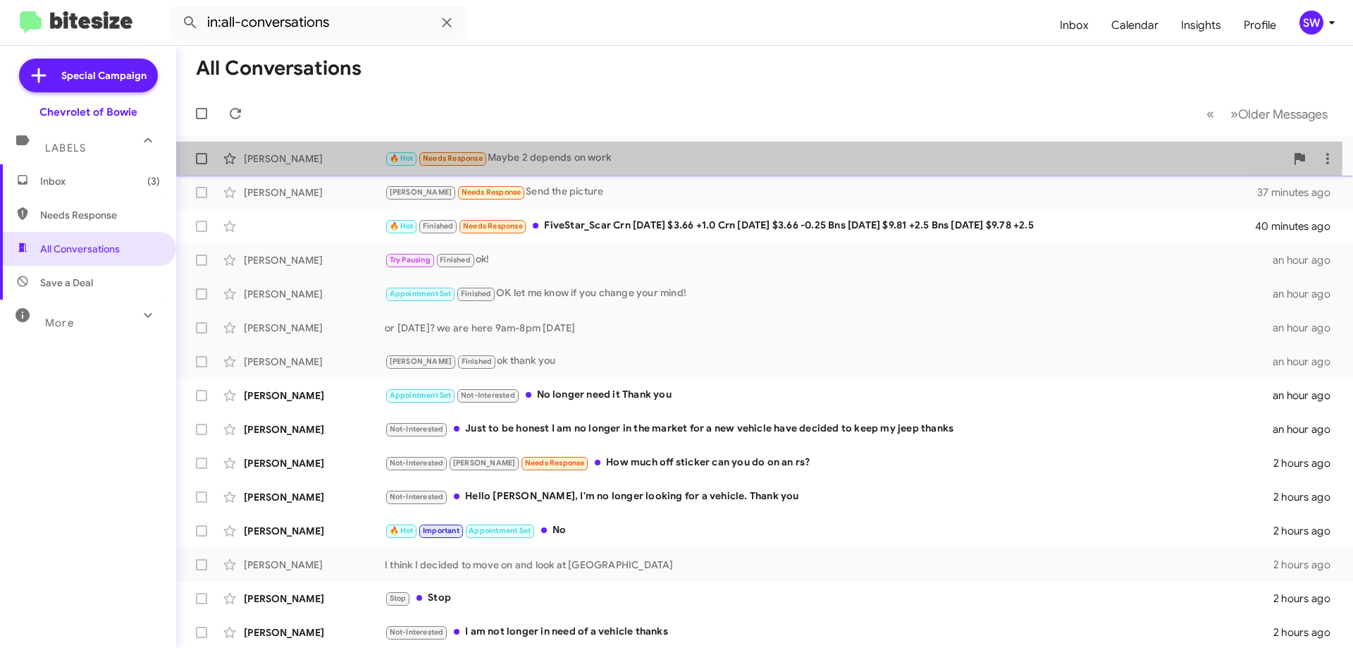
drag, startPoint x: 580, startPoint y: 154, endPoint x: 584, endPoint y: 164, distance: 10.7
click at [580, 155] on div "🔥 Hot Needs Response Maybe 2 depends on work" at bounding box center [835, 158] width 901 height 16
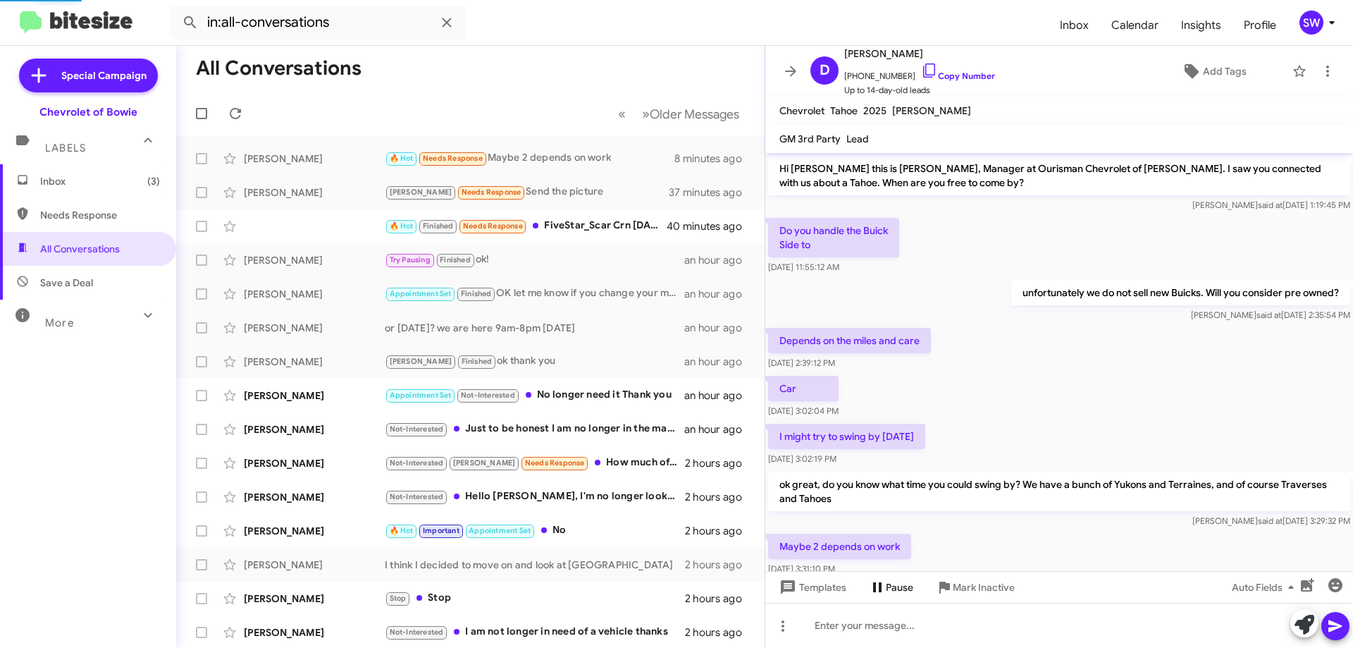
scroll to position [87, 0]
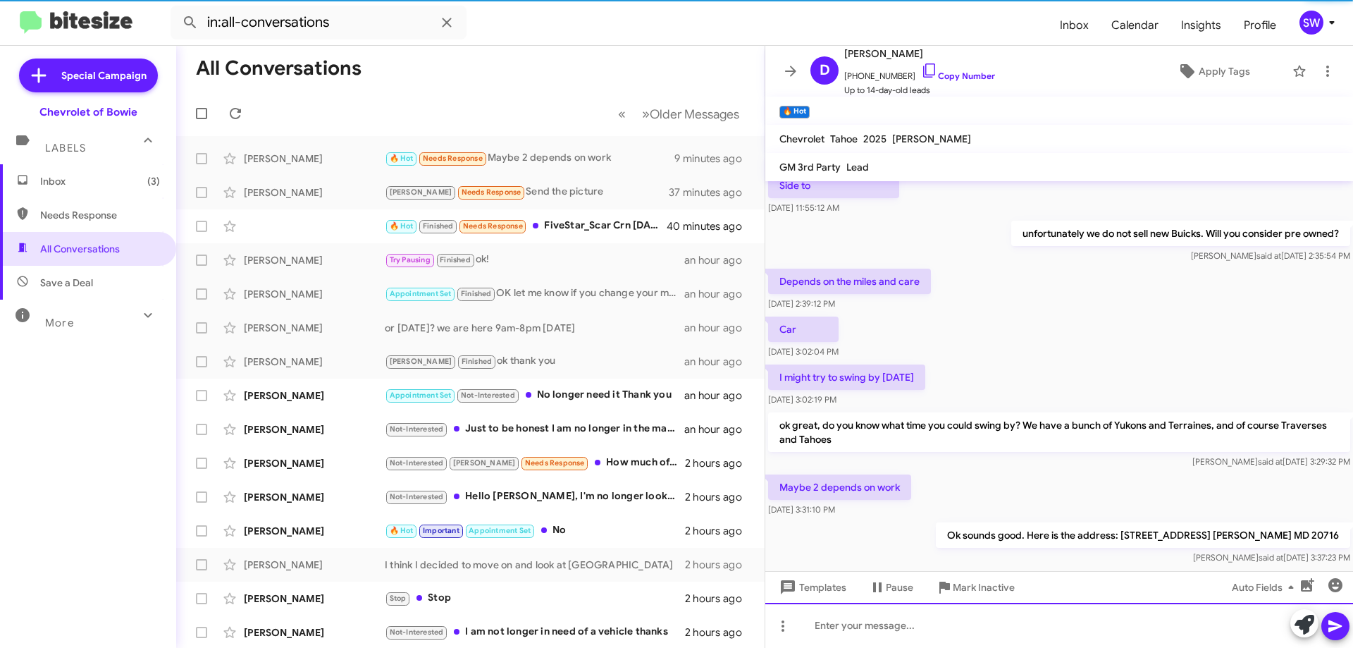
click at [893, 625] on div at bounding box center [1059, 625] width 588 height 45
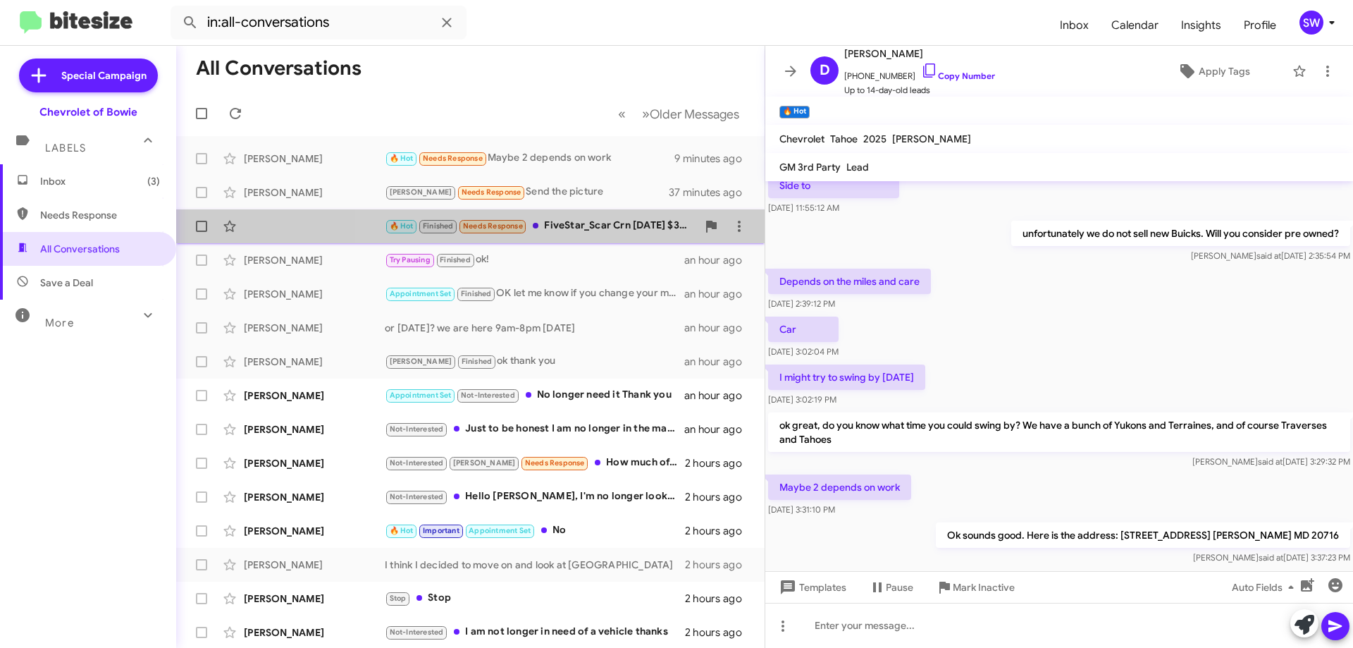
click at [581, 221] on div "🔥 Hot Finished Needs Response FiveStar_Scar Crn [DATE] $3.66 +1.0 Crn [DATE] $3…" at bounding box center [541, 226] width 312 height 16
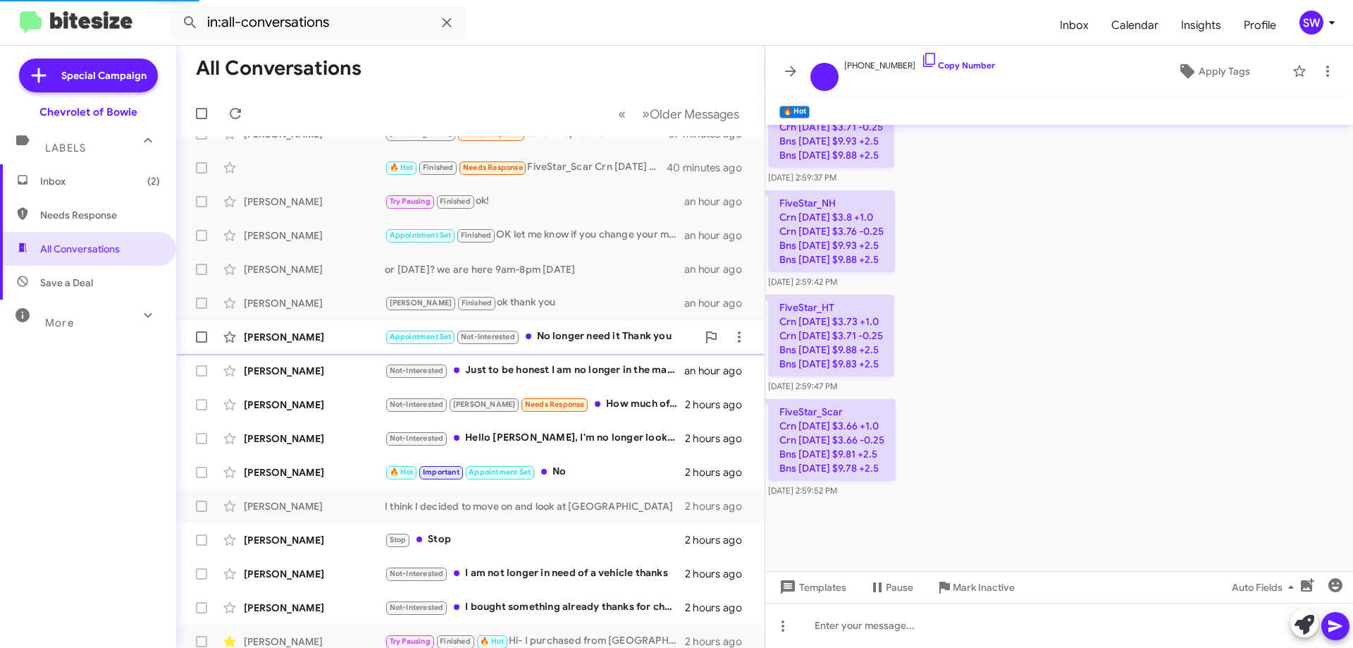
scroll to position [137, 0]
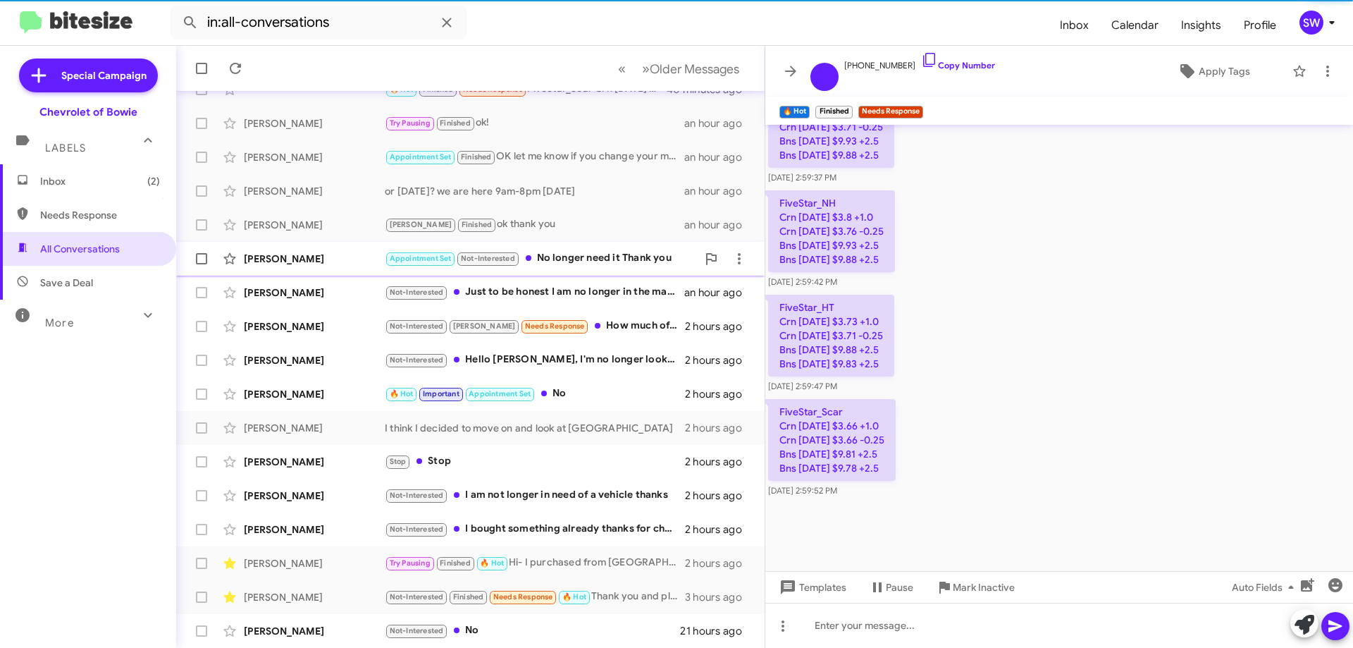
click at [601, 257] on div "Appointment Set Not-Interested No longer need it Thank you" at bounding box center [541, 258] width 312 height 16
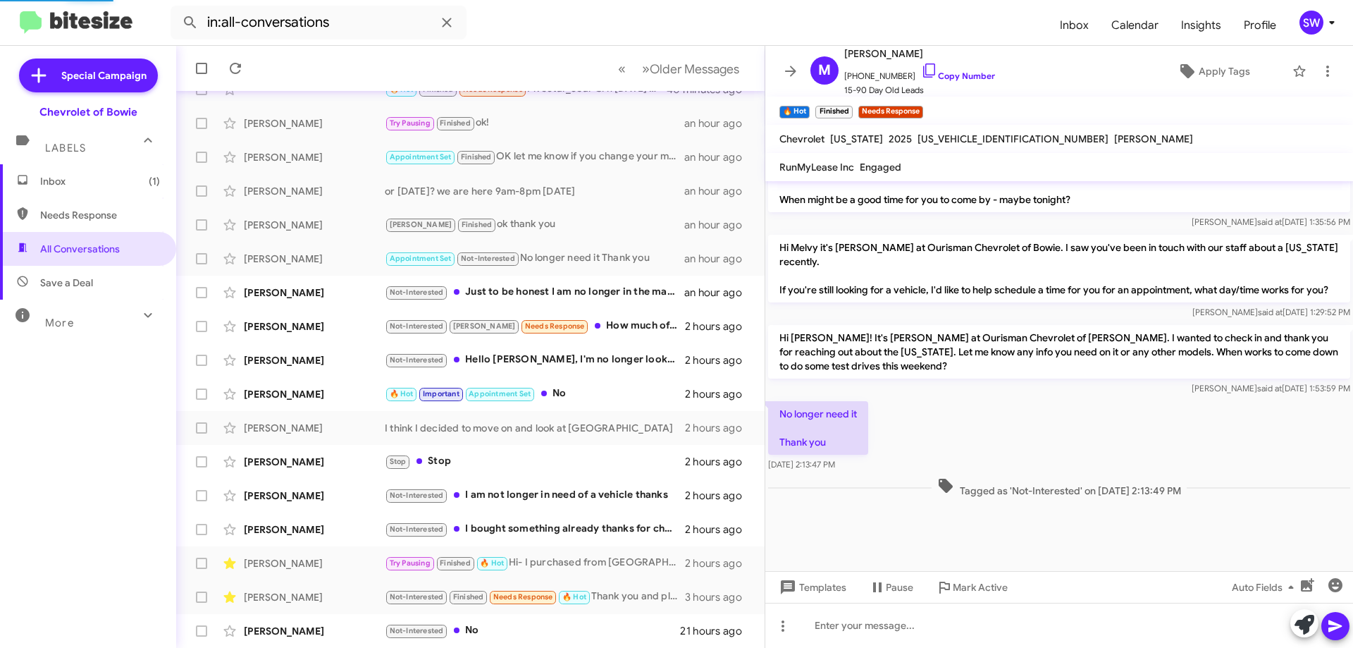
scroll to position [1519, 0]
click at [921, 68] on icon at bounding box center [929, 70] width 17 height 17
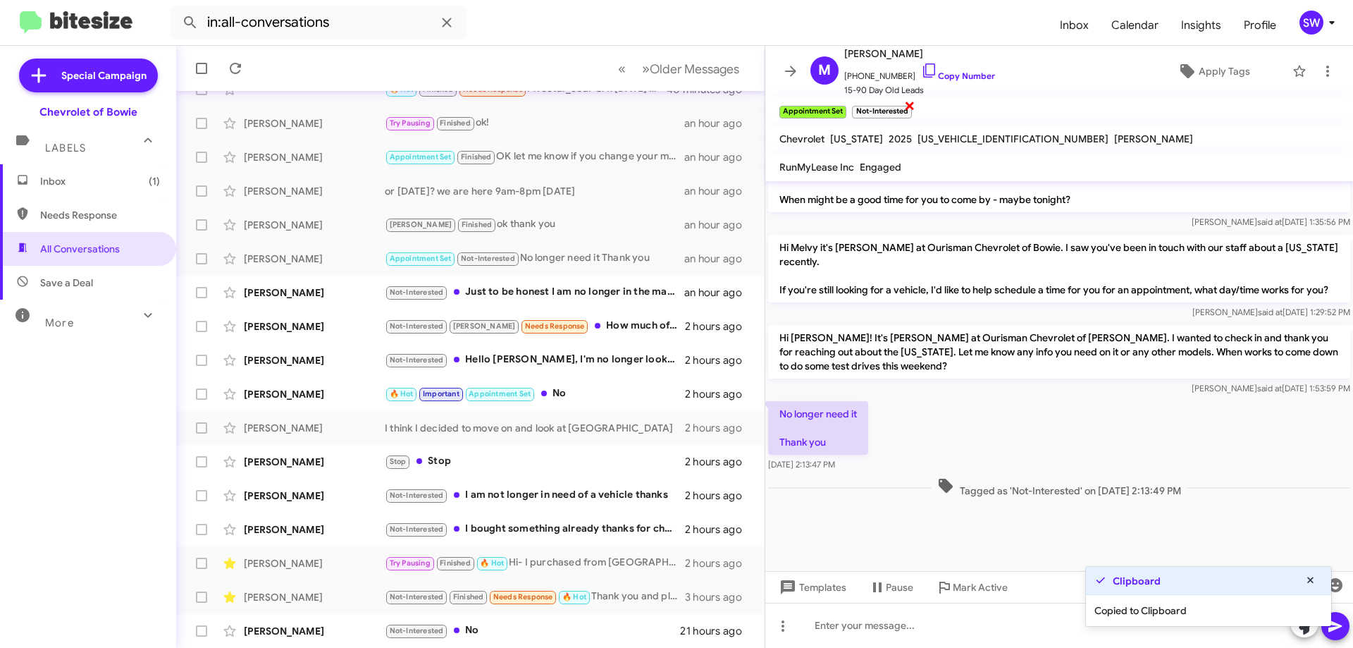
click at [906, 106] on span "×" at bounding box center [909, 105] width 11 height 17
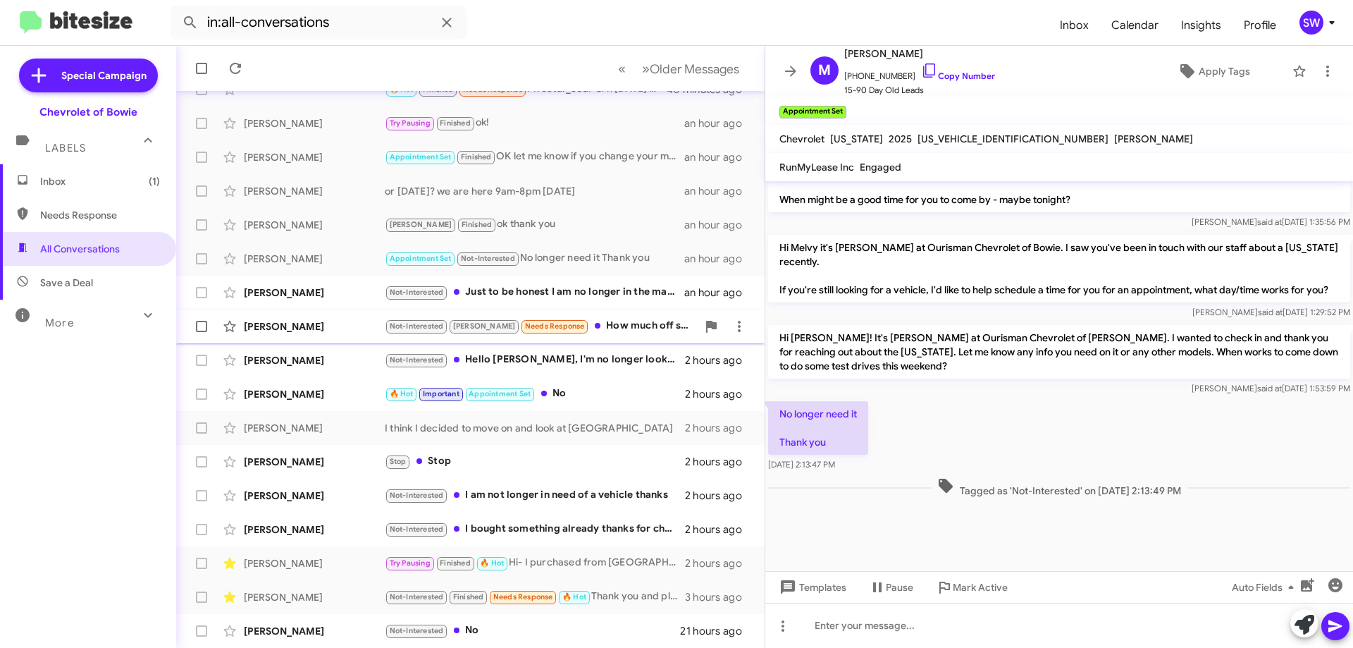
drag, startPoint x: 574, startPoint y: 283, endPoint x: 724, endPoint y: 314, distance: 153.3
click at [574, 285] on div "Not-Interested Just to be honest I am no longer in the market for a new vehicle…" at bounding box center [535, 292] width 300 height 16
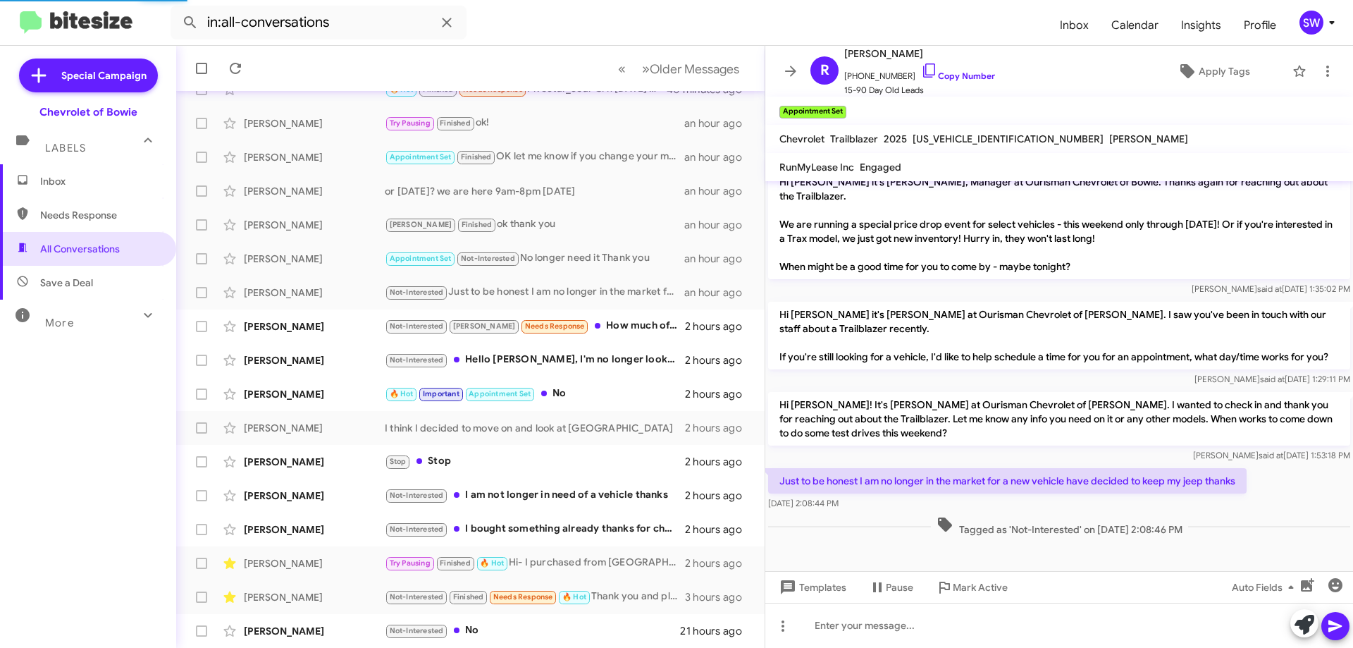
scroll to position [446, 0]
drag, startPoint x: 916, startPoint y: 71, endPoint x: 926, endPoint y: 70, distance: 9.9
click at [921, 71] on icon at bounding box center [929, 70] width 17 height 17
click at [598, 325] on div "Not-Interested [PERSON_NAME] Needs Response How much off sticker can you do on …" at bounding box center [541, 326] width 312 height 16
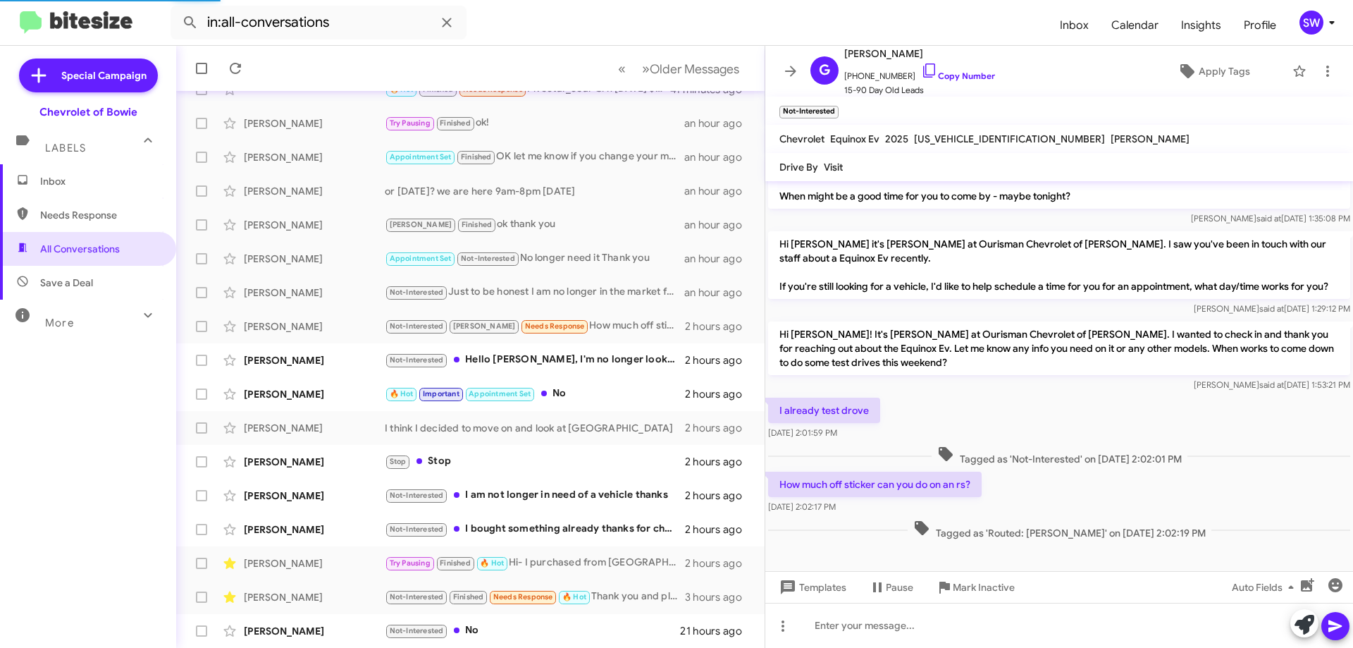
scroll to position [161, 0]
click at [921, 67] on icon at bounding box center [929, 70] width 17 height 17
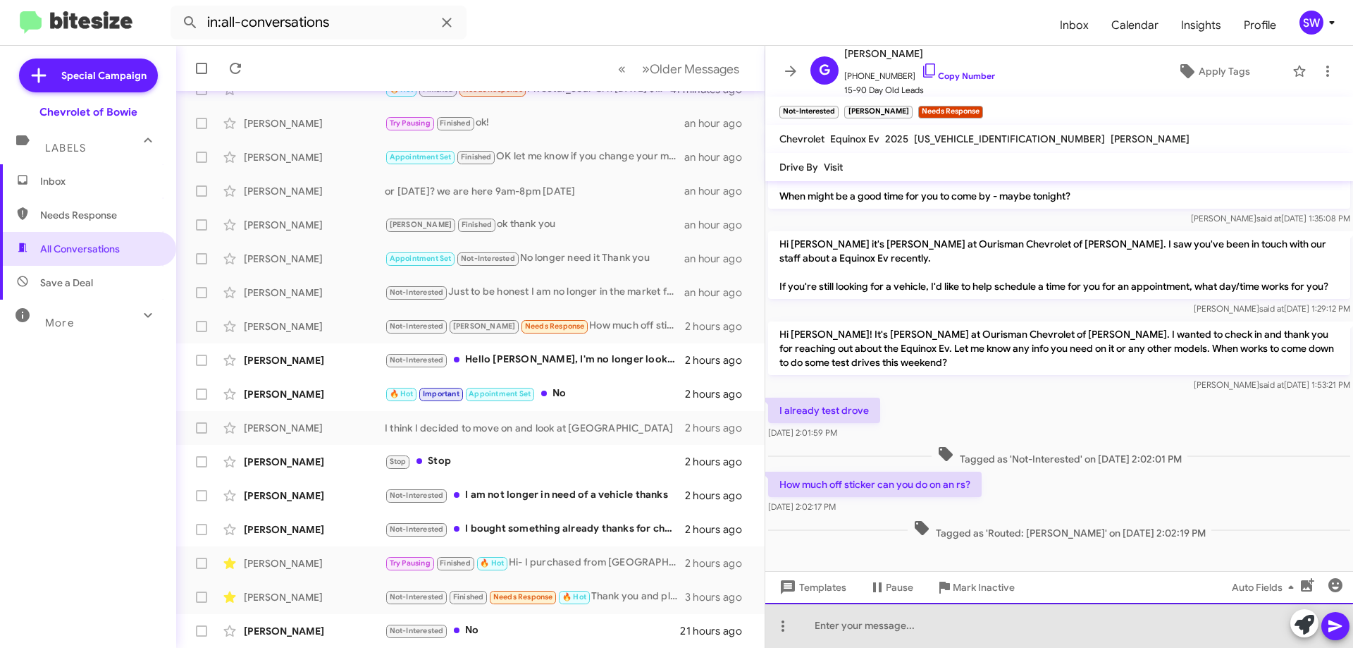
click at [892, 643] on div at bounding box center [1059, 625] width 588 height 45
click at [906, 620] on div at bounding box center [1059, 625] width 588 height 45
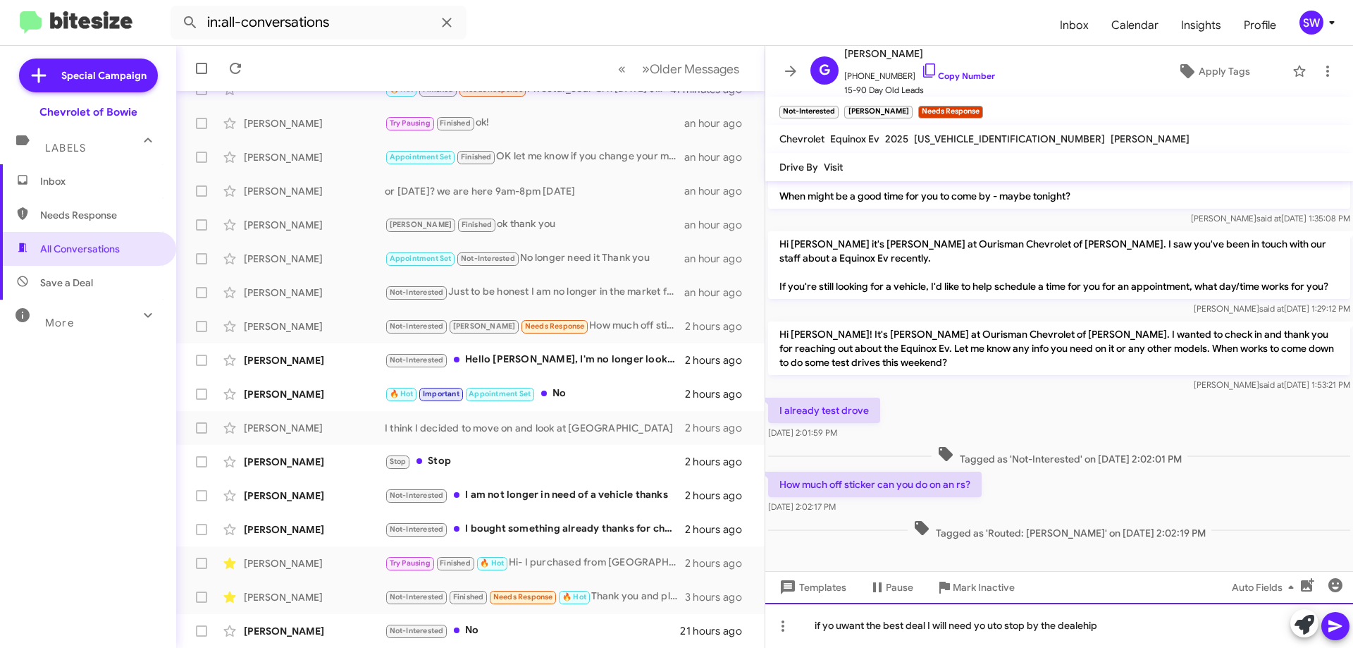
click at [832, 624] on div "if yo uwant the best deal I will need yo uto stop by the dealehip" at bounding box center [1059, 625] width 588 height 45
click at [993, 628] on div "if you want the best deal I will need yo uto stop by the dealehip" at bounding box center [1059, 625] width 588 height 45
drag, startPoint x: 1082, startPoint y: 627, endPoint x: 1060, endPoint y: 624, distance: 22.1
click at [1060, 624] on div "if you want the best deal I will need you to stop by the dealehip" at bounding box center [1059, 625] width 588 height 45
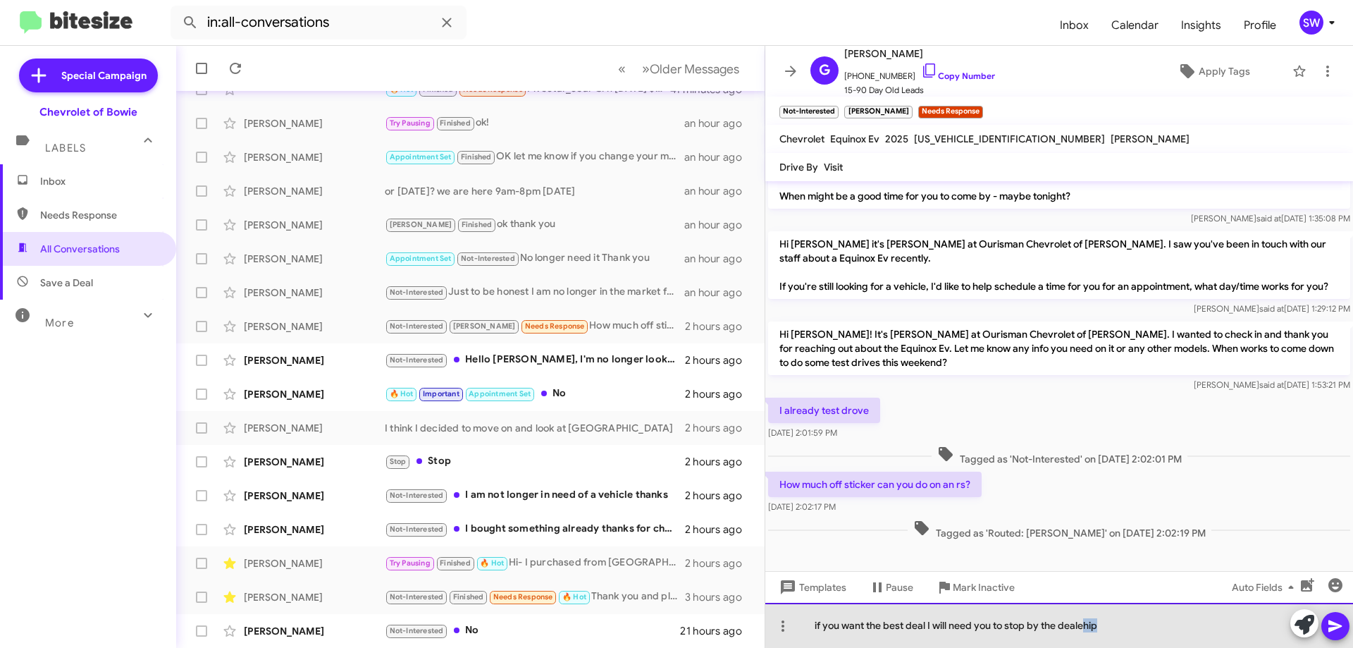
drag, startPoint x: 1114, startPoint y: 624, endPoint x: 1158, endPoint y: 628, distance: 44.6
click at [1085, 627] on div "if you want the best deal I will need you to stop by the dealehip" at bounding box center [1059, 625] width 588 height 45
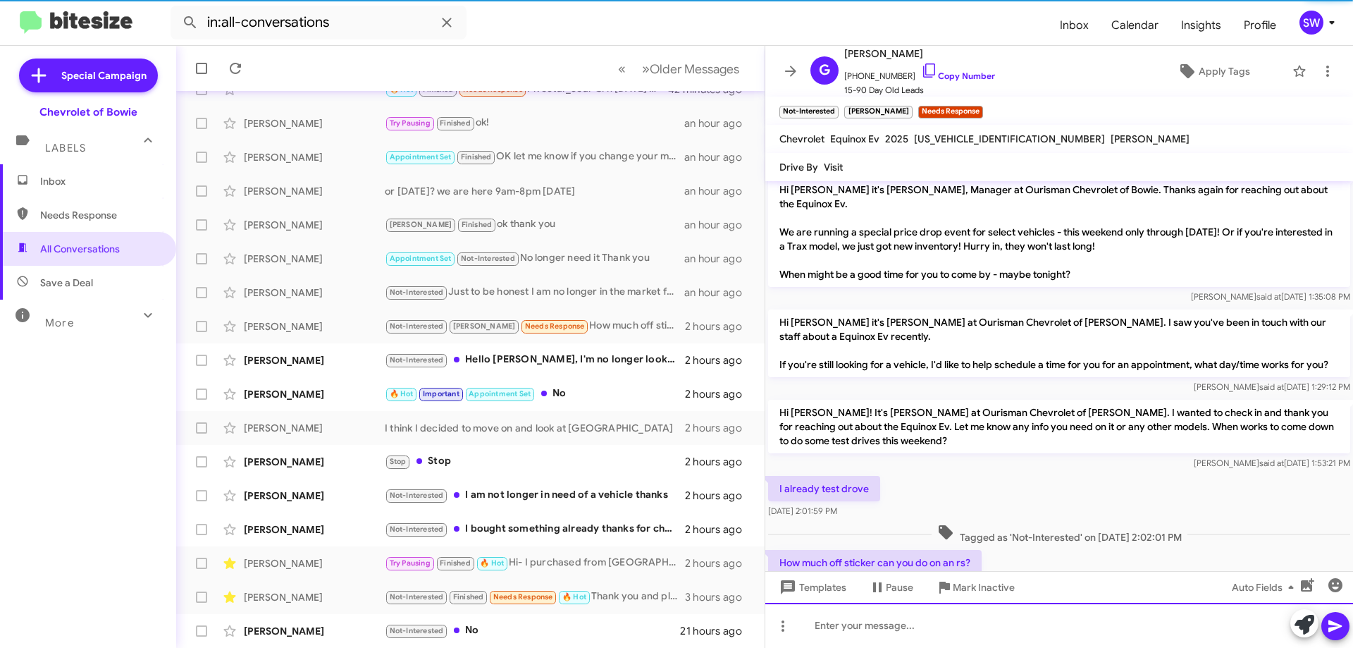
scroll to position [213, 0]
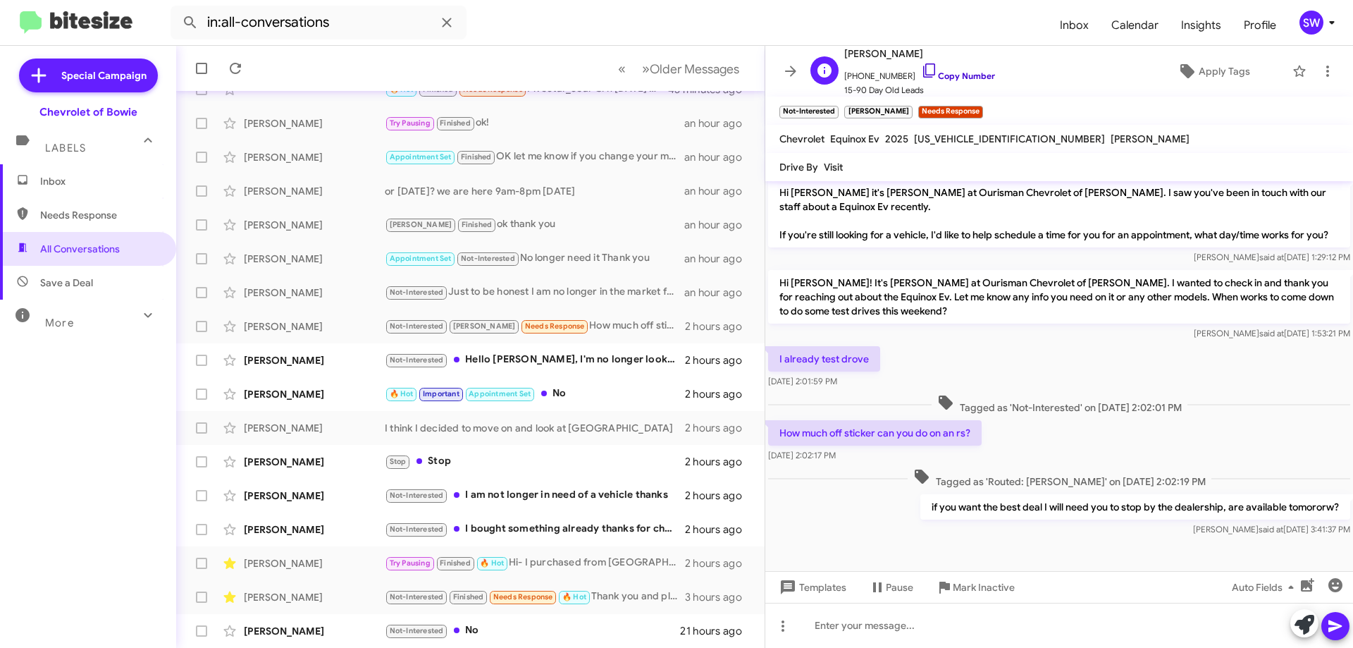
click at [923, 69] on icon at bounding box center [929, 70] width 12 height 14
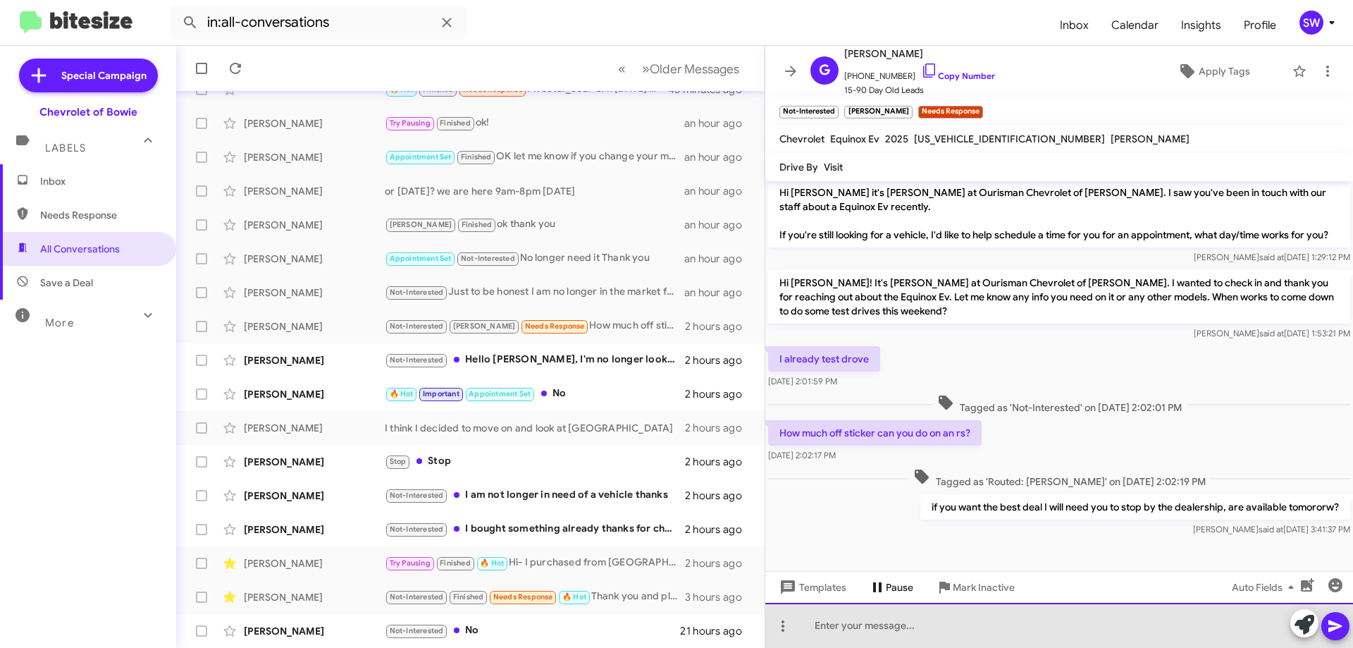
drag, startPoint x: 846, startPoint y: 630, endPoint x: 875, endPoint y: 599, distance: 42.9
click at [846, 630] on div at bounding box center [1059, 625] width 588 height 45
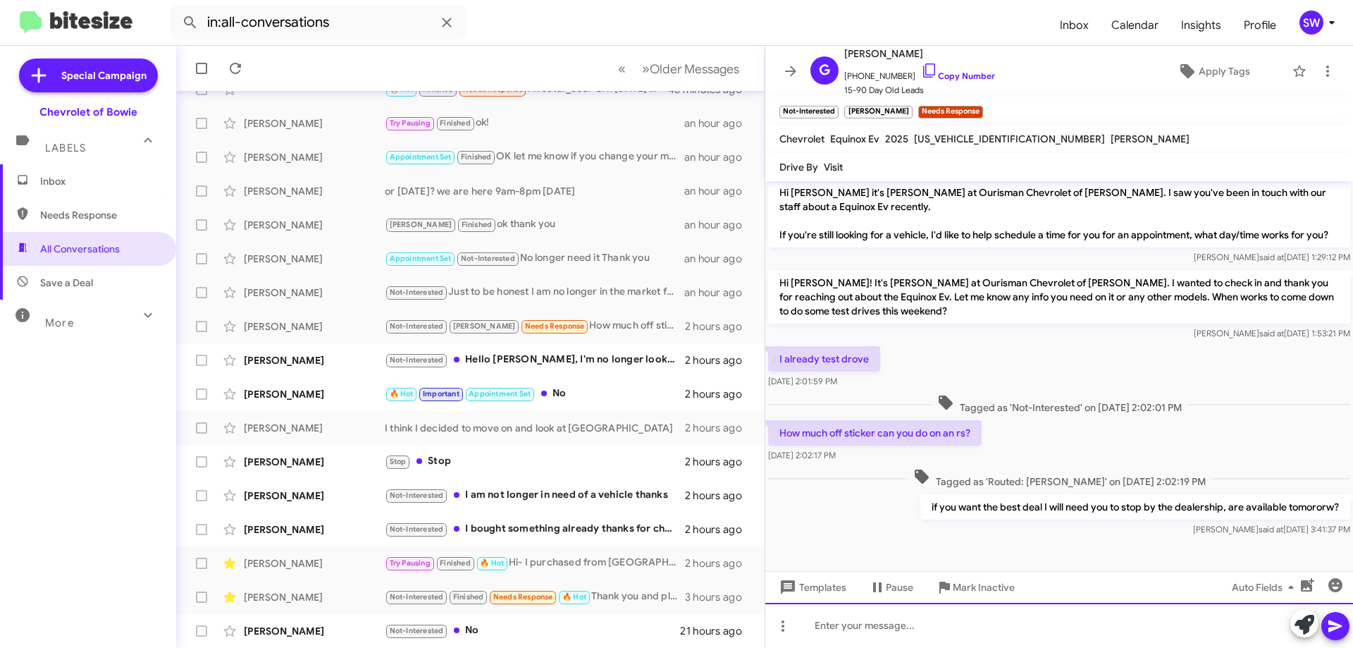
click at [884, 627] on div at bounding box center [1059, 625] width 588 height 45
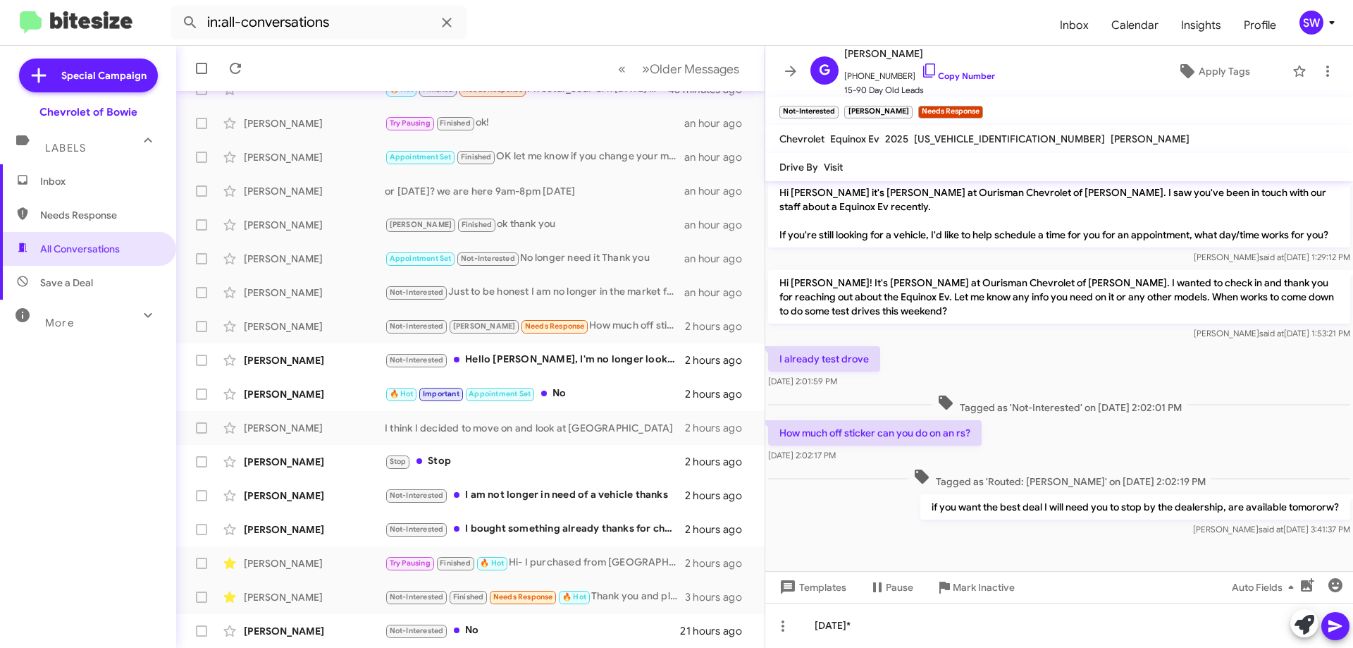
click at [1333, 631] on icon at bounding box center [1335, 625] width 17 height 17
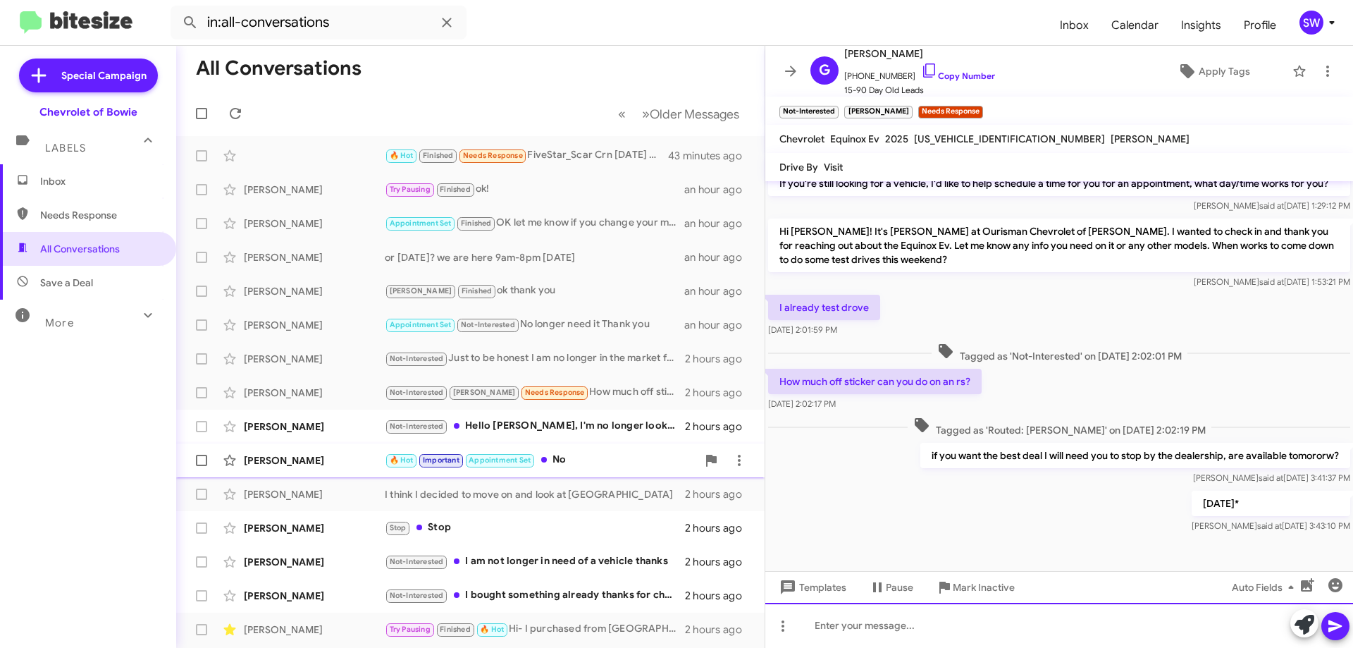
scroll to position [137, 0]
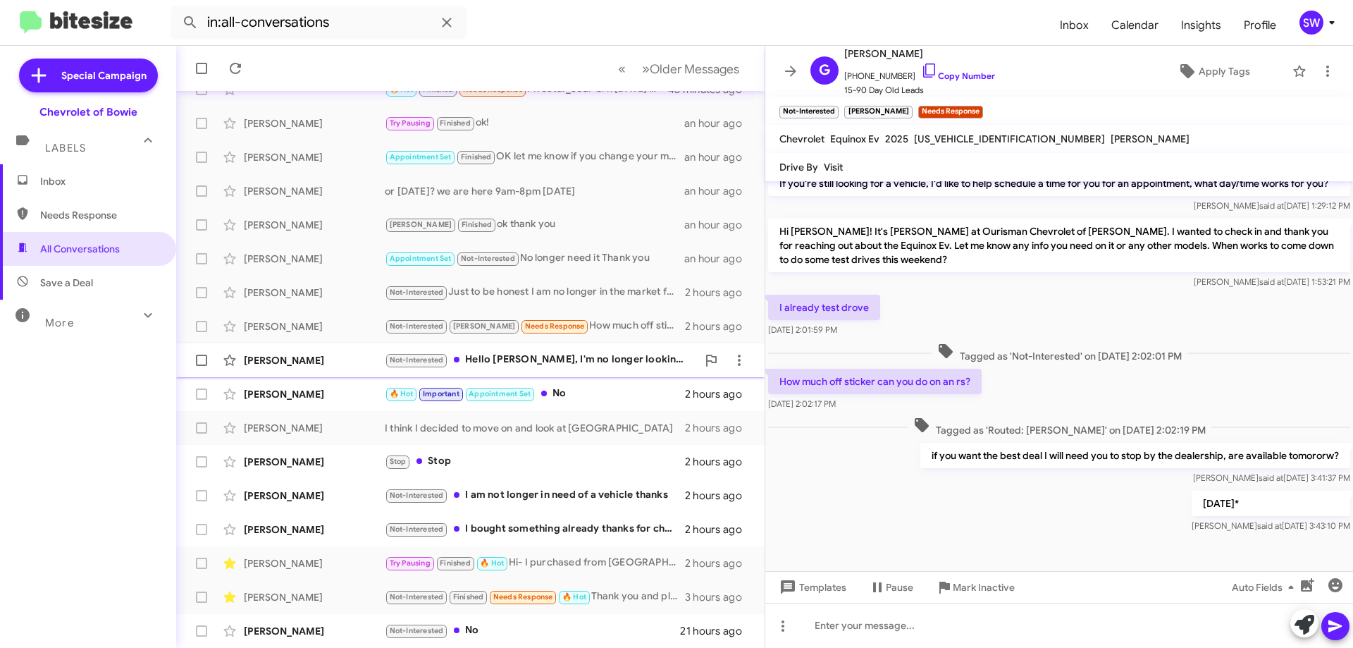
drag, startPoint x: 546, startPoint y: 356, endPoint x: 567, endPoint y: 343, distance: 24.1
click at [547, 356] on div "Not-Interested Hello [PERSON_NAME], I'm no longer looking for a vehicle. Thank …" at bounding box center [541, 360] width 312 height 16
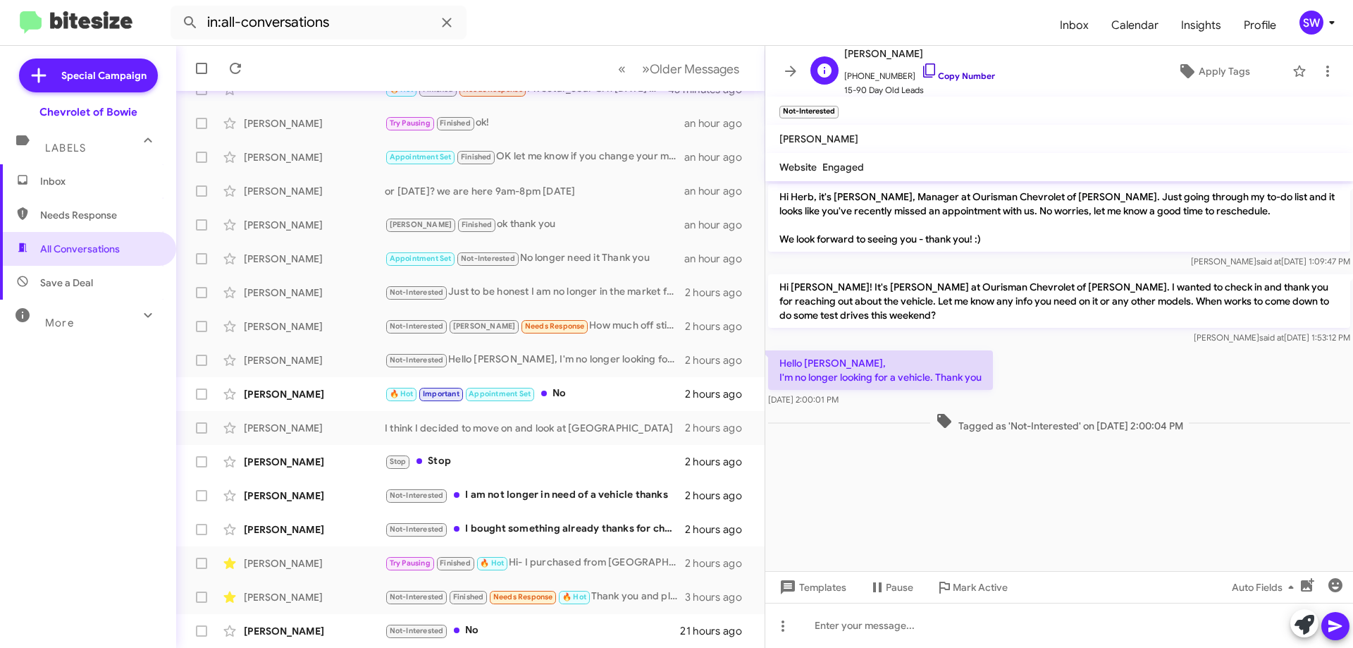
drag, startPoint x: 916, startPoint y: 66, endPoint x: 941, endPoint y: 348, distance: 283.7
click at [921, 66] on icon at bounding box center [929, 70] width 17 height 17
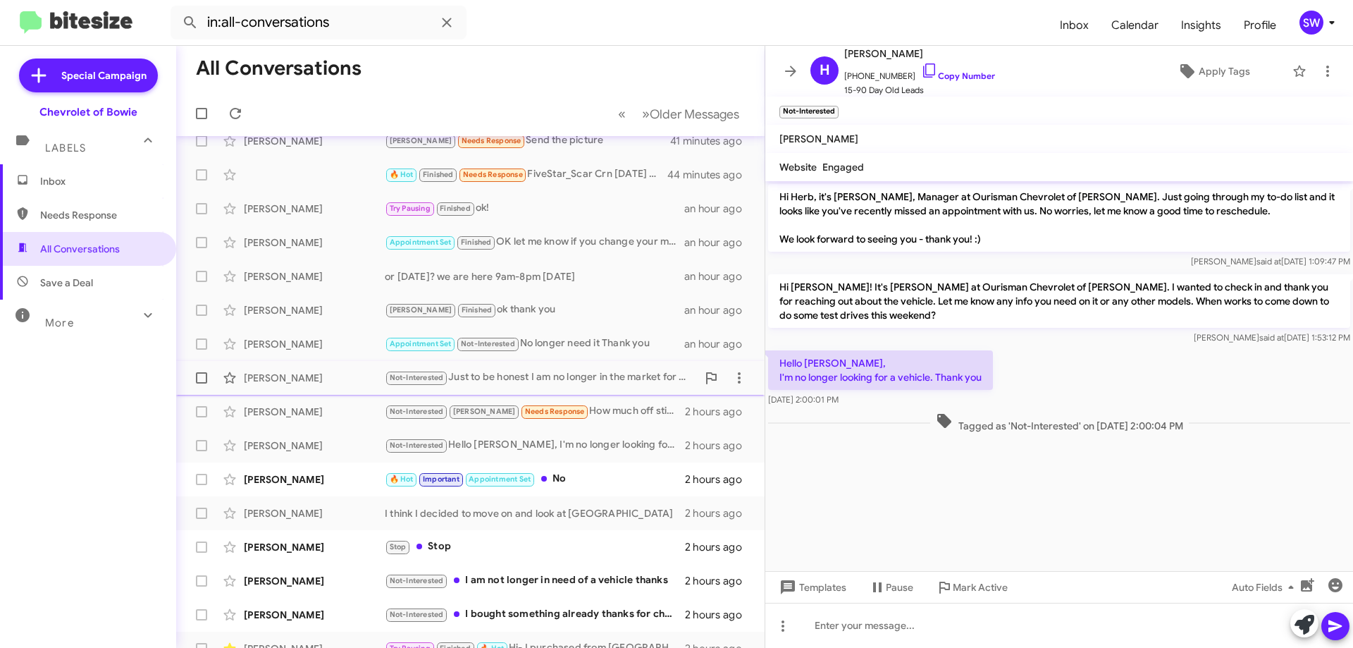
scroll to position [137, 0]
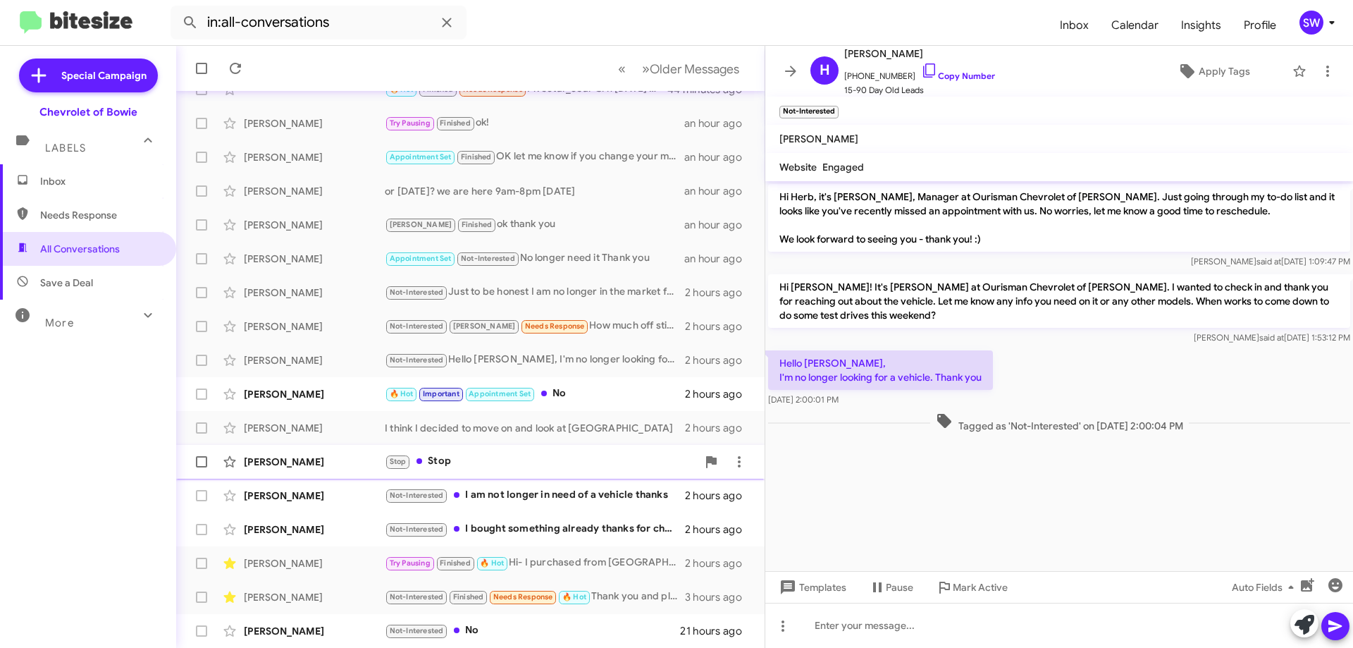
click at [555, 479] on span "[PERSON_NAME] Not-Interested I am not longer in need of a vehicle thanks 2 hour…" at bounding box center [470, 496] width 588 height 34
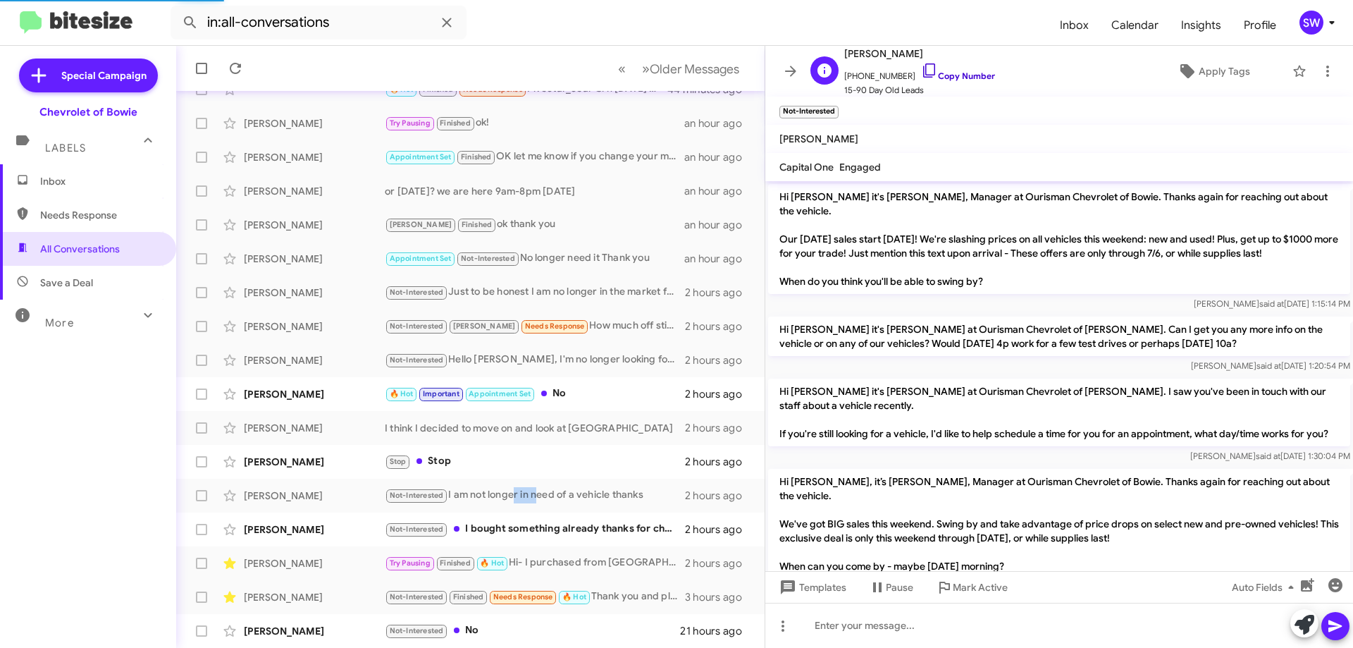
scroll to position [1159, 0]
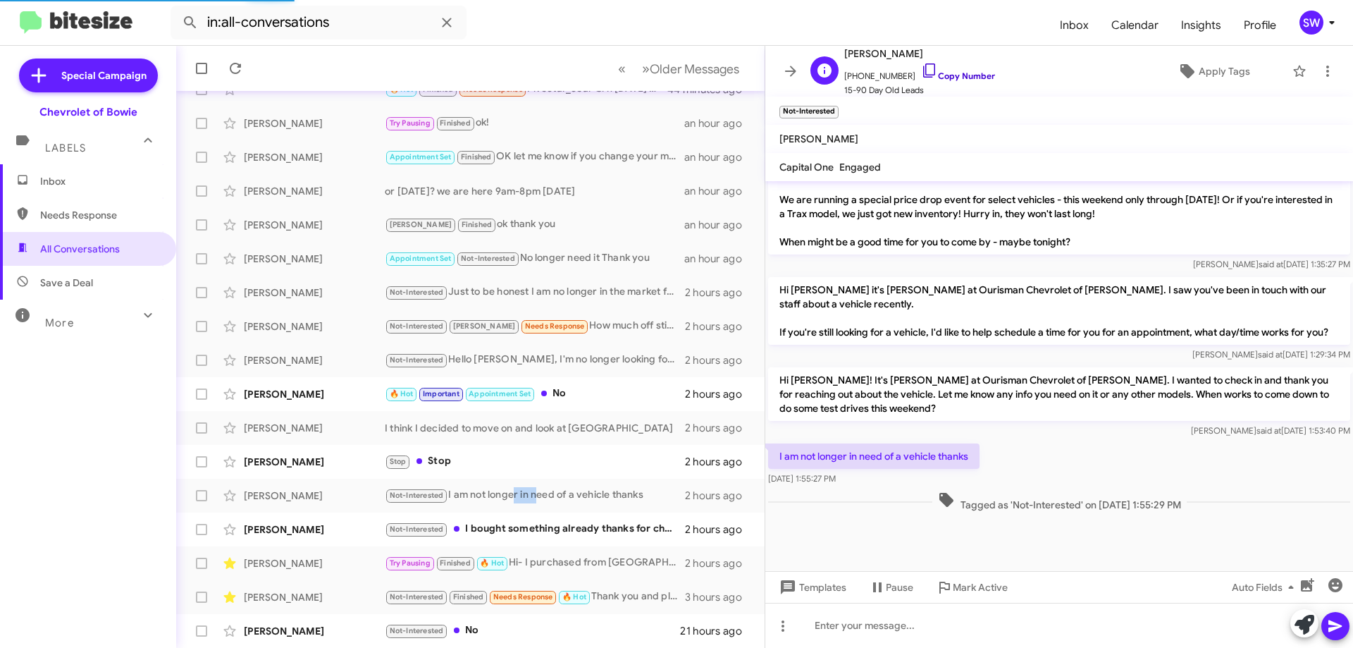
click at [921, 73] on icon at bounding box center [929, 70] width 17 height 17
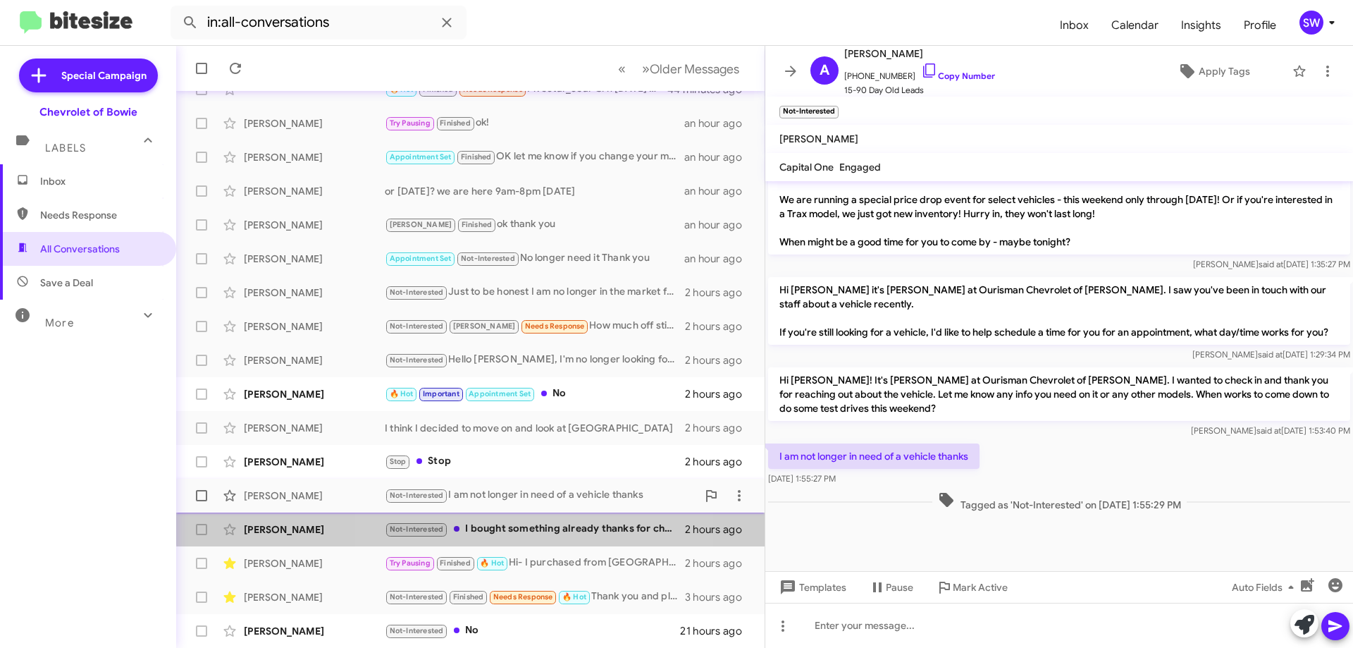
drag, startPoint x: 521, startPoint y: 522, endPoint x: 588, endPoint y: 508, distance: 69.1
click at [529, 524] on div "Not-Interested I bought something already thanks for checking with me" at bounding box center [535, 529] width 300 height 16
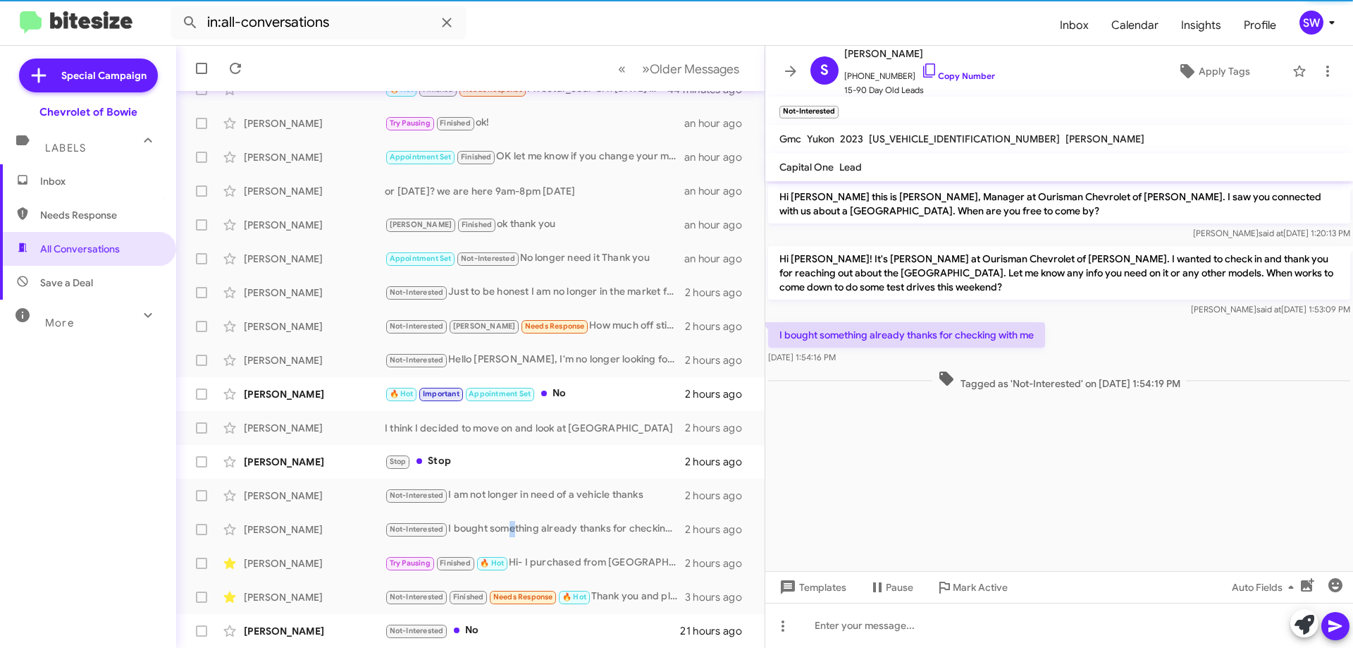
drag, startPoint x: 915, startPoint y: 68, endPoint x: 927, endPoint y: 104, distance: 38.1
click at [921, 69] on icon at bounding box center [929, 70] width 17 height 17
